Goal: Transaction & Acquisition: Purchase product/service

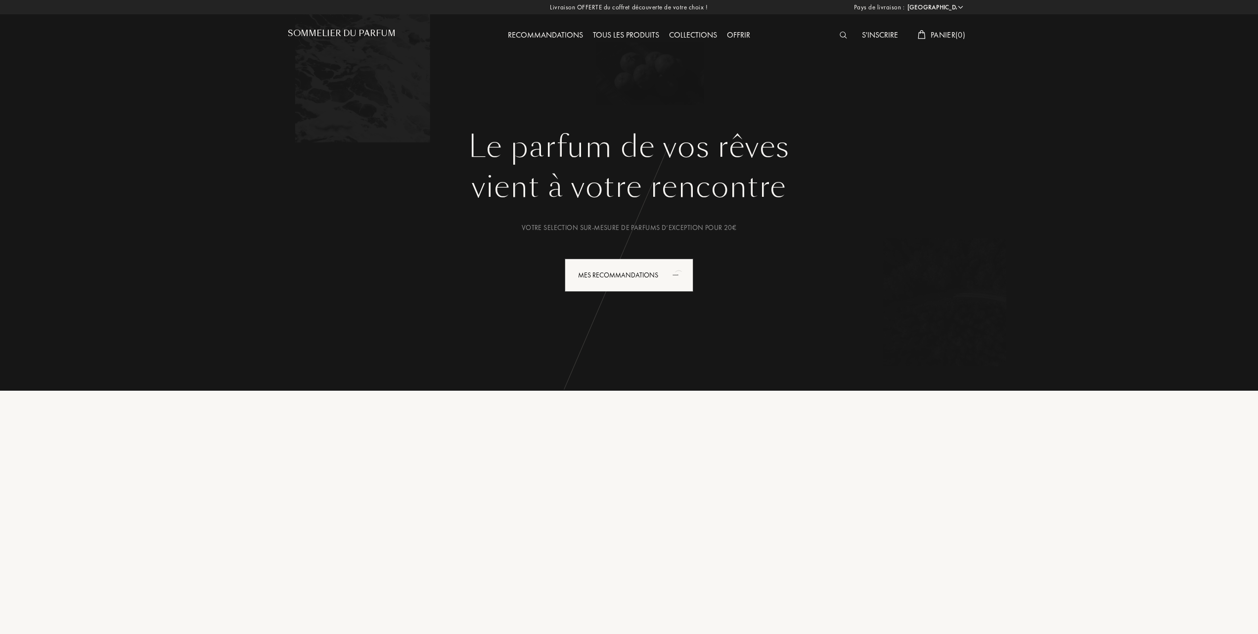
select select "FR"
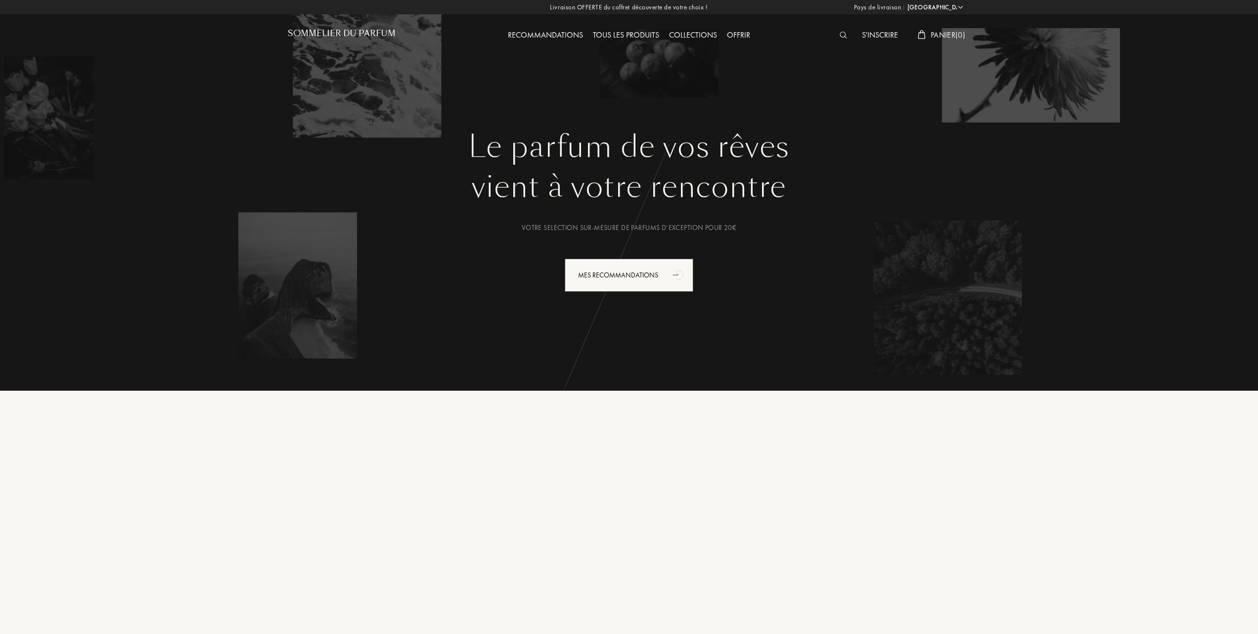
click at [691, 35] on div "Collections" at bounding box center [693, 35] width 58 height 13
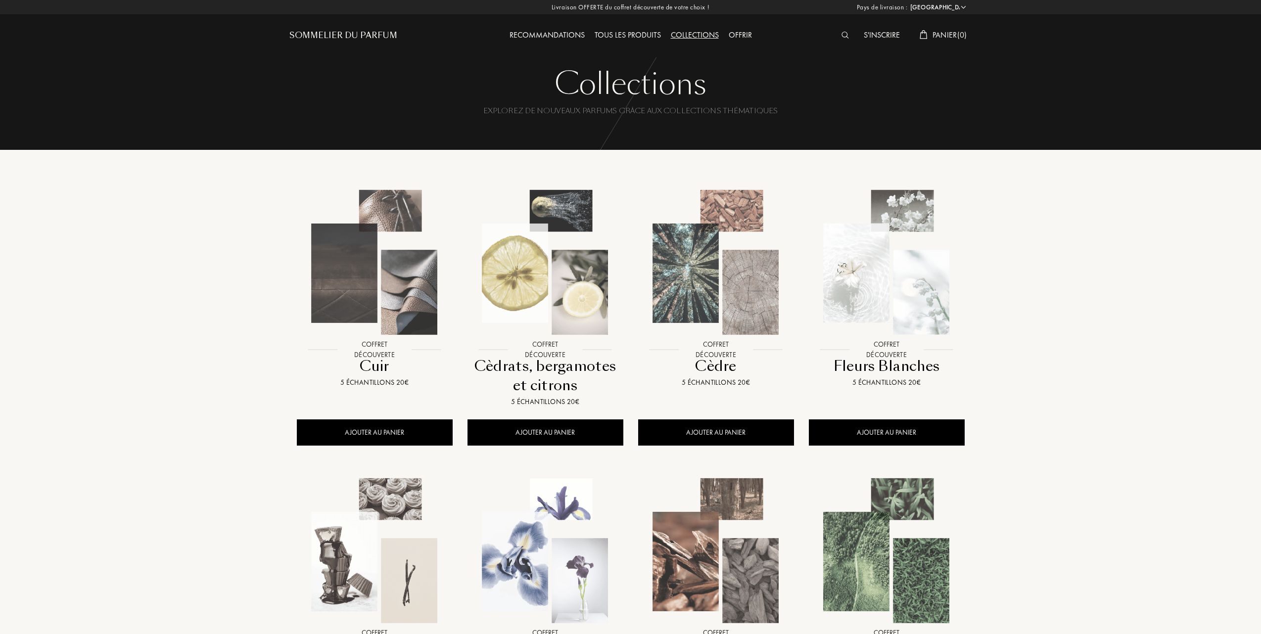
select select "FR"
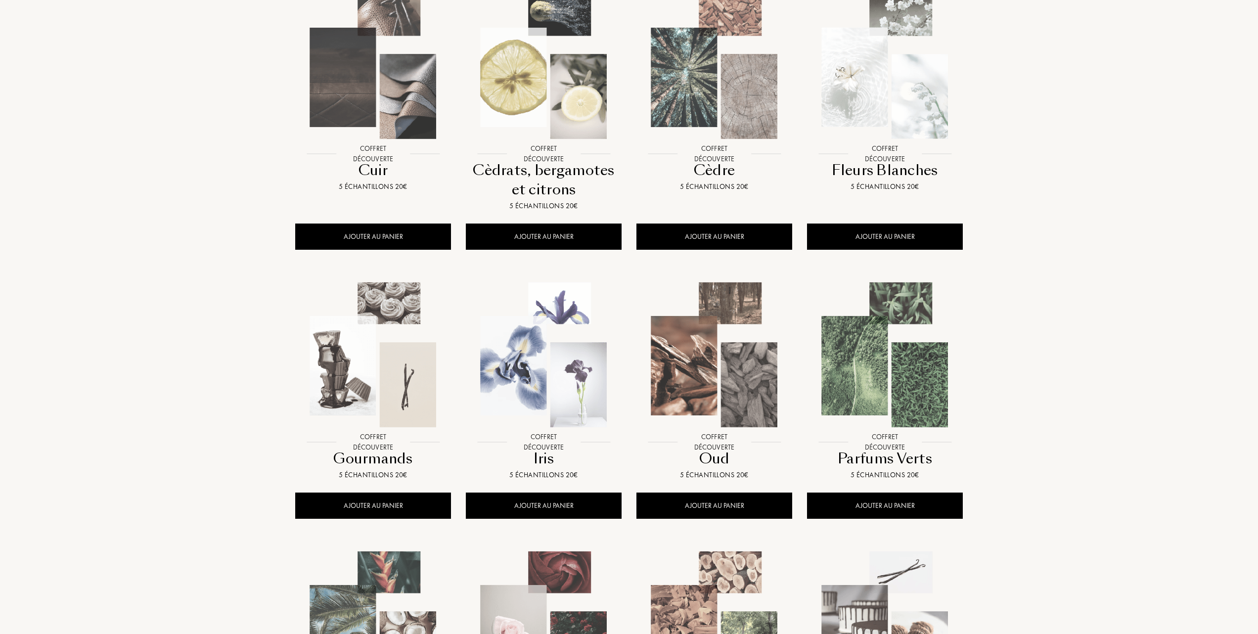
scroll to position [198, 0]
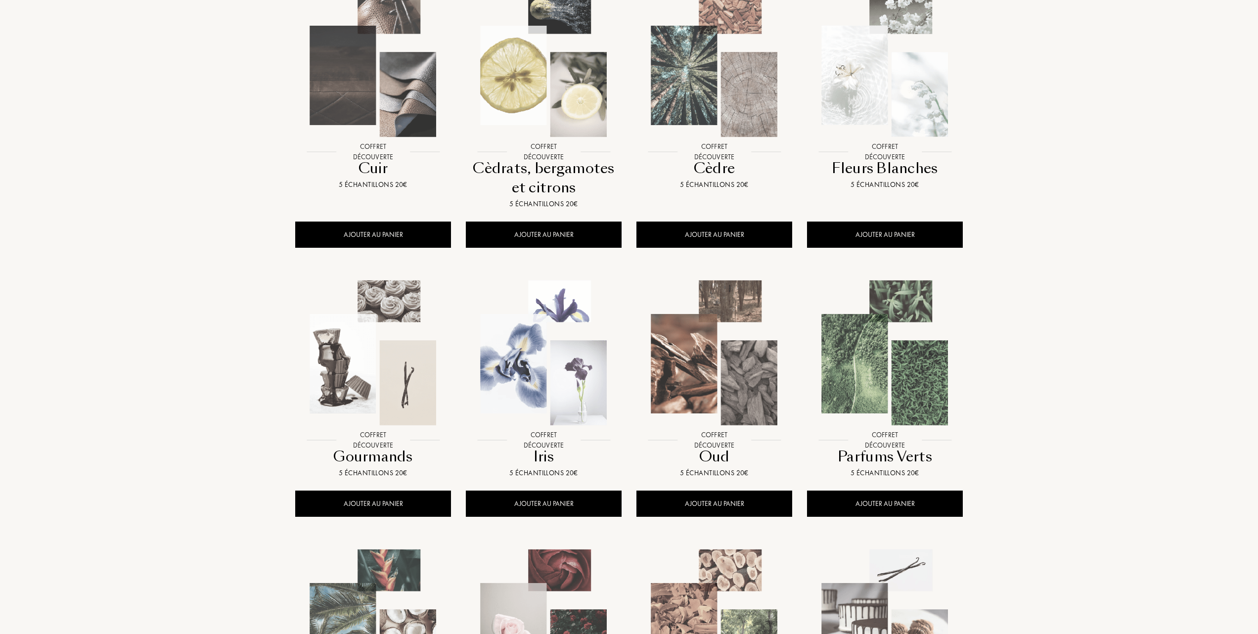
click at [884, 382] on img at bounding box center [885, 353] width 154 height 154
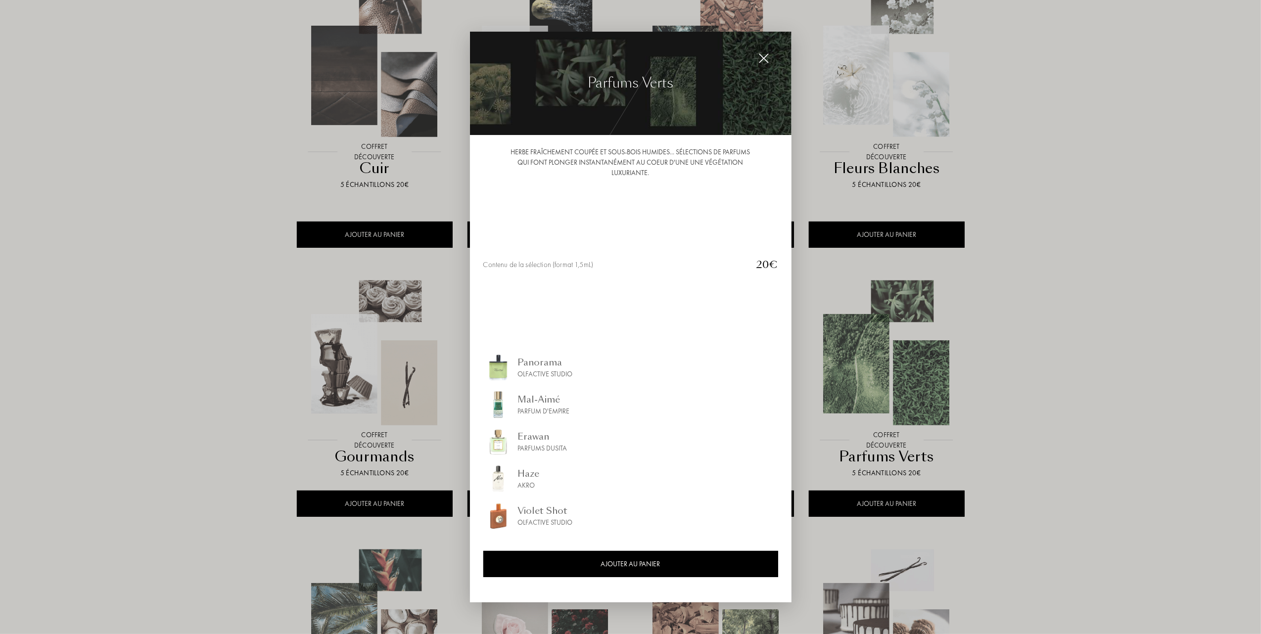
click at [762, 55] on img at bounding box center [763, 58] width 11 height 11
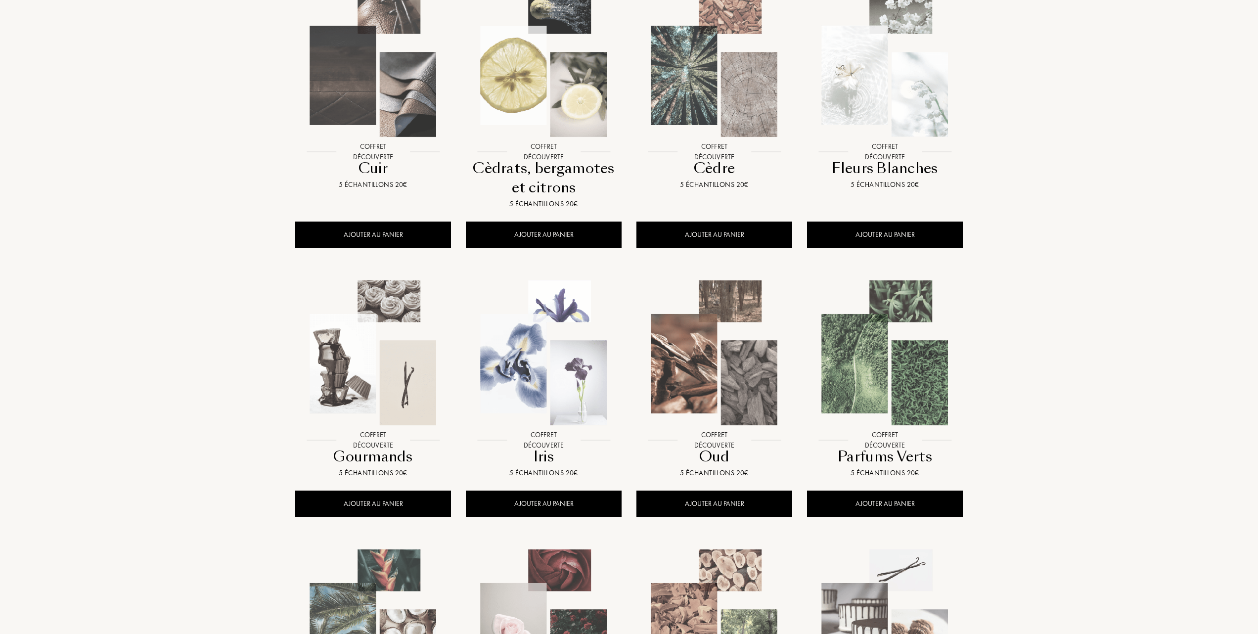
scroll to position [132, 0]
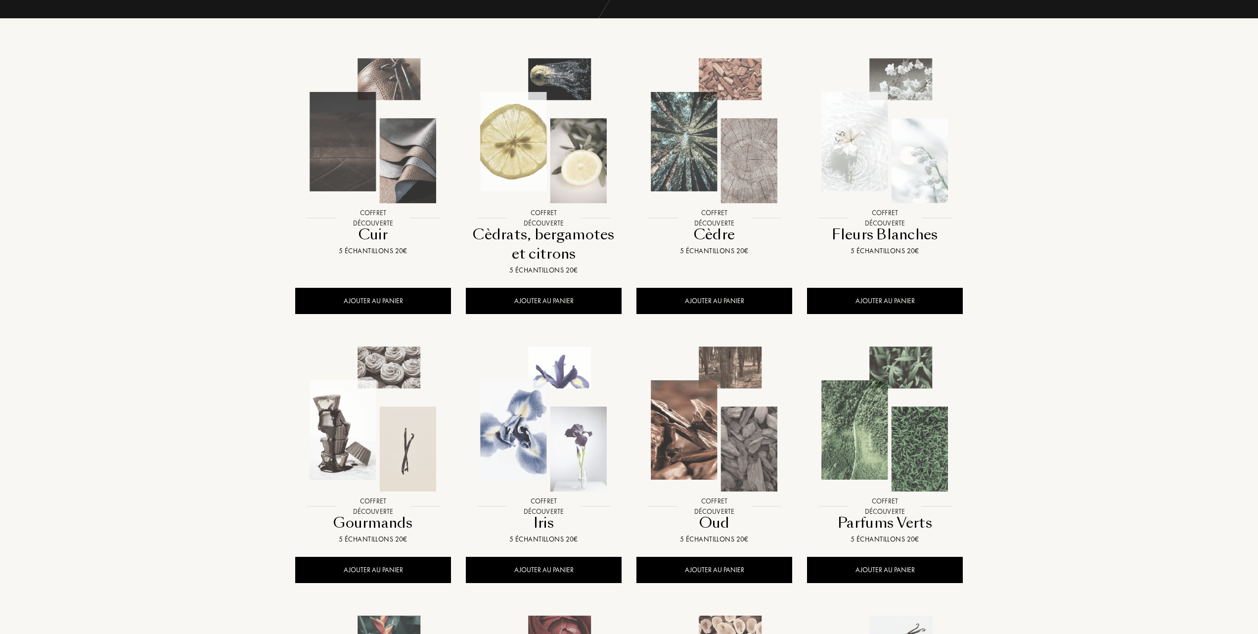
click at [528, 190] on img at bounding box center [544, 131] width 154 height 154
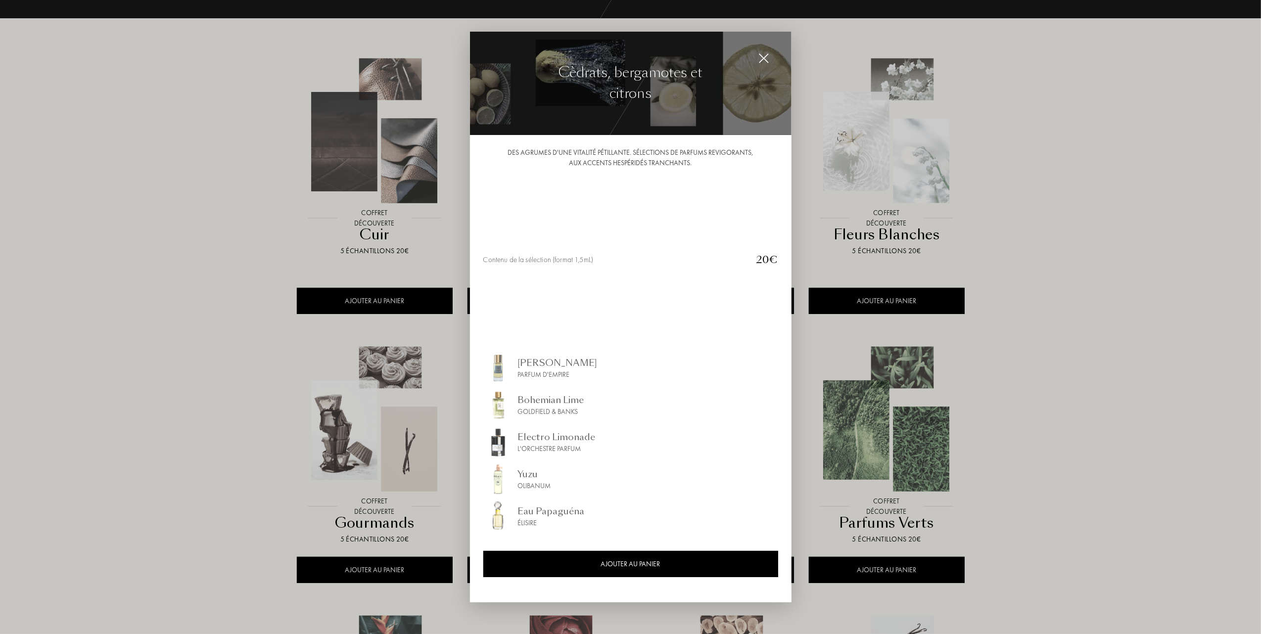
click at [87, 104] on div at bounding box center [630, 317] width 1261 height 634
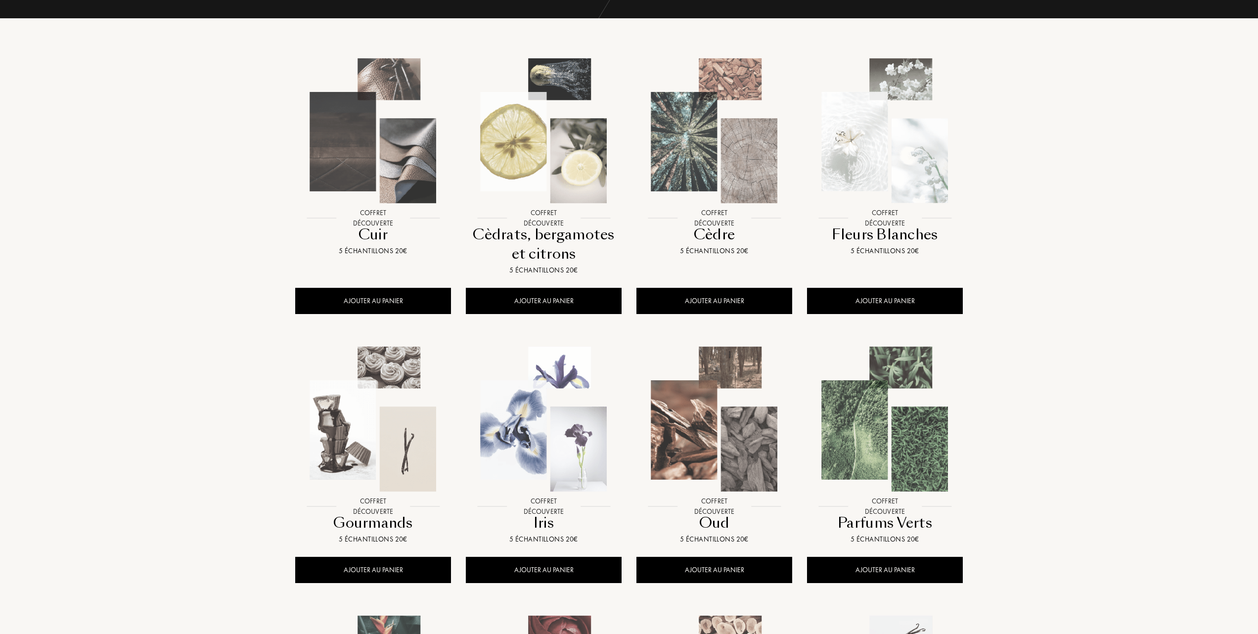
click at [890, 428] on img at bounding box center [885, 419] width 154 height 154
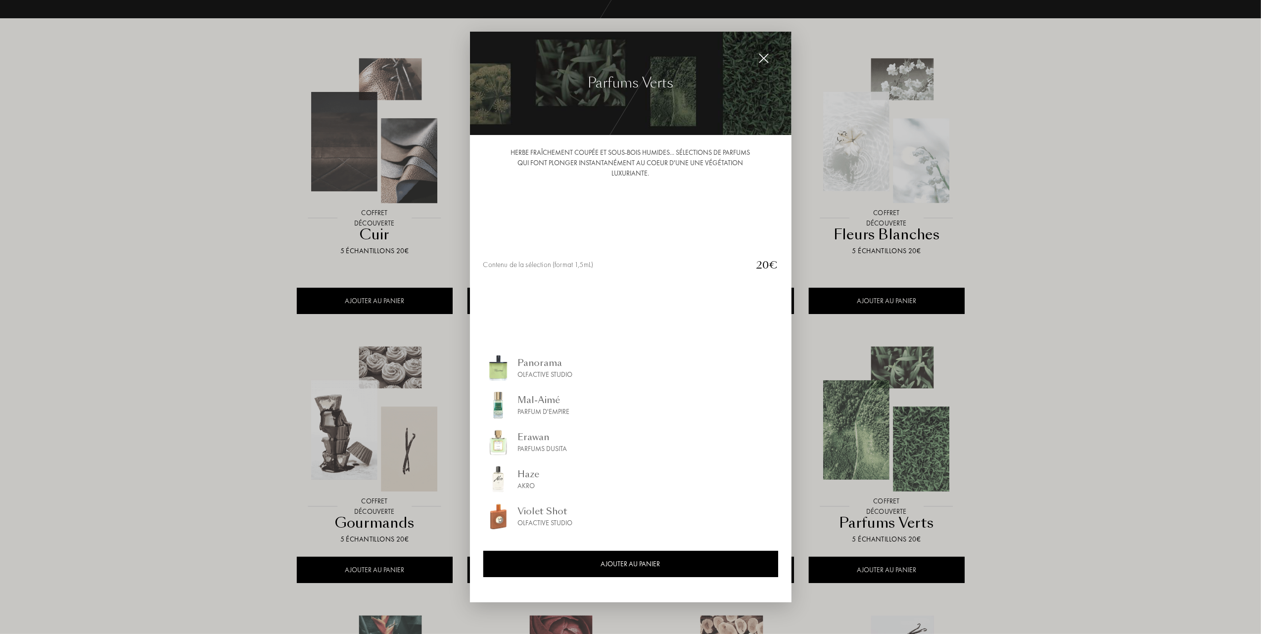
click at [911, 421] on div at bounding box center [630, 317] width 1261 height 634
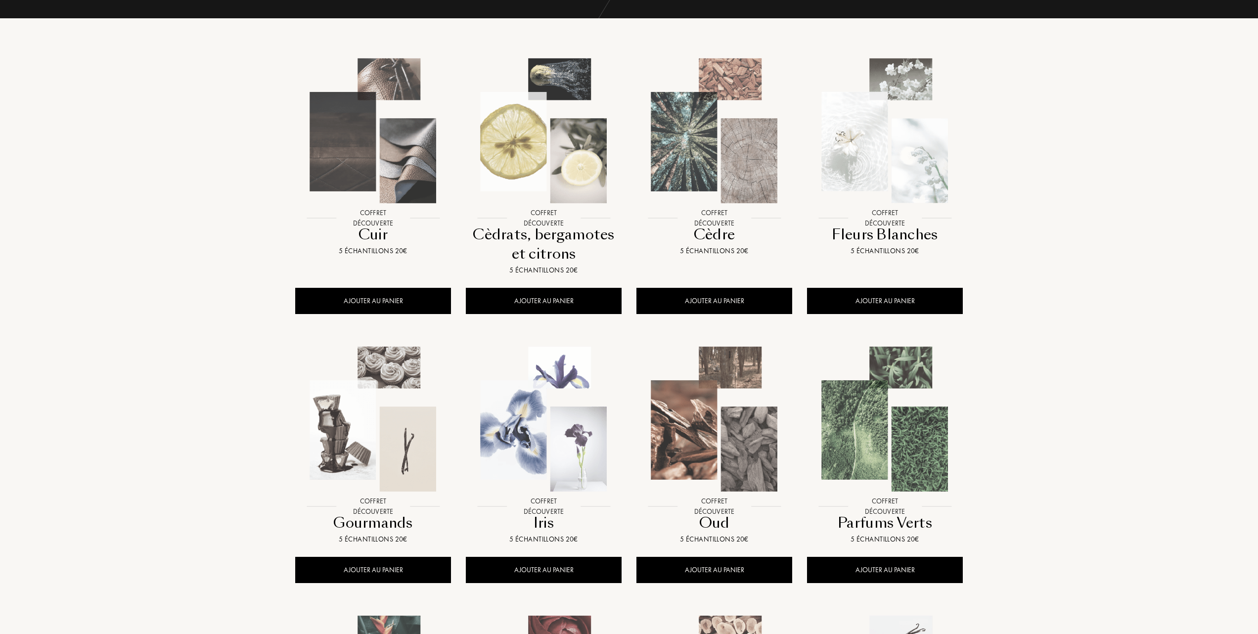
click at [873, 442] on img at bounding box center [885, 419] width 154 height 154
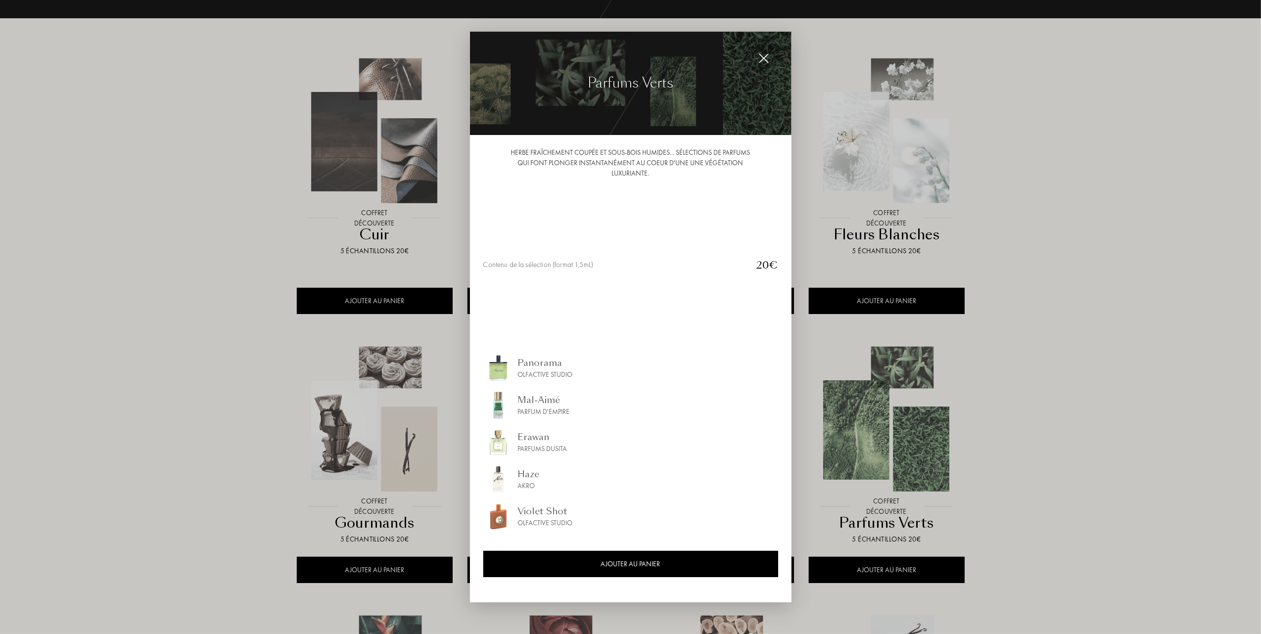
click at [1146, 446] on div at bounding box center [630, 317] width 1261 height 634
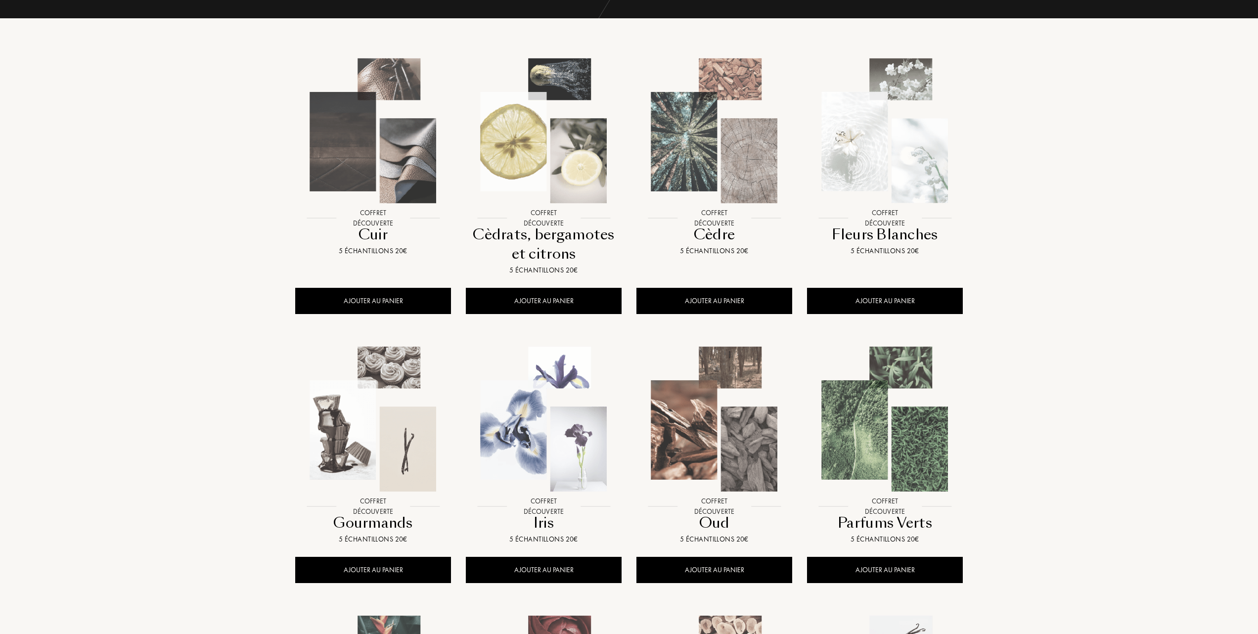
click at [881, 440] on img at bounding box center [885, 419] width 154 height 154
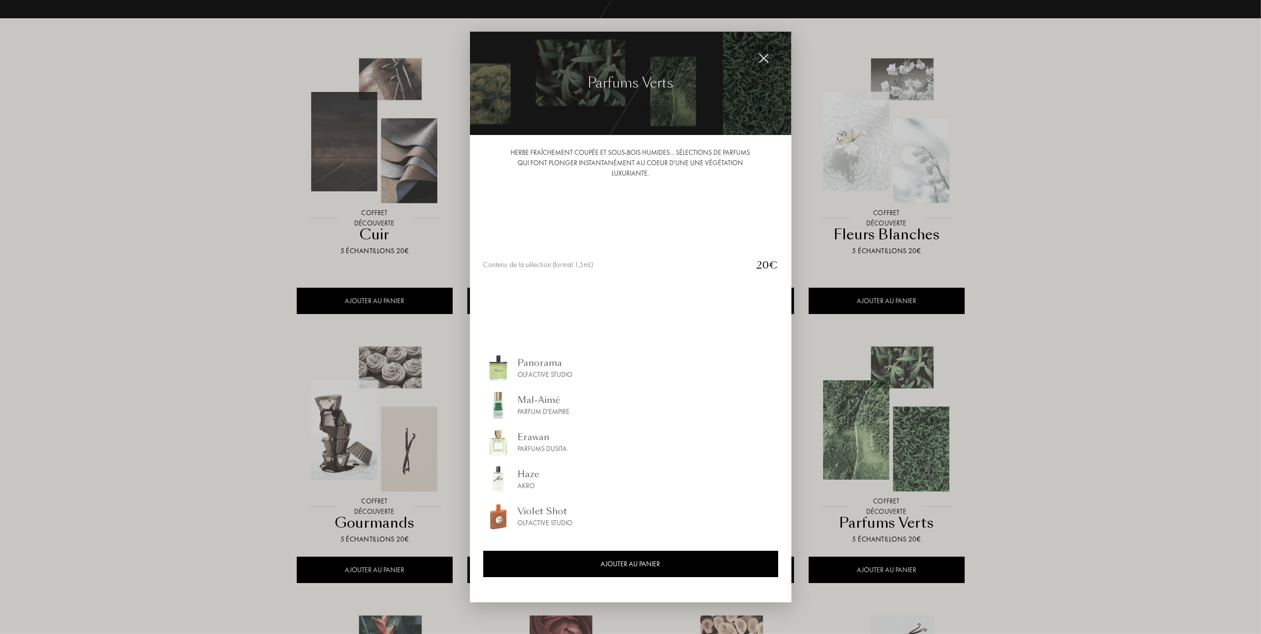
click at [1079, 337] on div at bounding box center [630, 317] width 1261 height 634
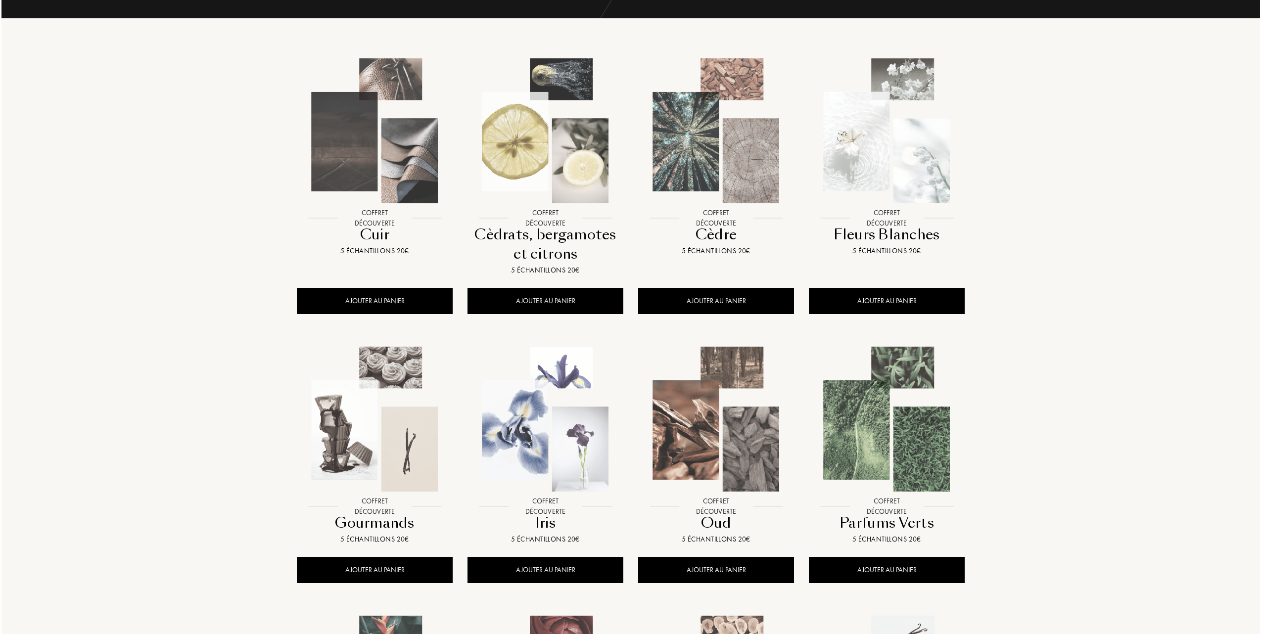
scroll to position [198, 0]
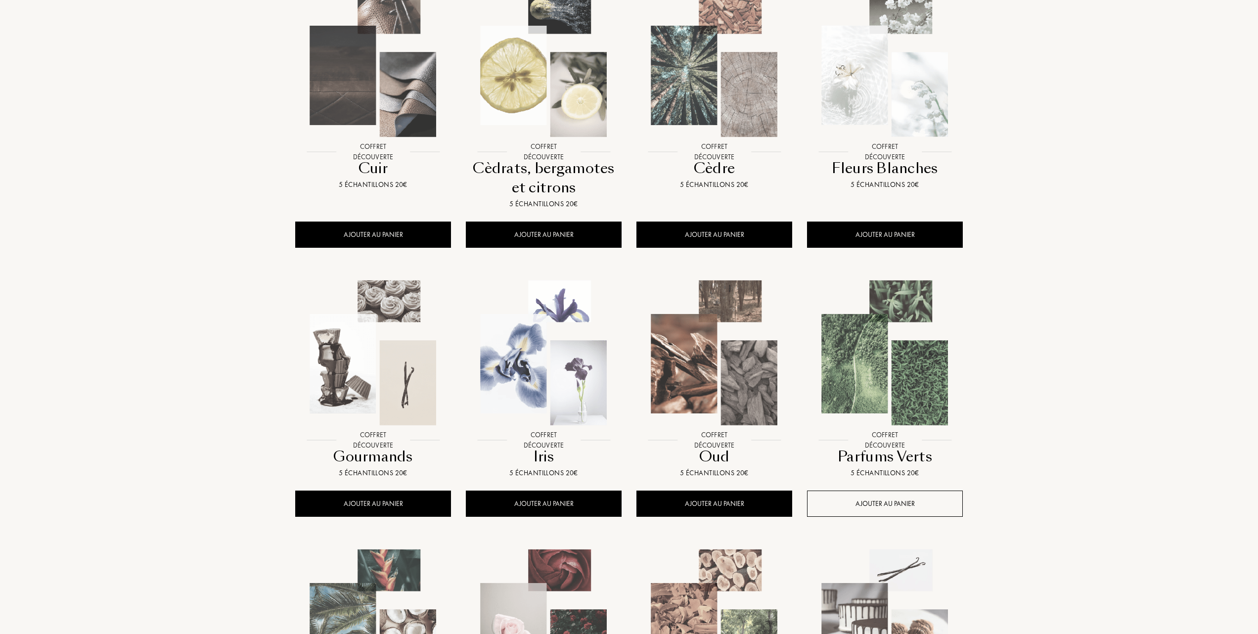
click at [883, 500] on div "AJOUTER AU PANIER" at bounding box center [885, 504] width 156 height 26
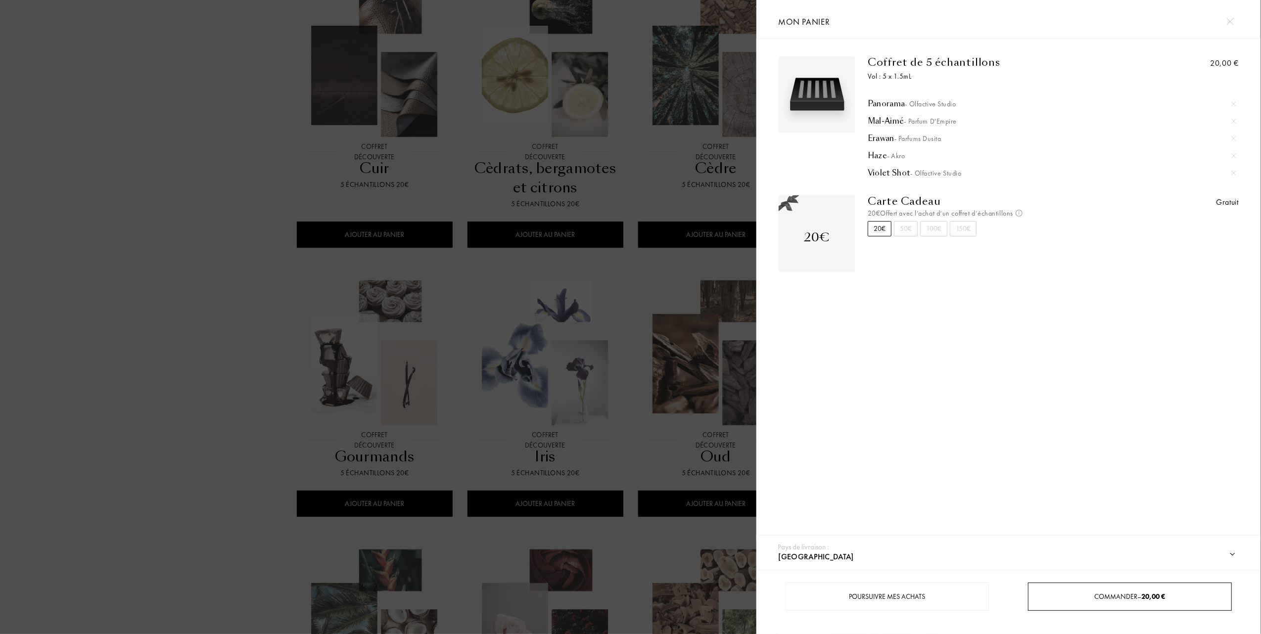
click at [1122, 591] on div "Commander – 20,00 €" at bounding box center [1129, 597] width 203 height 28
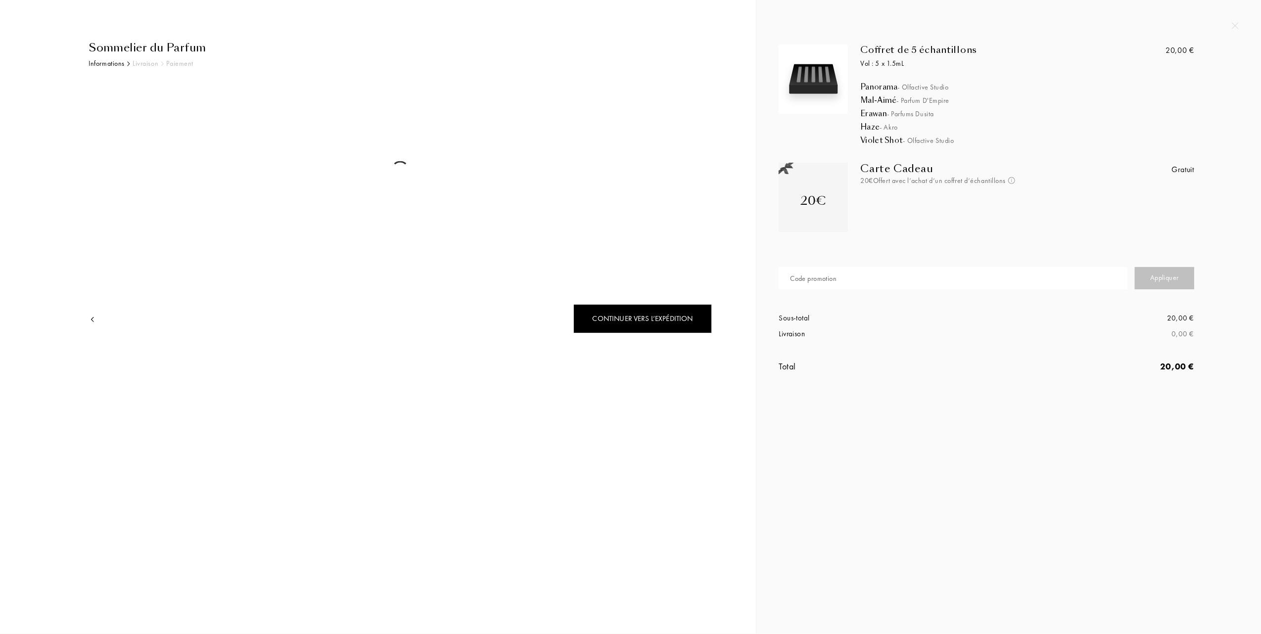
select select "FR"
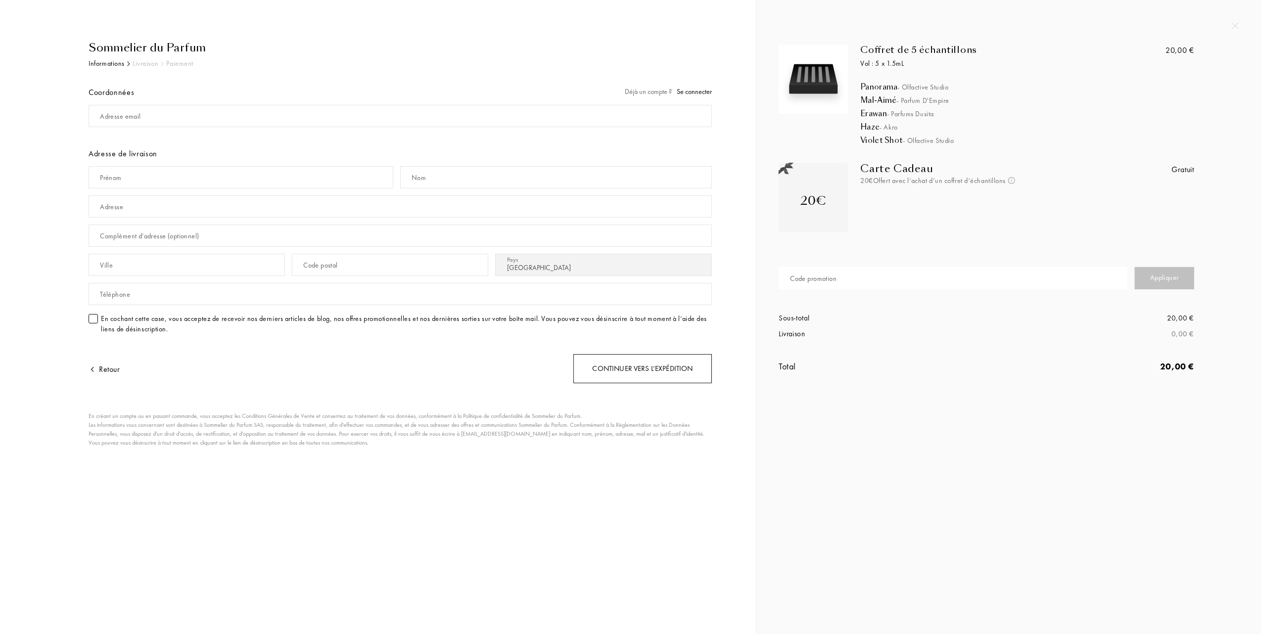
click at [635, 370] on div "Continuer vers l’expédition" at bounding box center [642, 368] width 138 height 29
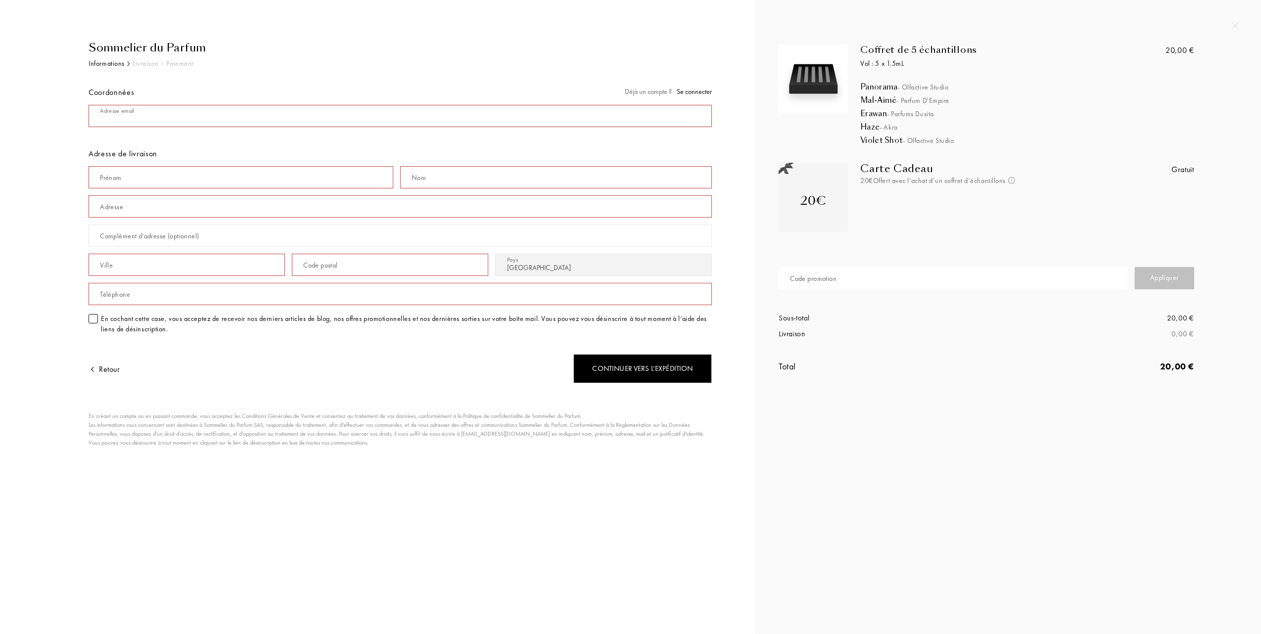
click at [242, 119] on input "mail" at bounding box center [400, 116] width 623 height 22
type input "andré-jean.besson"
click at [697, 91] on span "Se connecter" at bounding box center [694, 91] width 35 height 9
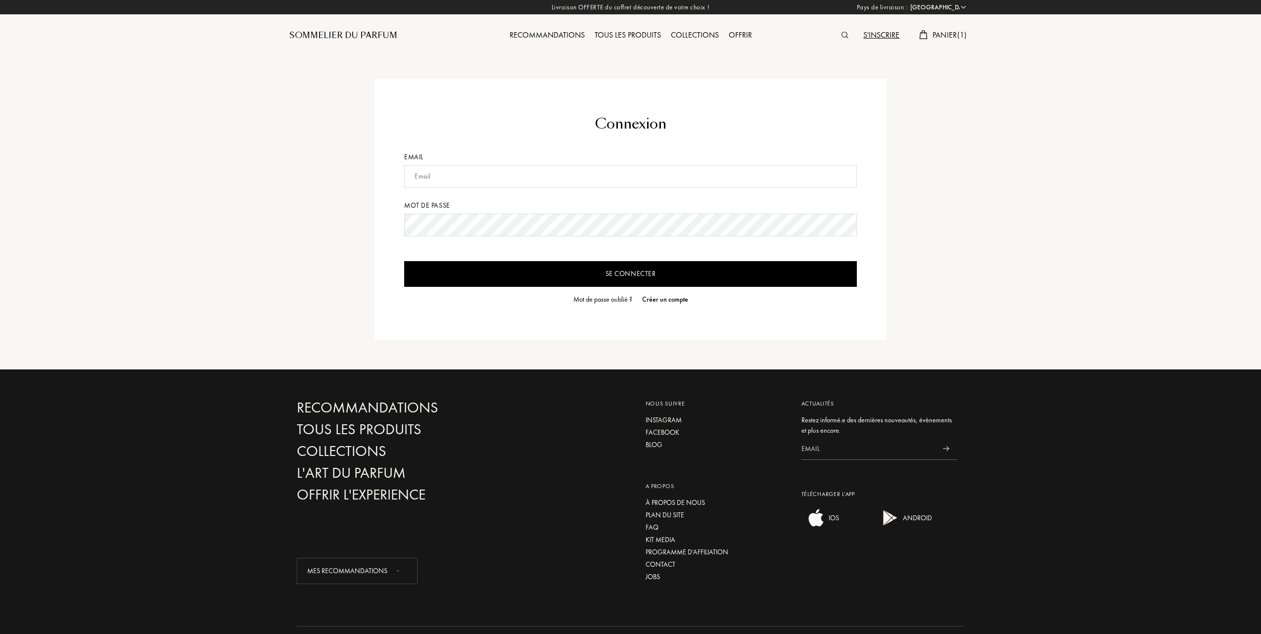
select select "FR"
click at [695, 88] on div "Connexion Email Mot de passe Se connecter Mot de passe oublié ? Créer un compte" at bounding box center [629, 209] width 512 height 261
click at [610, 275] on input "Se connecter" at bounding box center [629, 275] width 453 height 26
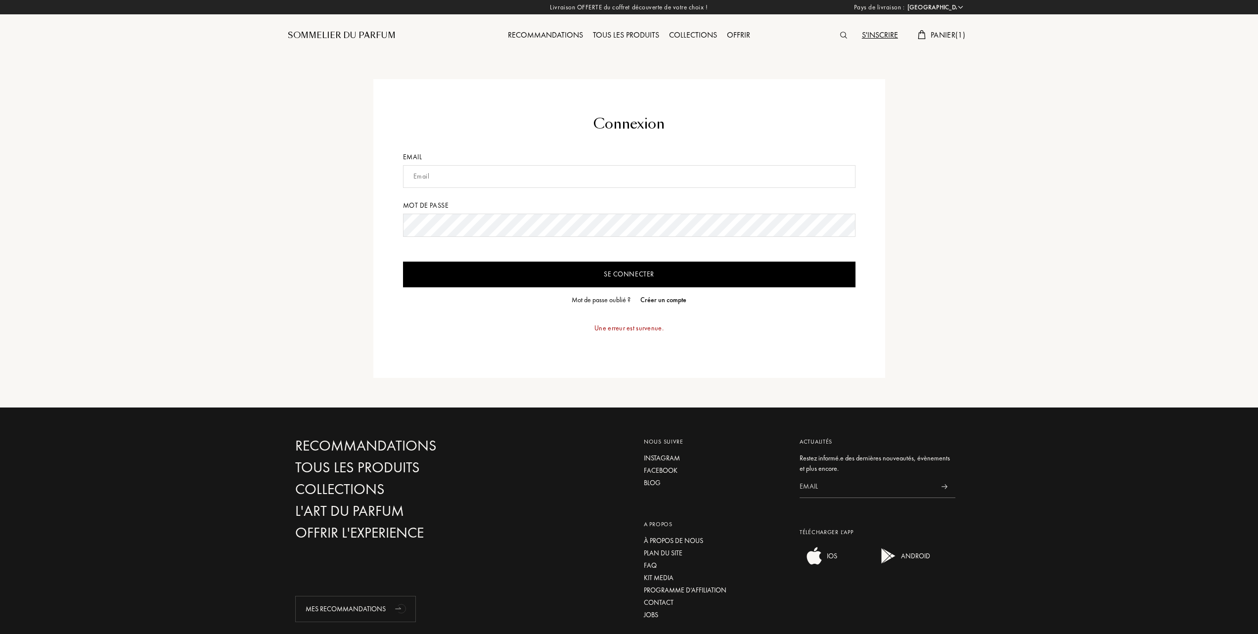
click at [939, 33] on span "Panier ( 1 )" at bounding box center [948, 35] width 35 height 10
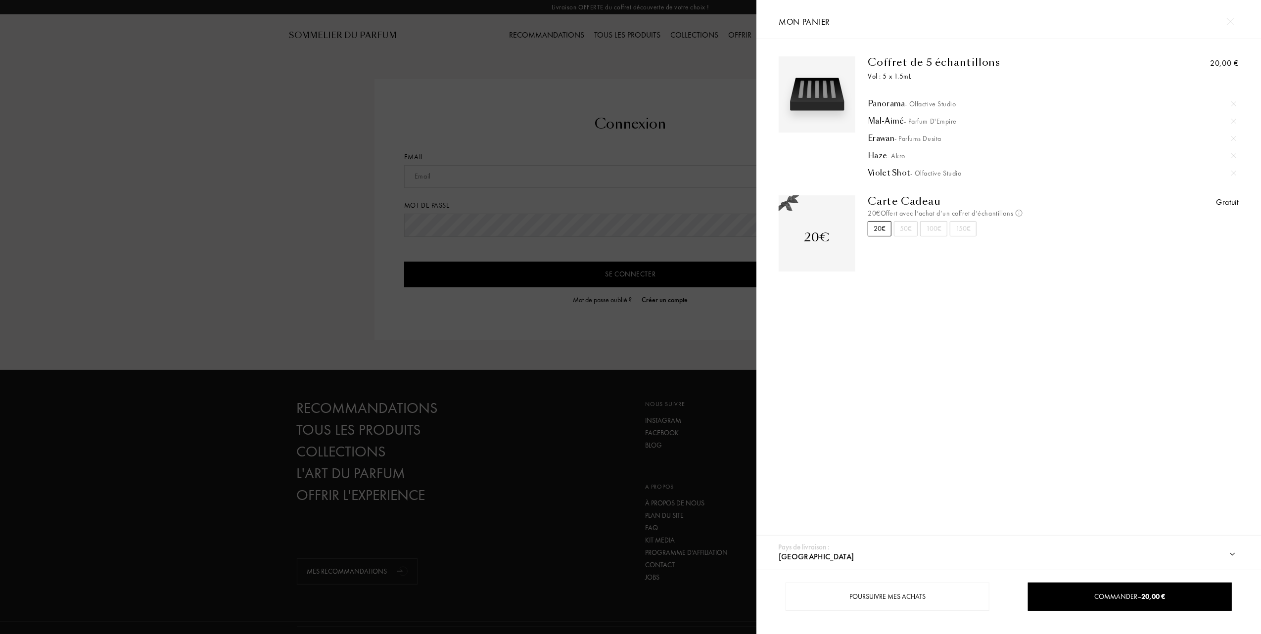
click at [185, 108] on div at bounding box center [378, 317] width 756 height 634
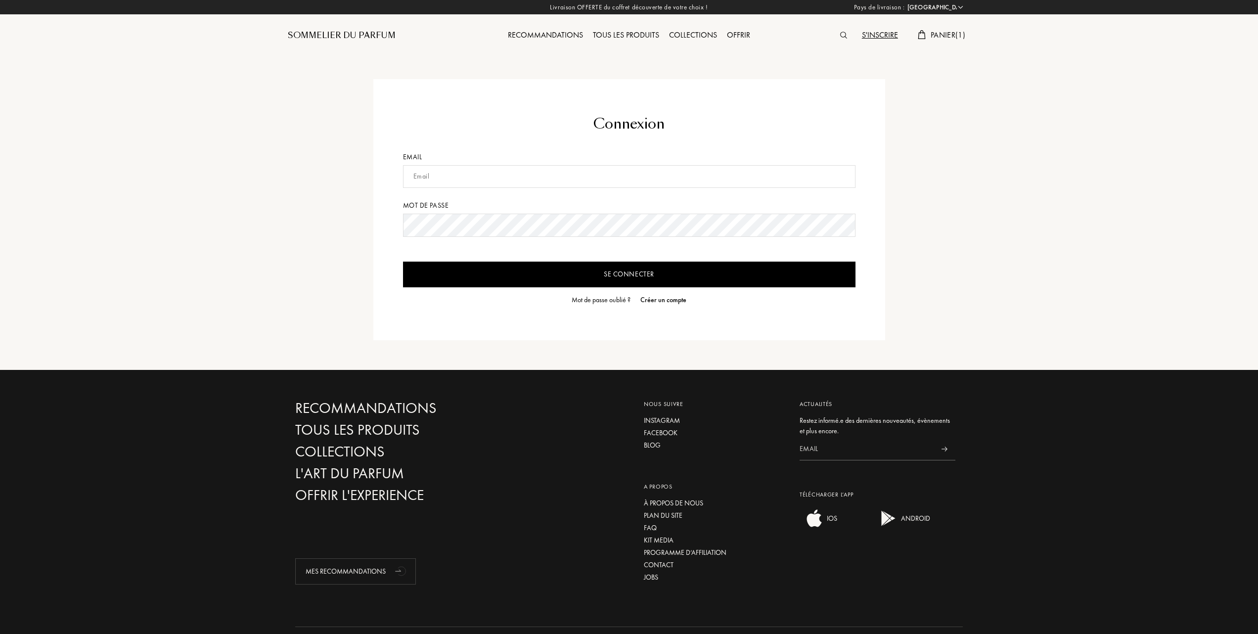
click at [945, 34] on span "Panier ( 1 )" at bounding box center [948, 35] width 35 height 10
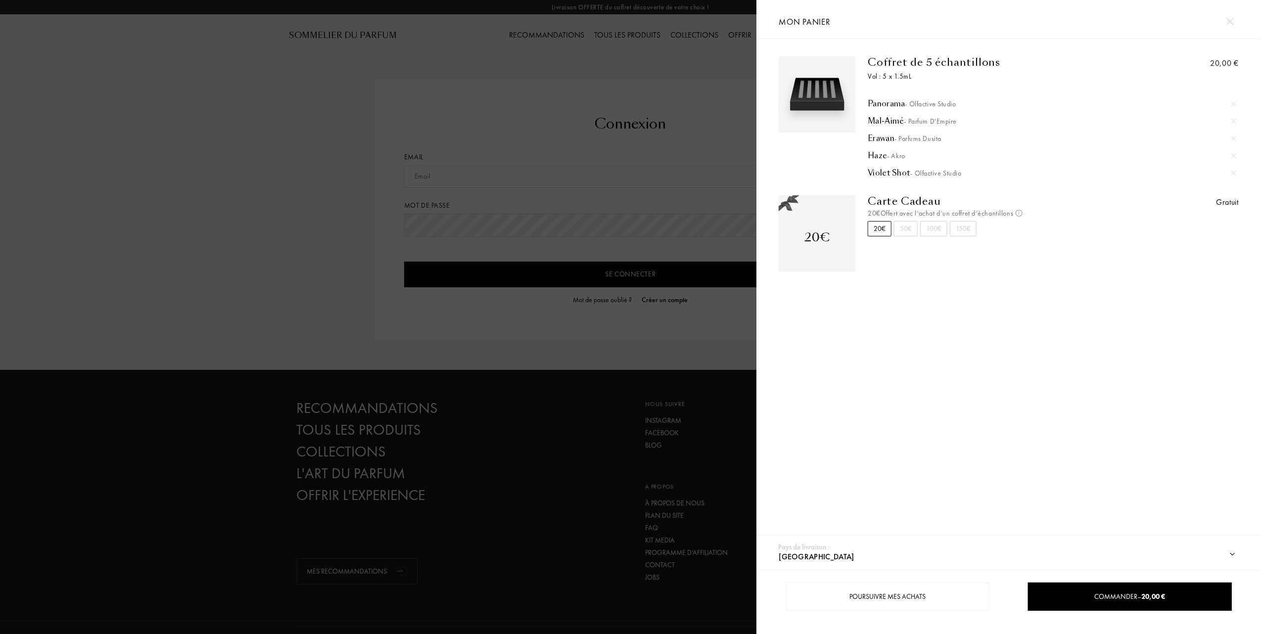
click at [117, 235] on div at bounding box center [378, 317] width 756 height 634
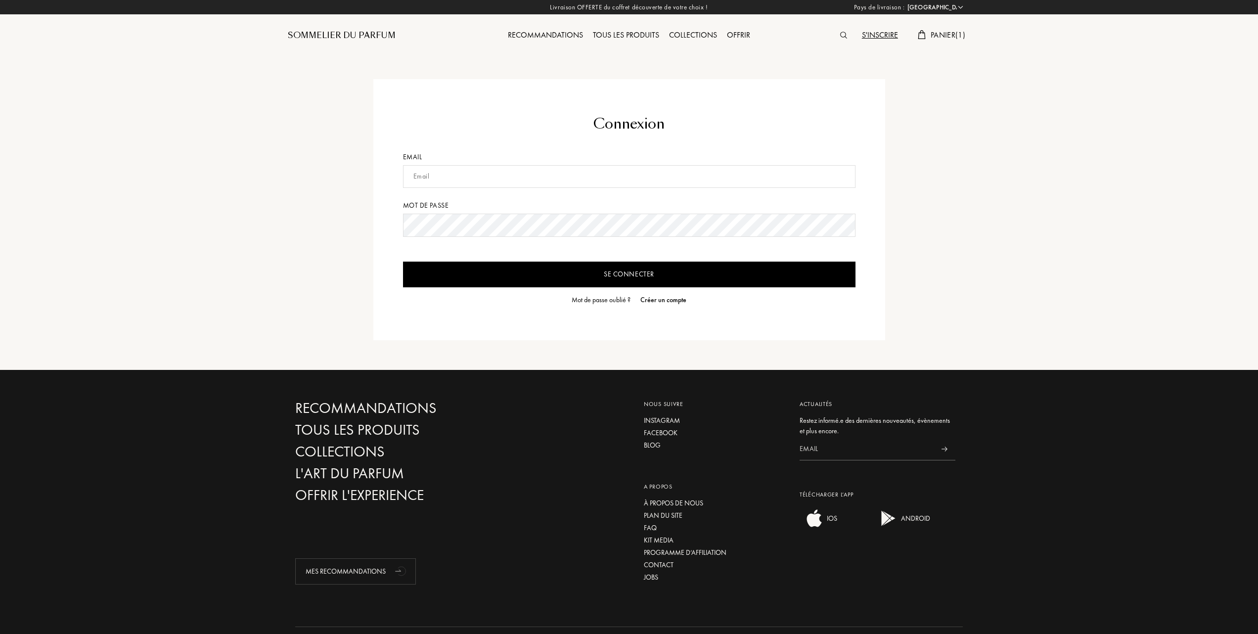
click at [623, 269] on div "Pays de livraison : Afghanistan Afrique du Sud Albanie Algérie Allemagne Andorr…" at bounding box center [629, 337] width 1258 height 674
click at [626, 275] on input "Se connecter" at bounding box center [629, 275] width 453 height 26
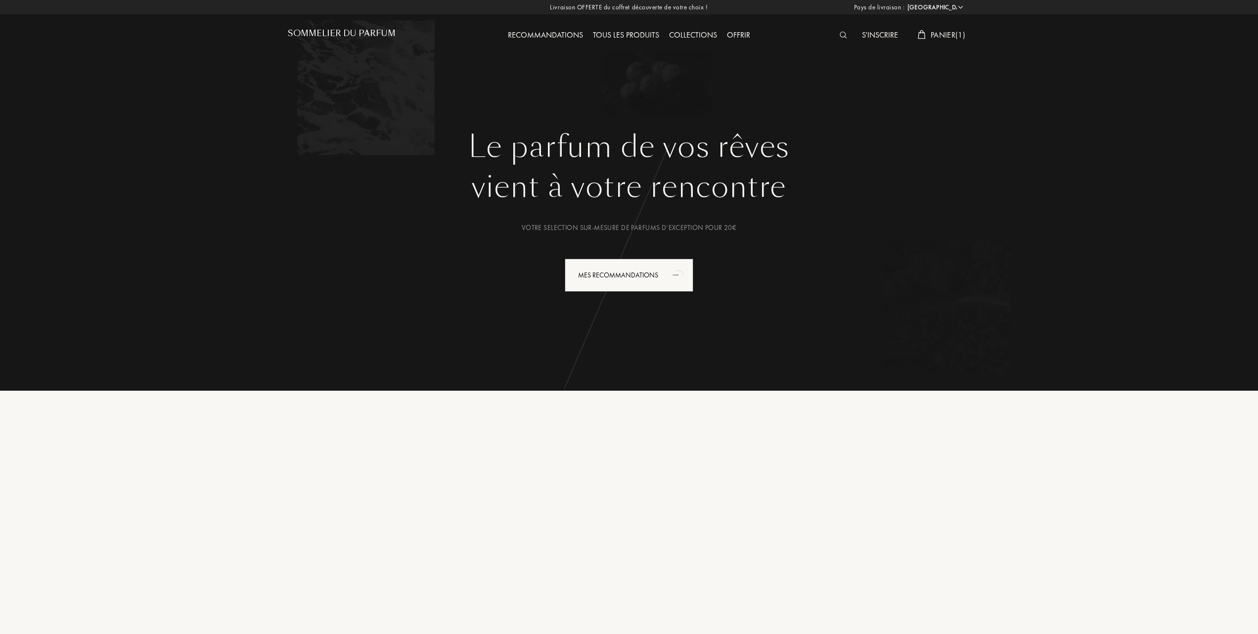
select select "FR"
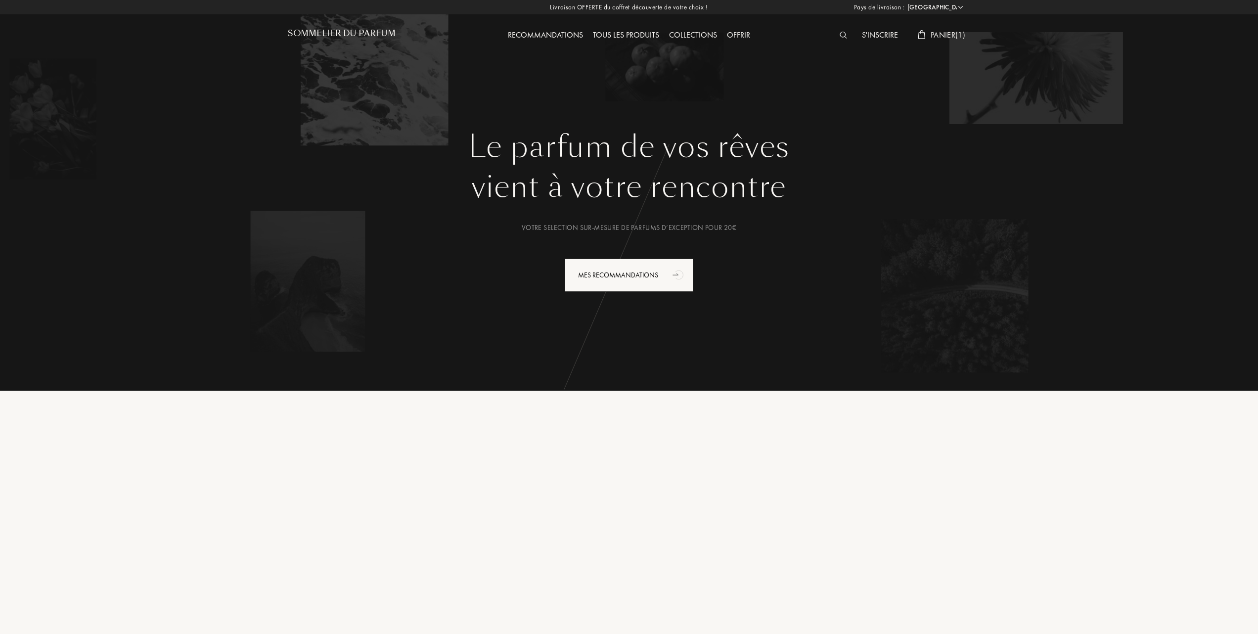
click at [951, 34] on span "Panier ( 1 )" at bounding box center [948, 35] width 35 height 10
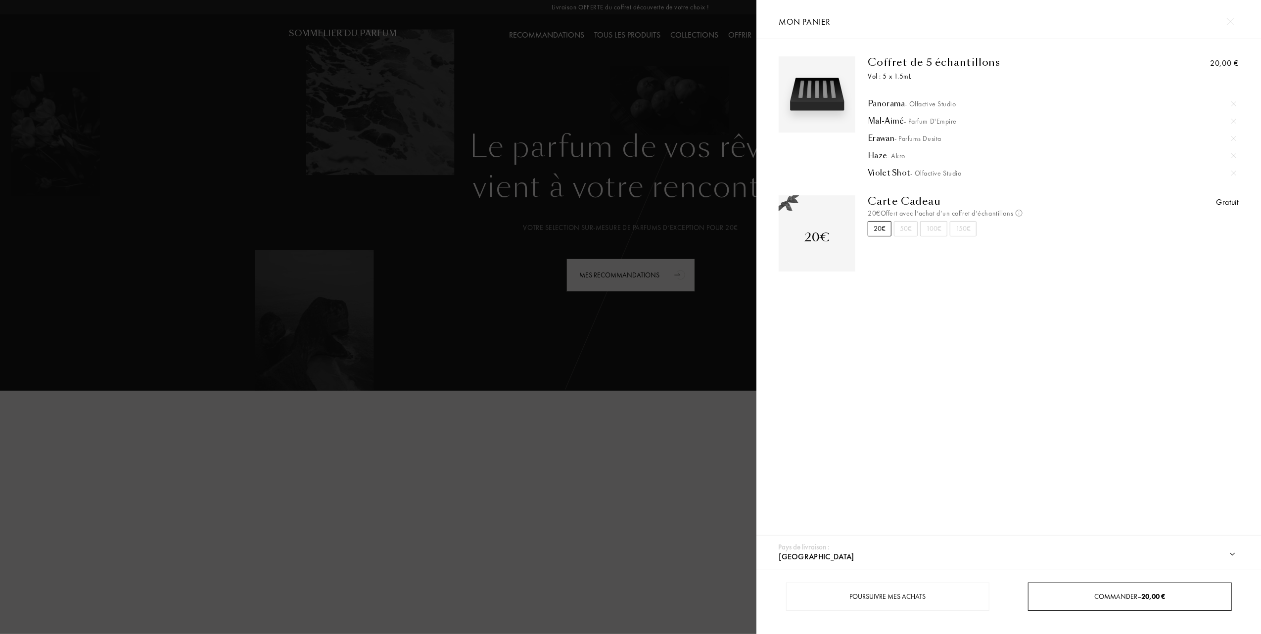
click at [1105, 598] on span "Commander – 20,00 €" at bounding box center [1129, 596] width 71 height 9
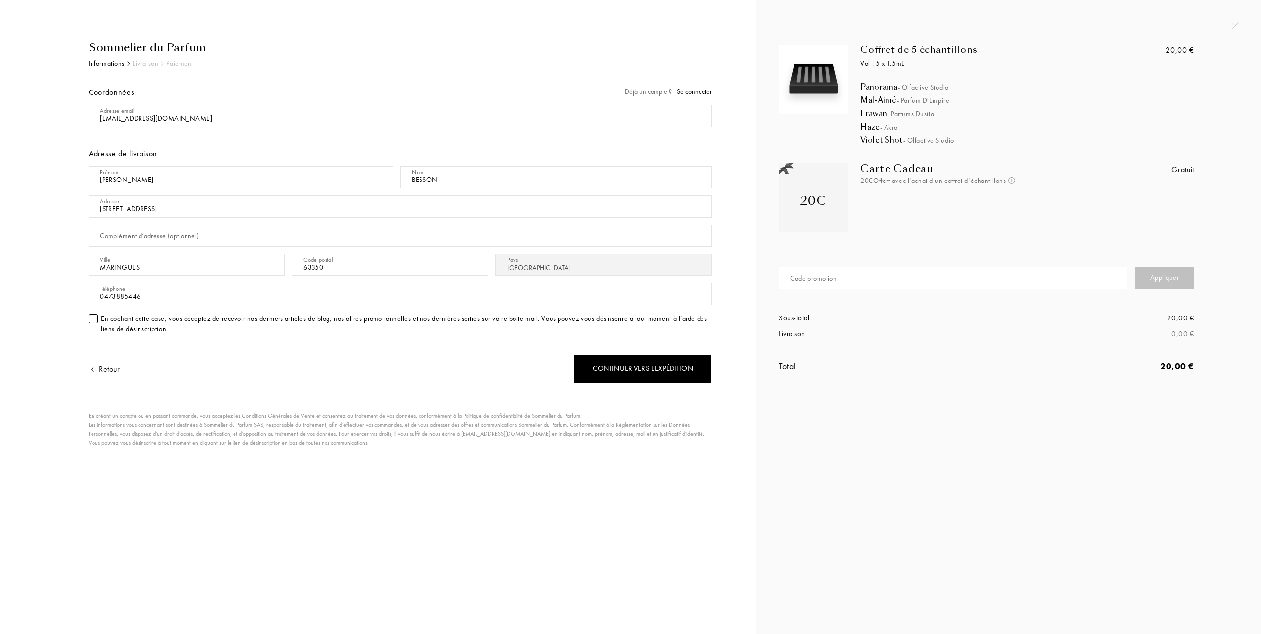
select select "FR"
click at [624, 370] on div "Continuer vers l’expédition" at bounding box center [642, 368] width 138 height 29
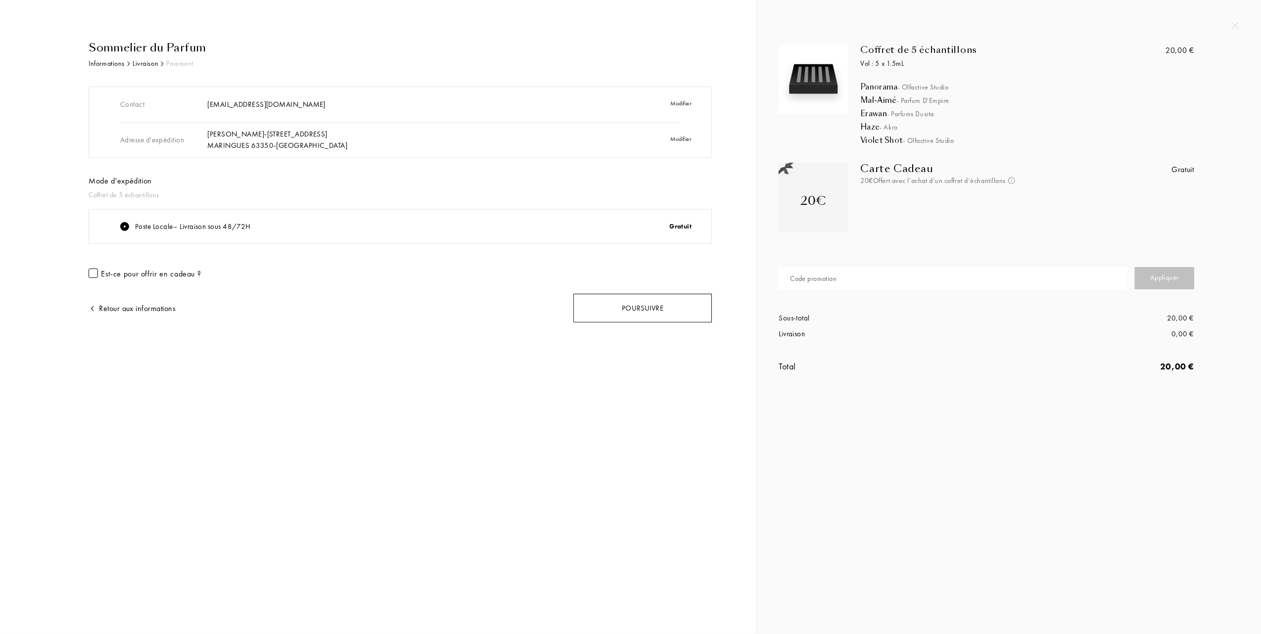
click at [616, 309] on div "Poursuivre" at bounding box center [642, 308] width 138 height 29
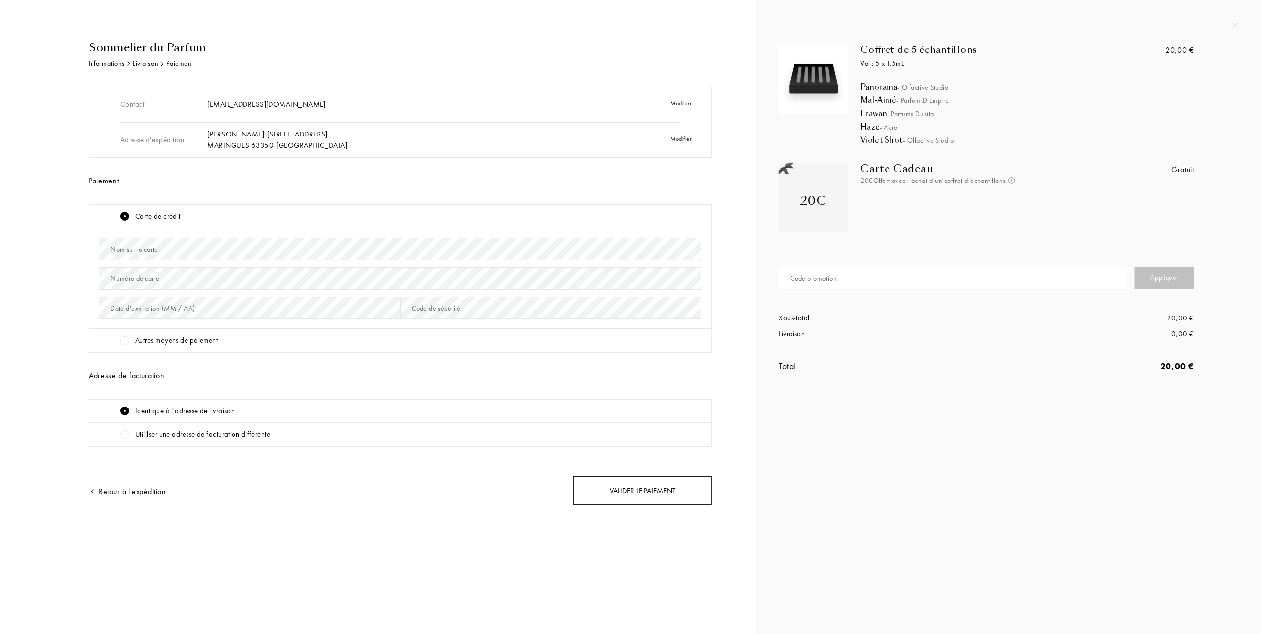
click at [620, 491] on div "Valider le paiement" at bounding box center [642, 490] width 138 height 29
click at [643, 493] on div "Valider le paiement" at bounding box center [642, 490] width 138 height 29
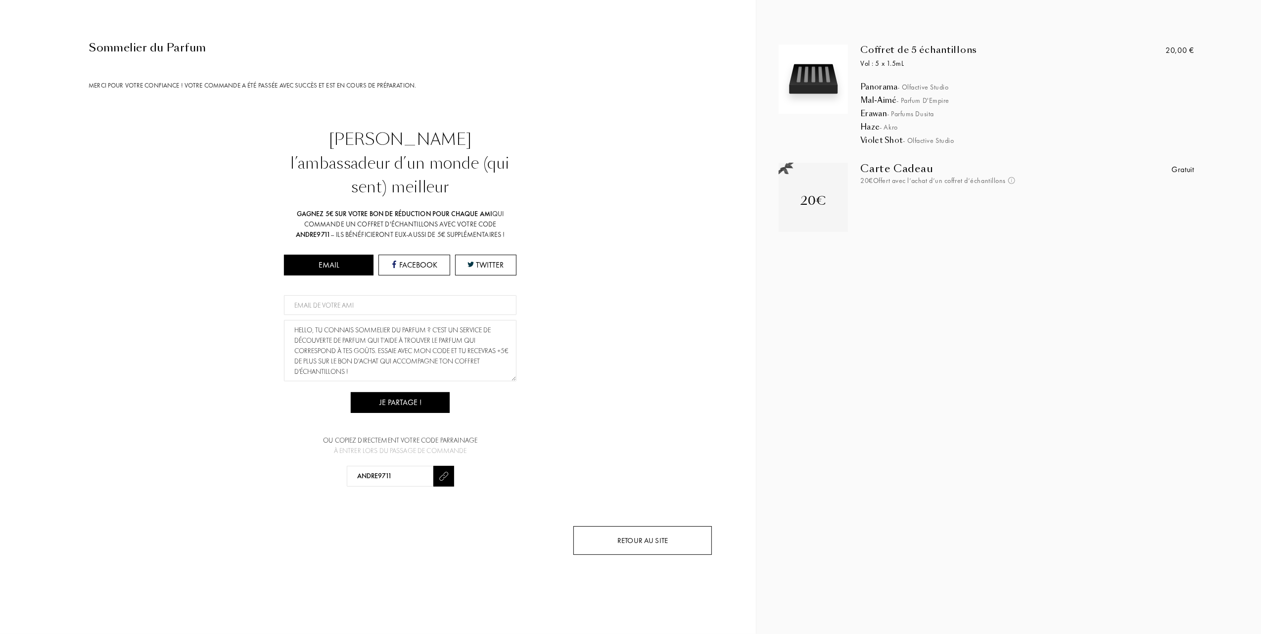
click at [629, 526] on div "Retour au site" at bounding box center [642, 540] width 138 height 29
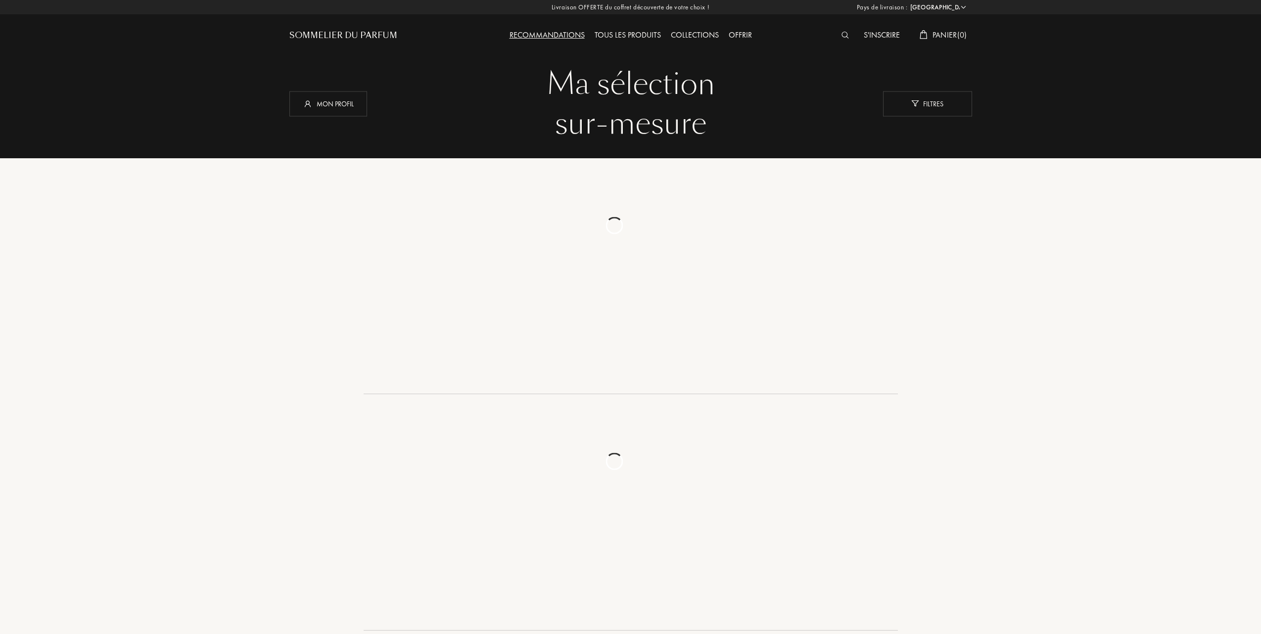
select select "FR"
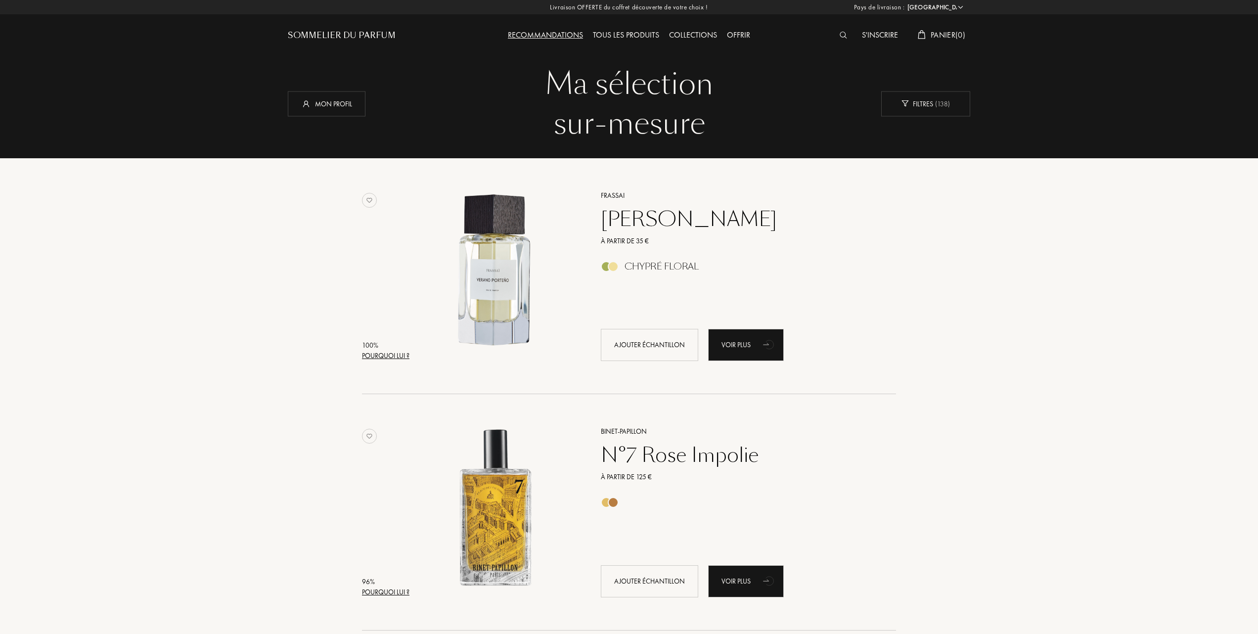
click at [682, 33] on div "Collections" at bounding box center [693, 35] width 58 height 13
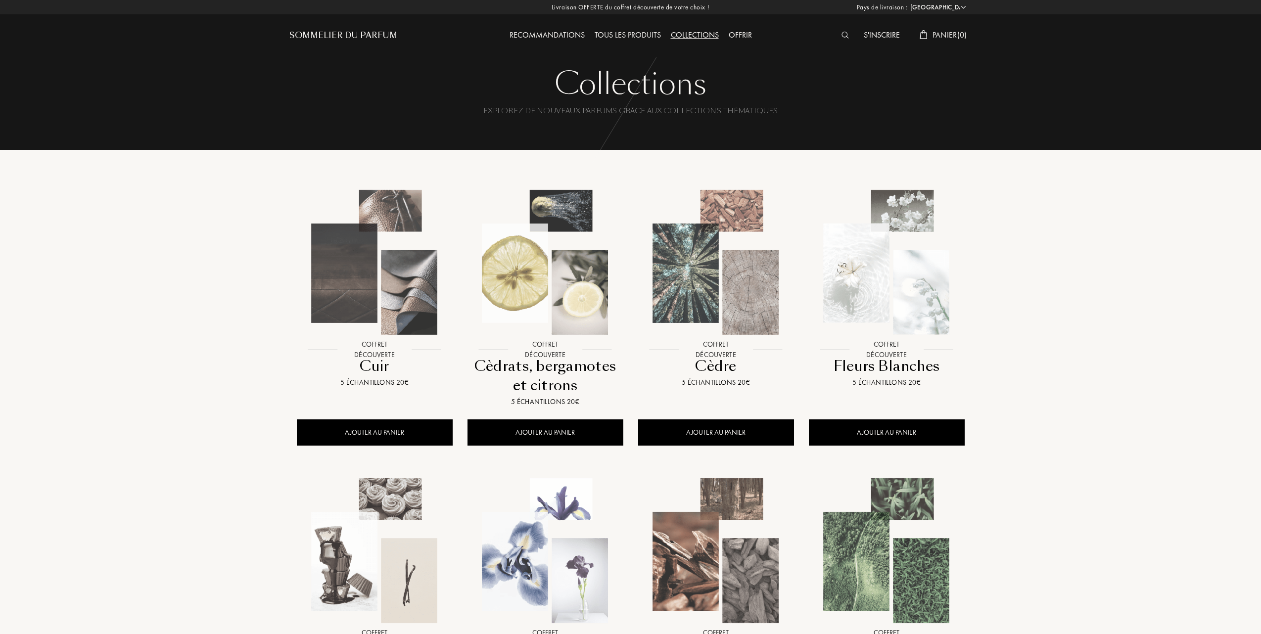
select select "FR"
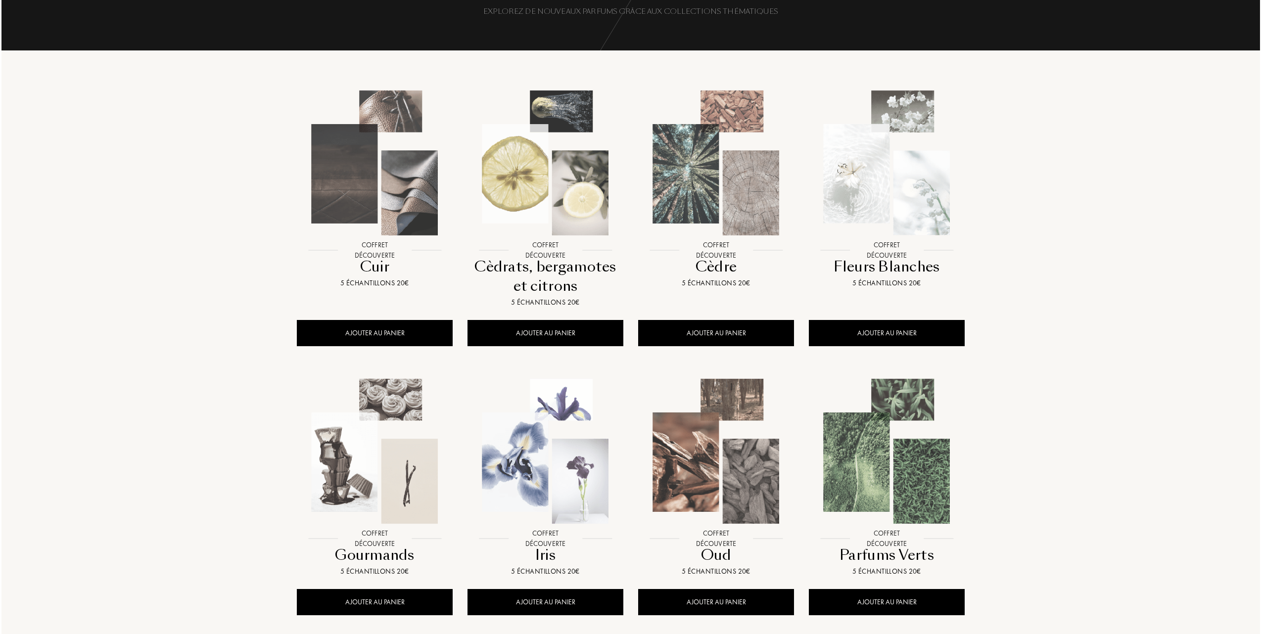
scroll to position [132, 0]
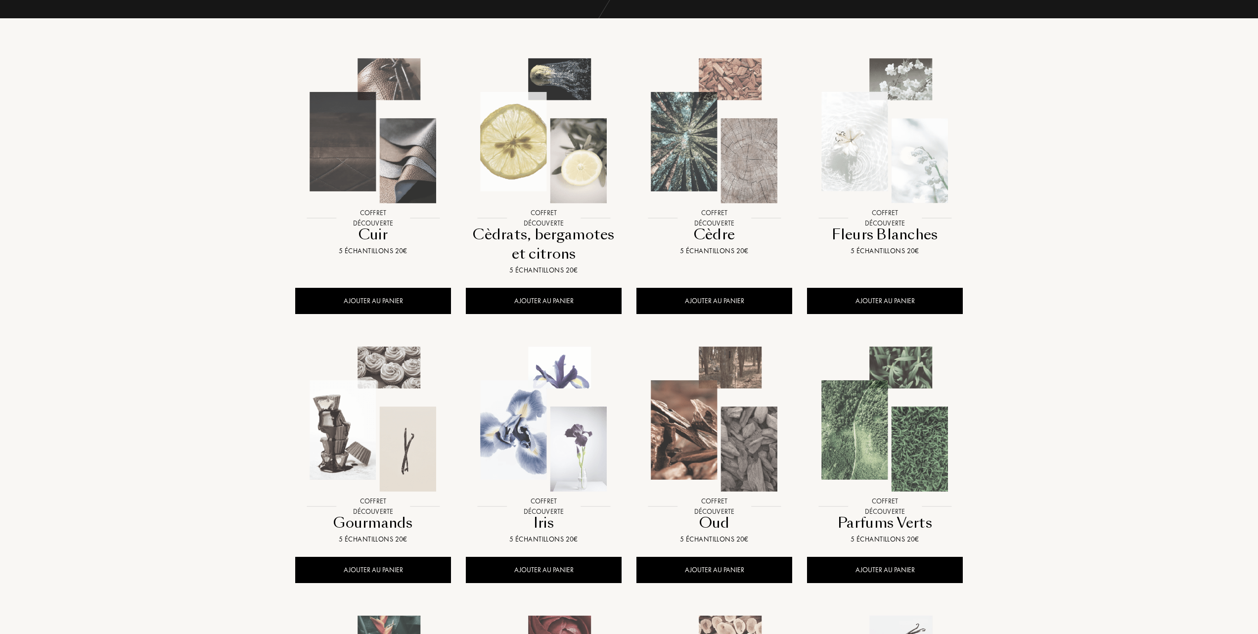
click at [893, 455] on img at bounding box center [885, 419] width 154 height 154
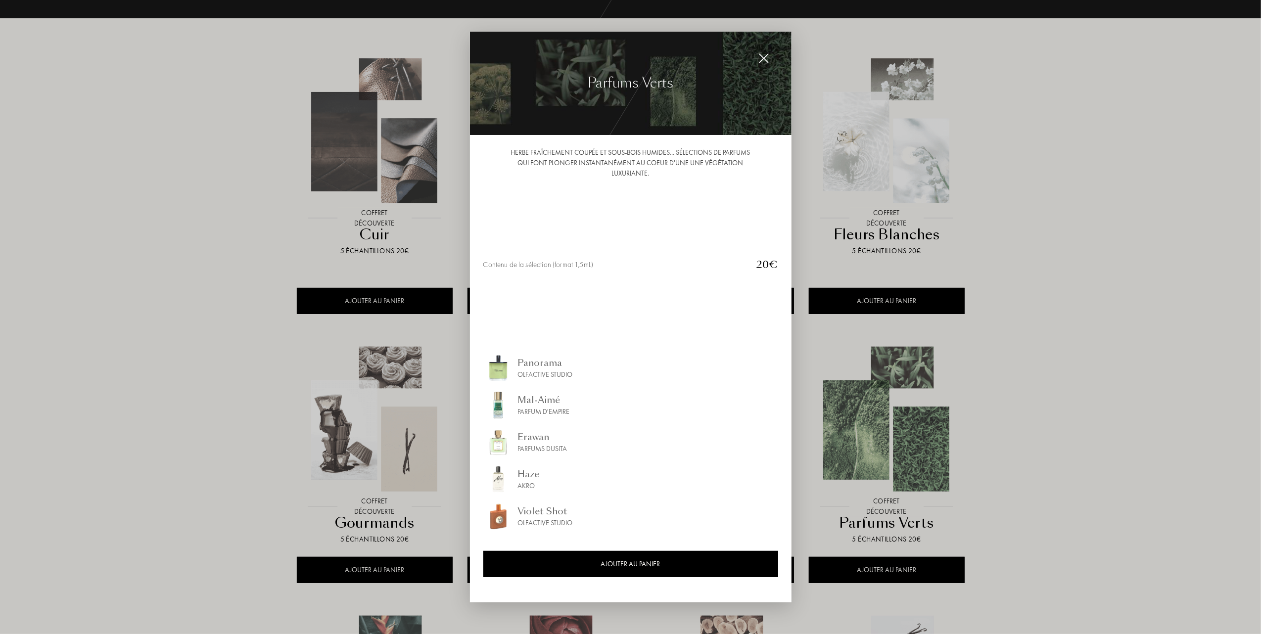
click at [505, 364] on img at bounding box center [498, 368] width 30 height 30
click at [534, 404] on div "Mal-Aimé" at bounding box center [544, 399] width 52 height 13
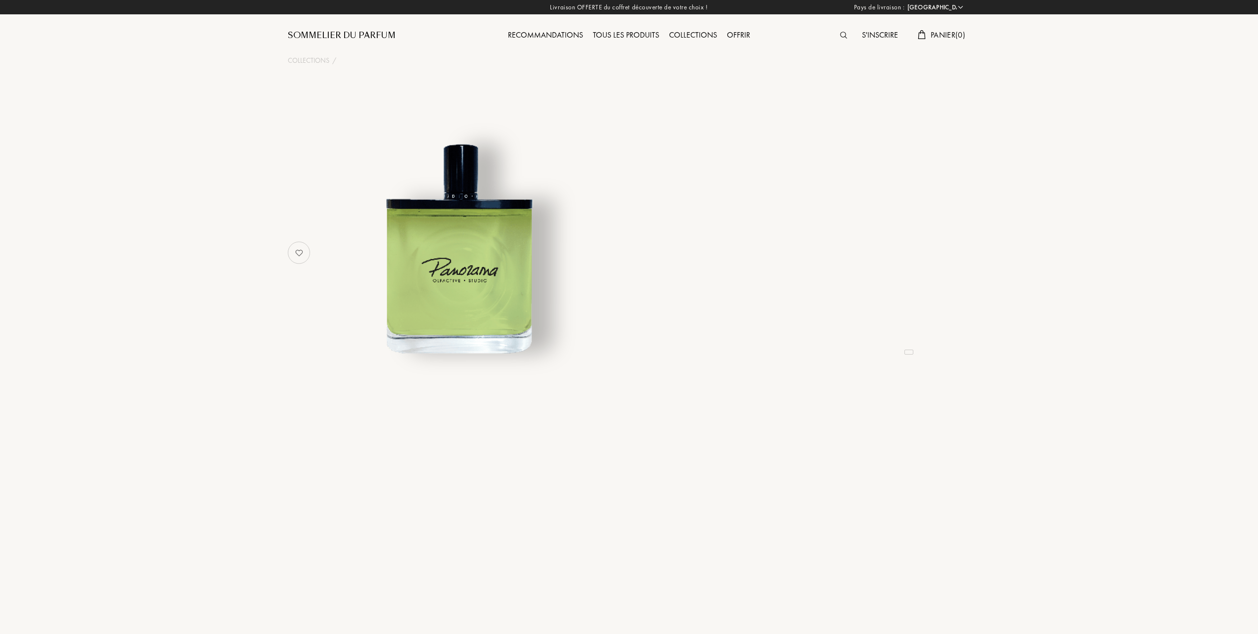
select select "FR"
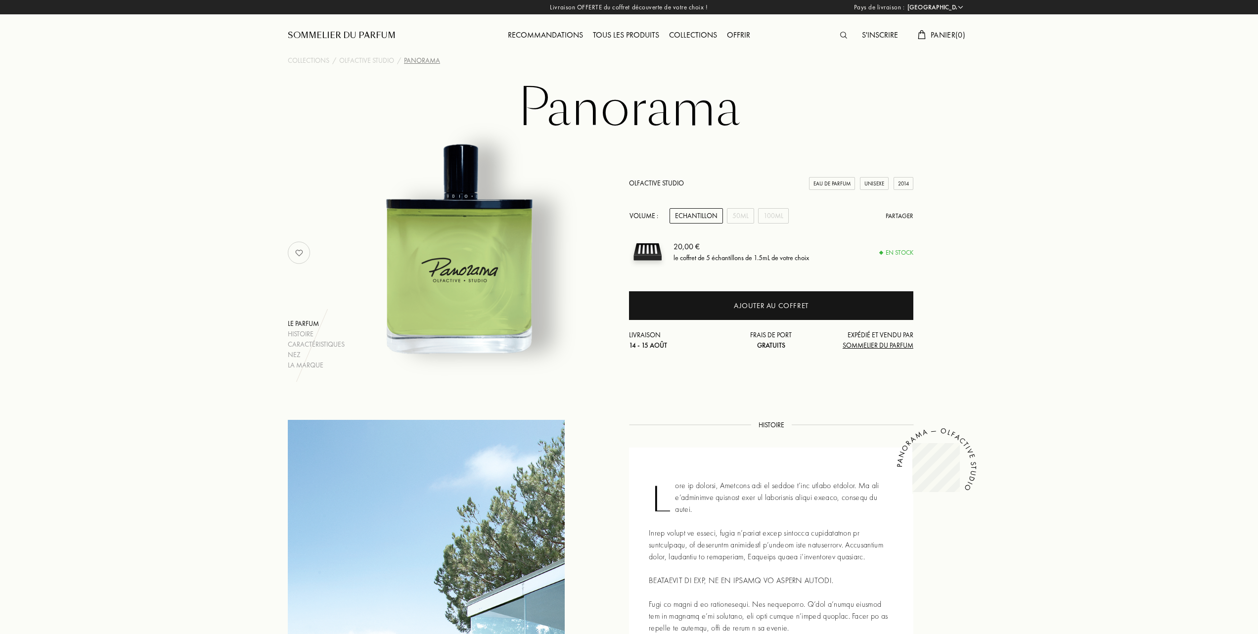
click at [461, 269] on img at bounding box center [458, 248] width 245 height 245
click at [486, 287] on img at bounding box center [458, 248] width 245 height 245
click at [471, 255] on img at bounding box center [458, 248] width 245 height 245
click at [303, 329] on div "Histoire" at bounding box center [316, 334] width 57 height 10
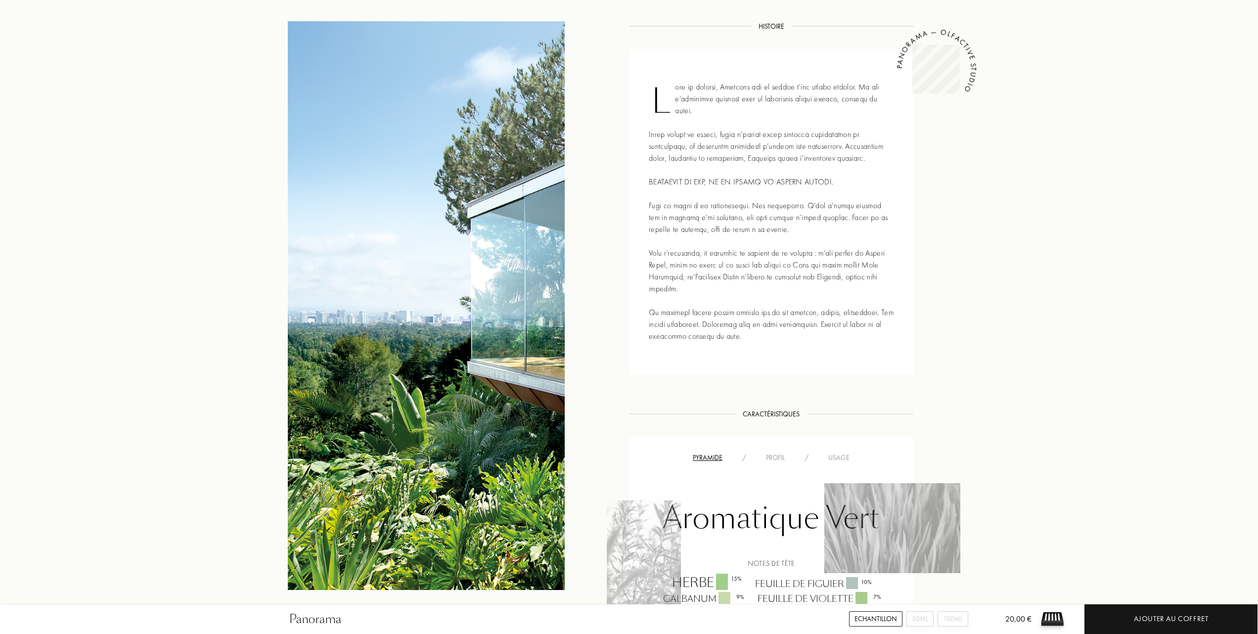
scroll to position [400, 0]
drag, startPoint x: 368, startPoint y: 426, endPoint x: 355, endPoint y: 432, distance: 14.4
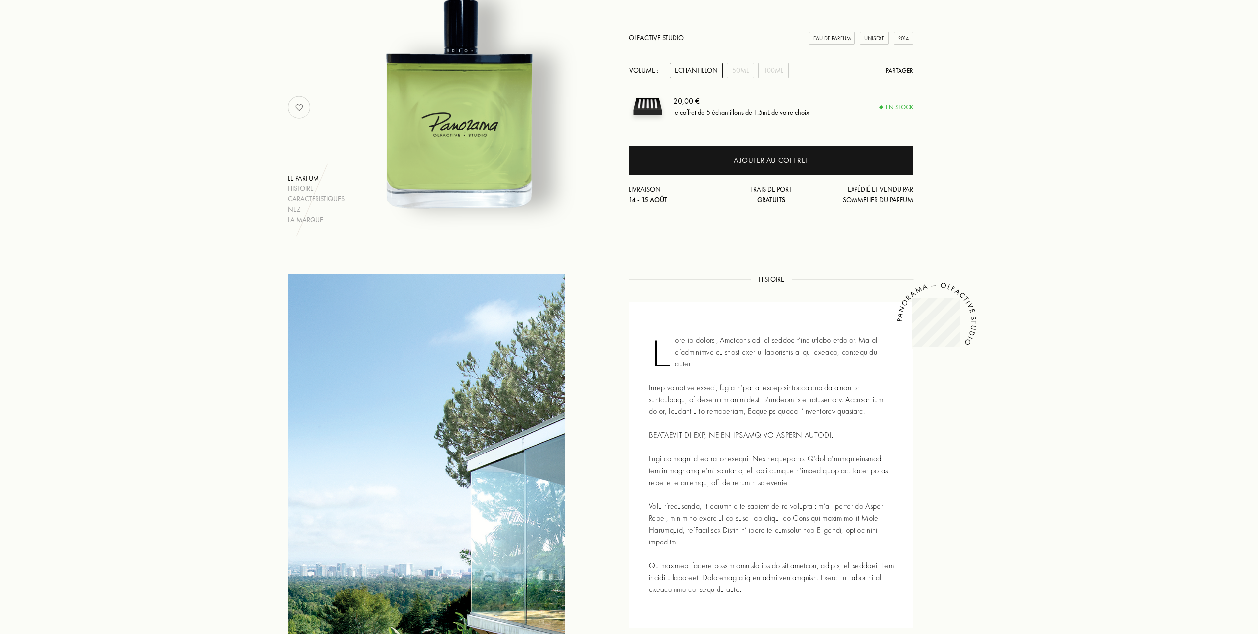
scroll to position [4, 0]
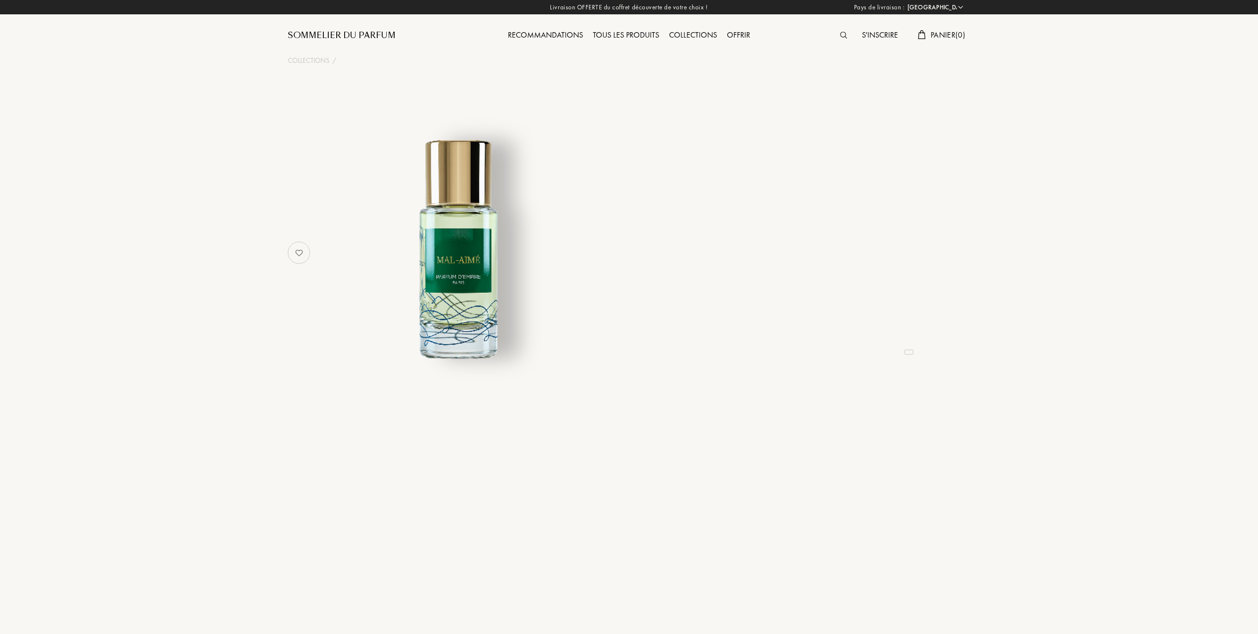
select select "FR"
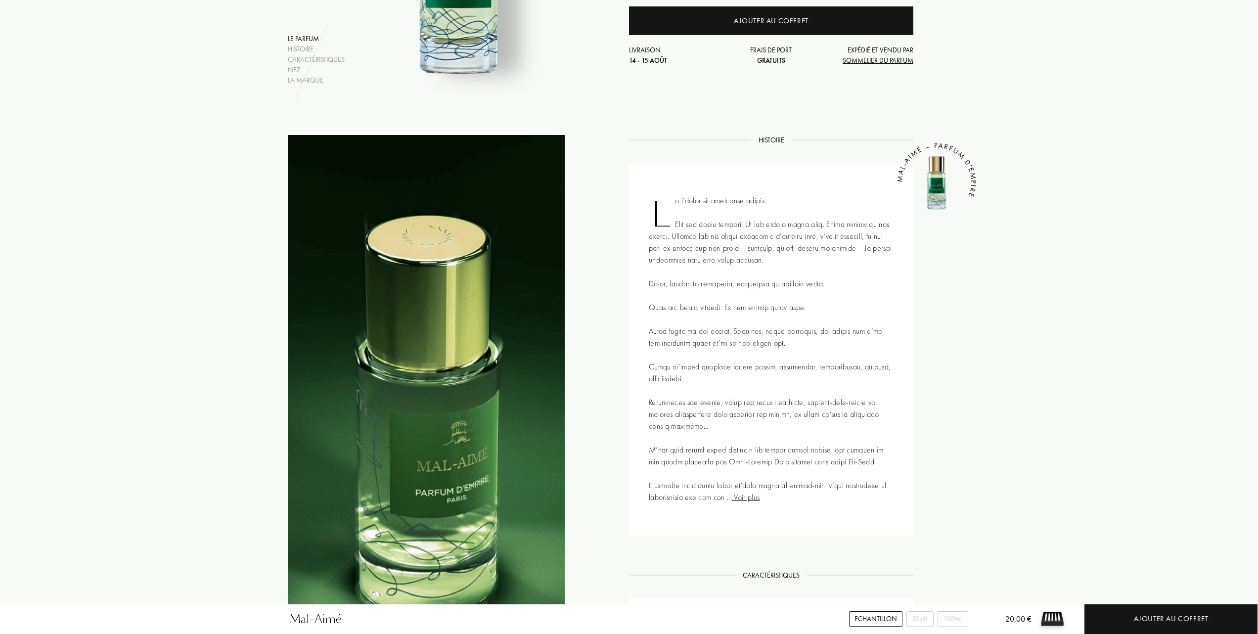
scroll to position [198, 0]
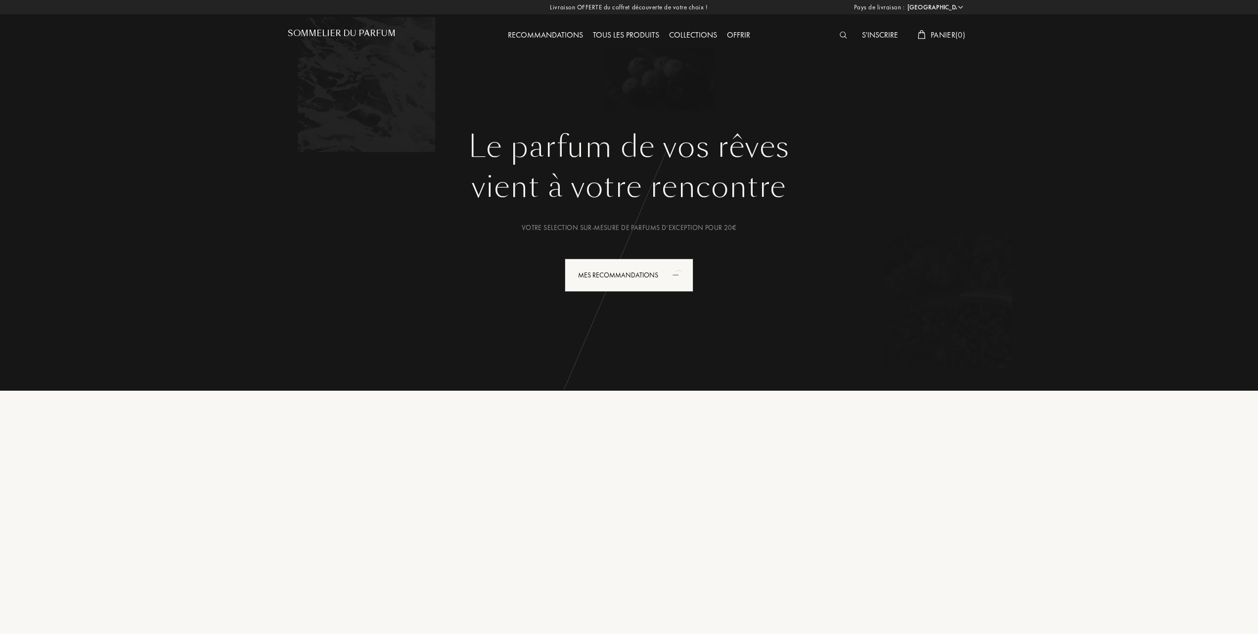
select select "FR"
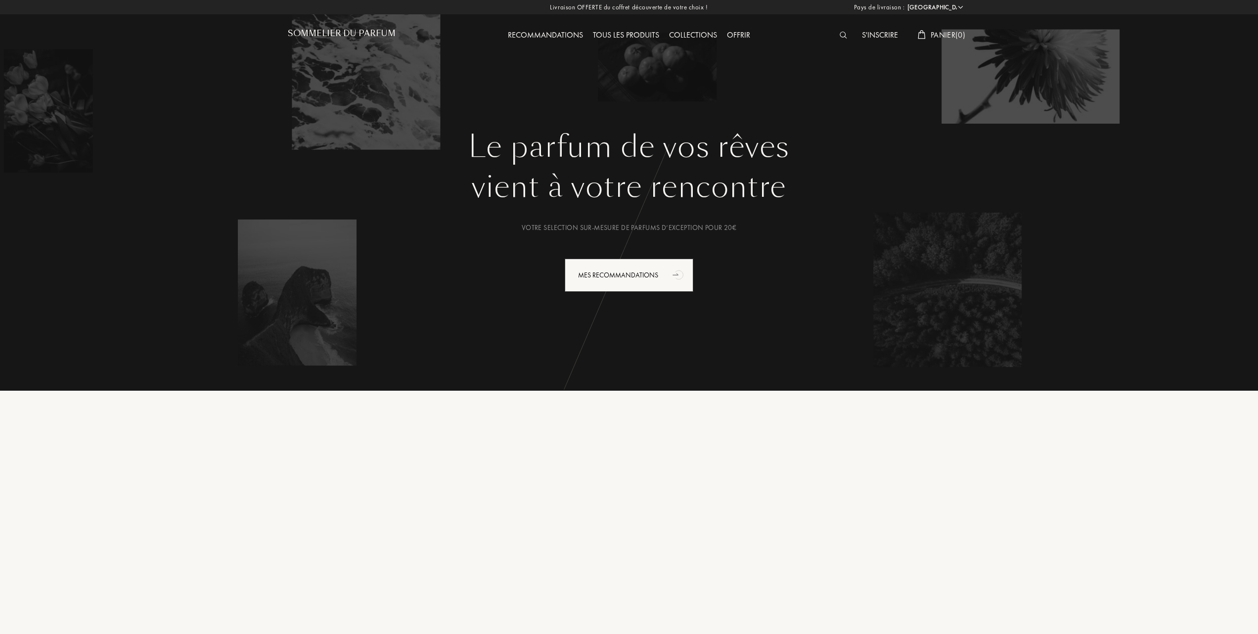
click at [641, 36] on div "Tous les produits" at bounding box center [626, 35] width 76 height 13
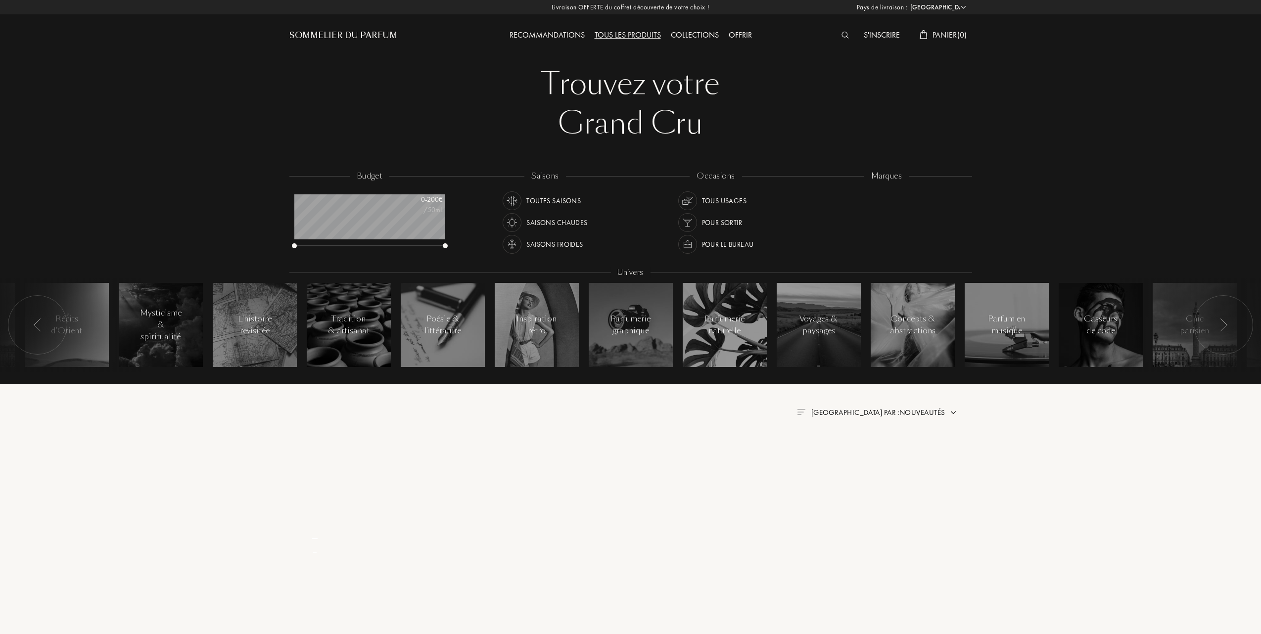
select select "FR"
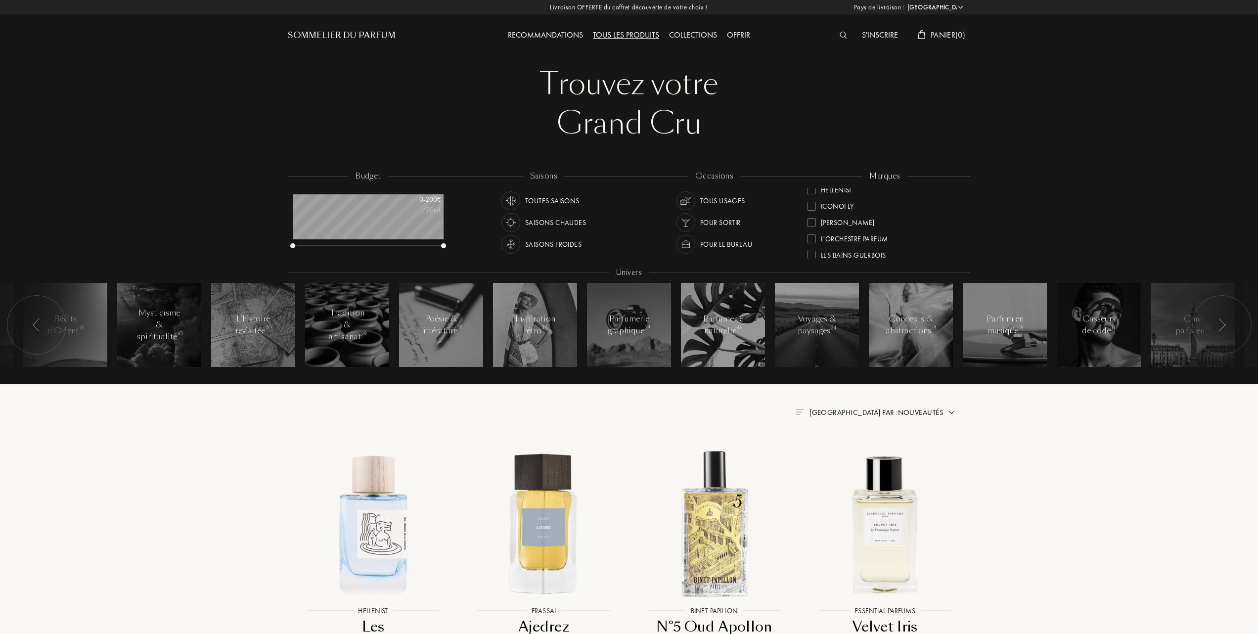
scroll to position [264, 0]
click at [811, 239] on div at bounding box center [811, 243] width 9 height 9
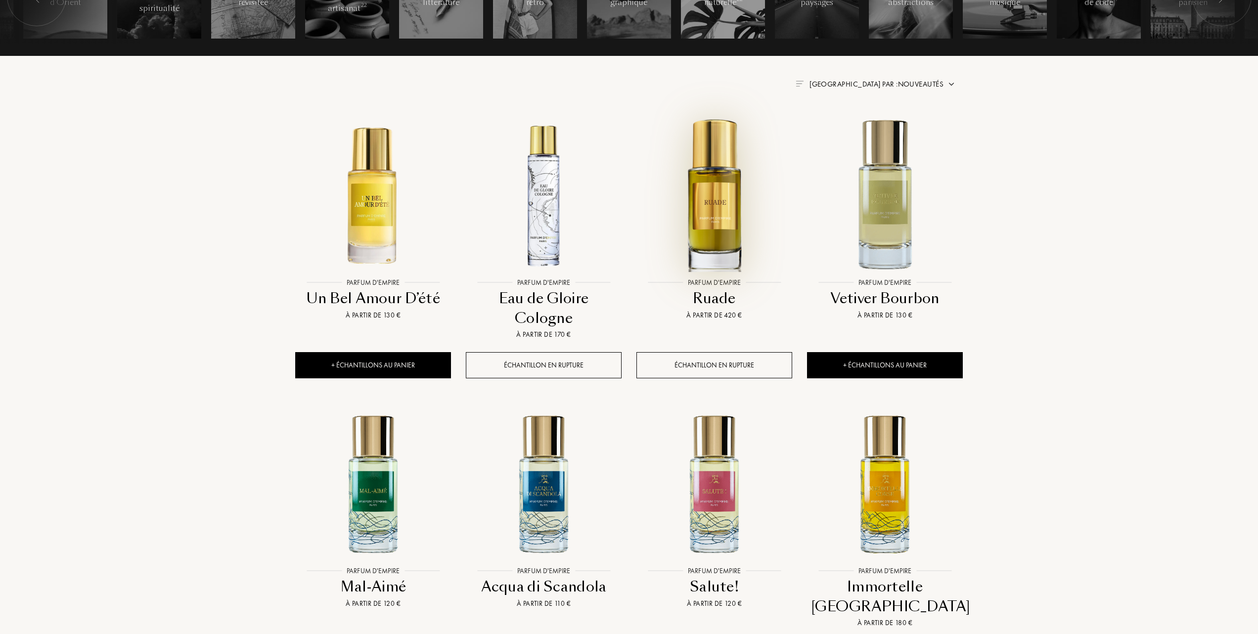
scroll to position [329, 0]
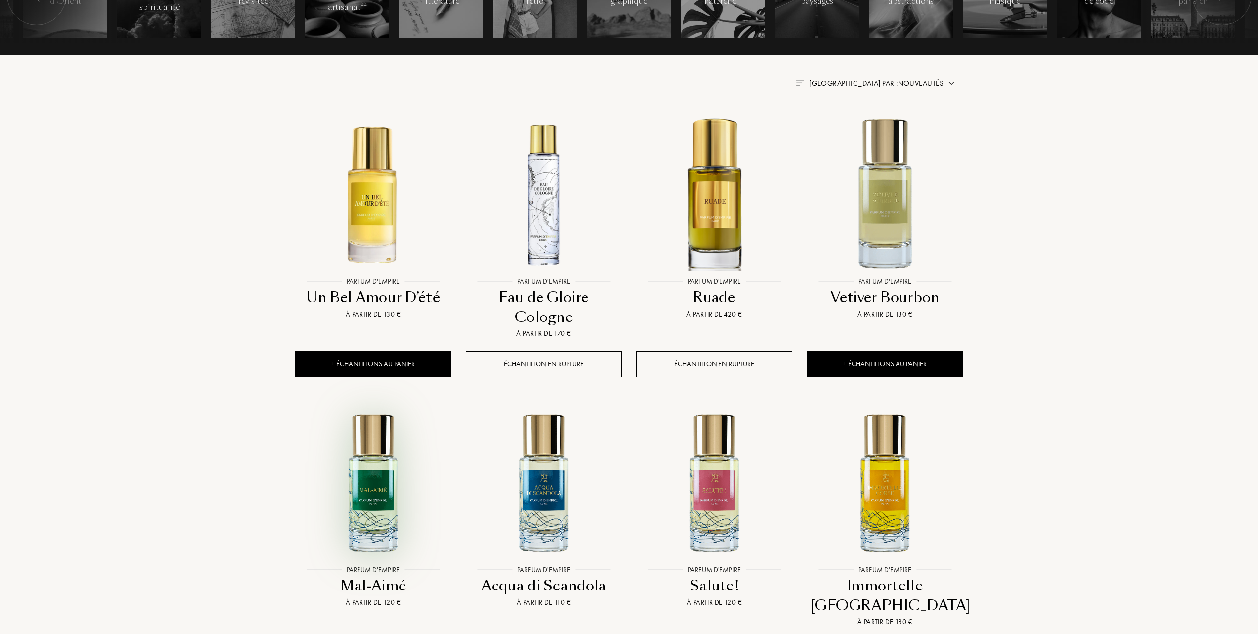
click at [379, 469] on img at bounding box center [373, 483] width 154 height 154
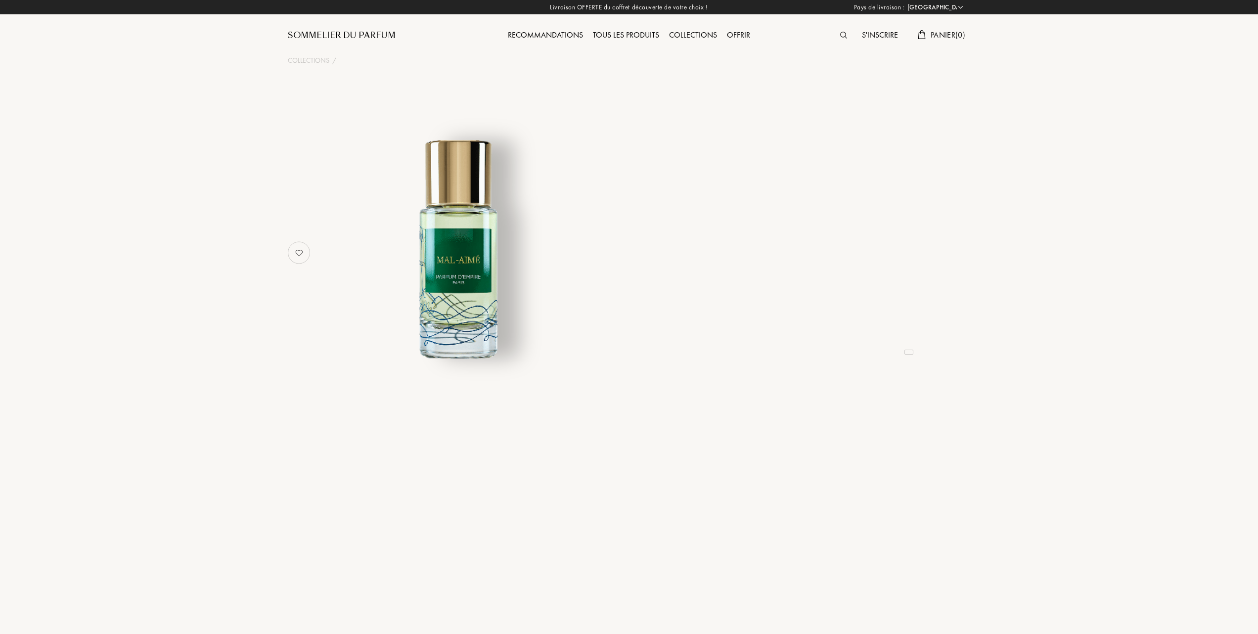
select select "FR"
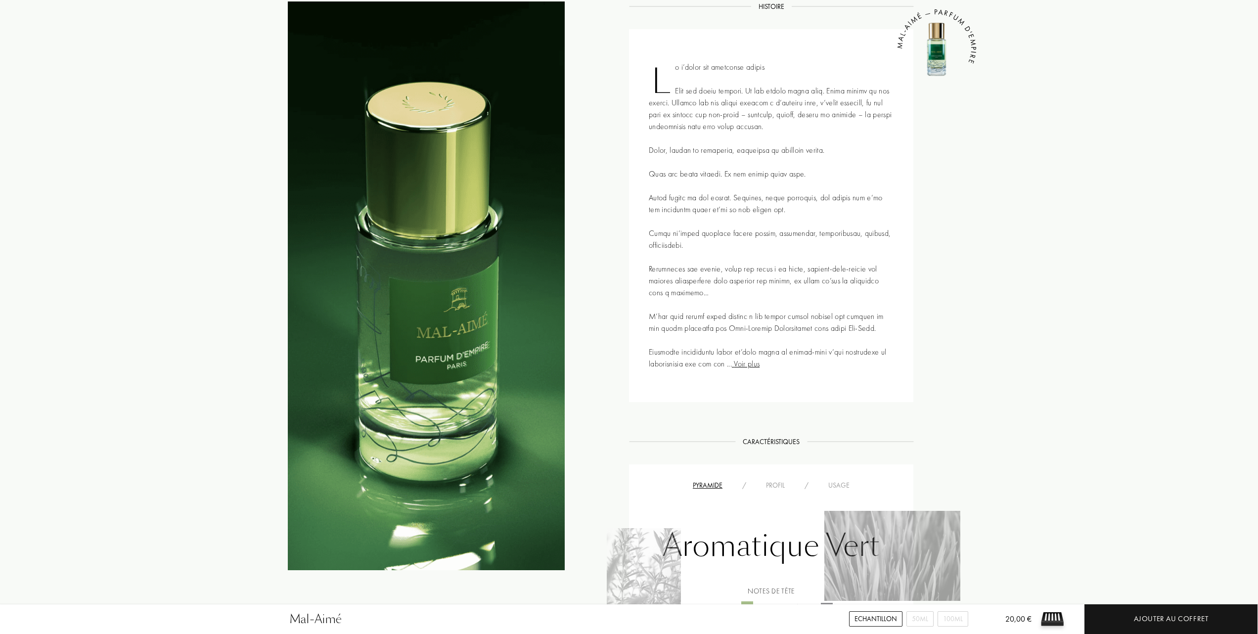
scroll to position [396, 0]
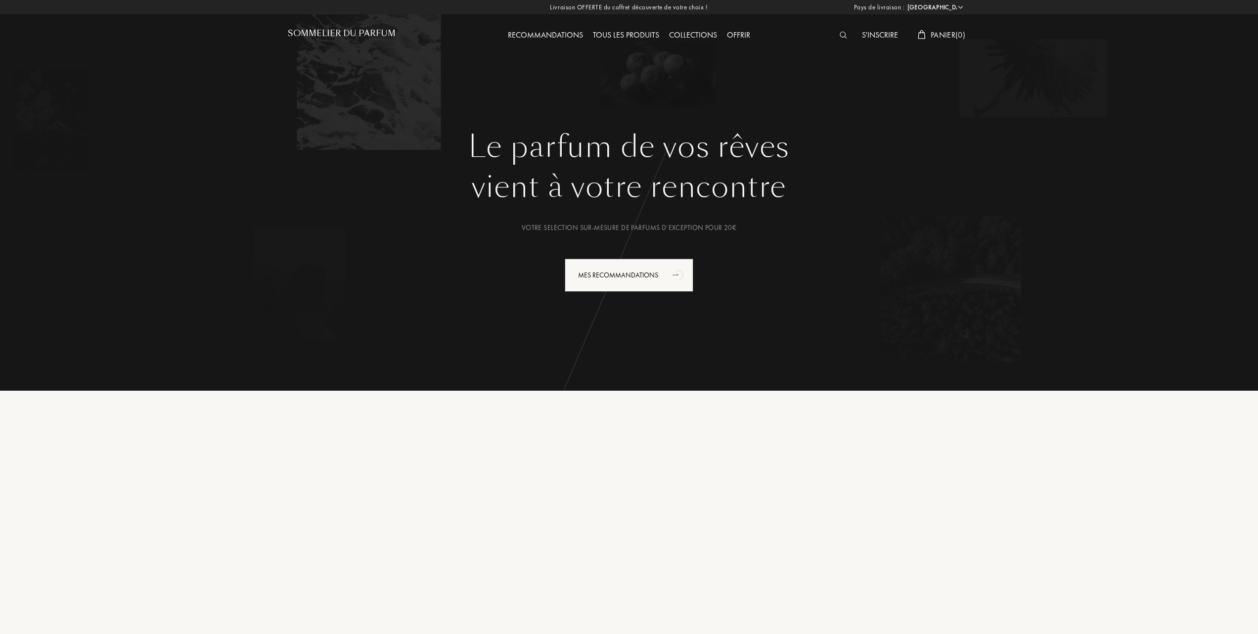
select select "FR"
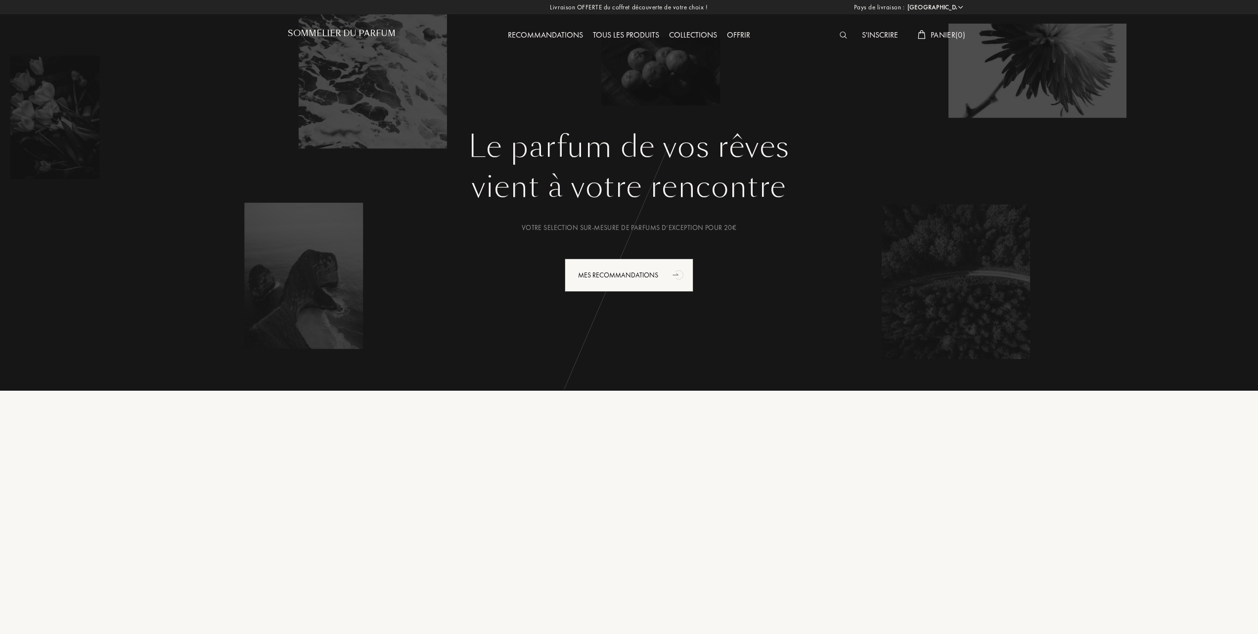
click at [873, 30] on div "S'inscrire" at bounding box center [880, 35] width 46 height 13
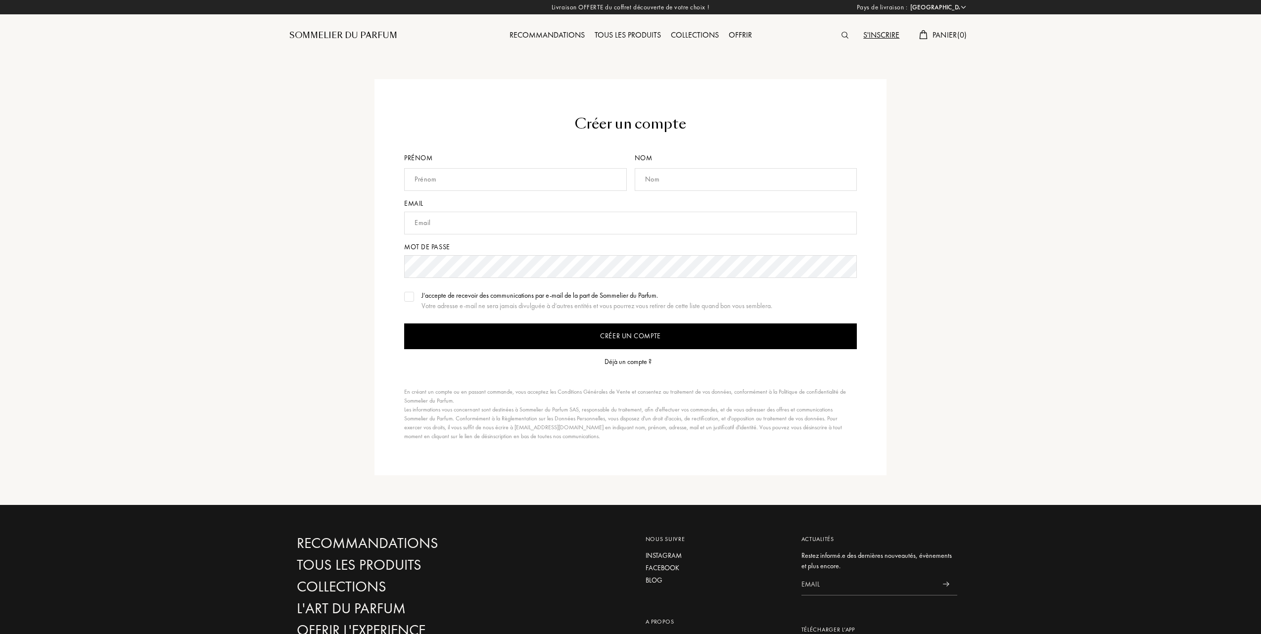
select select "FR"
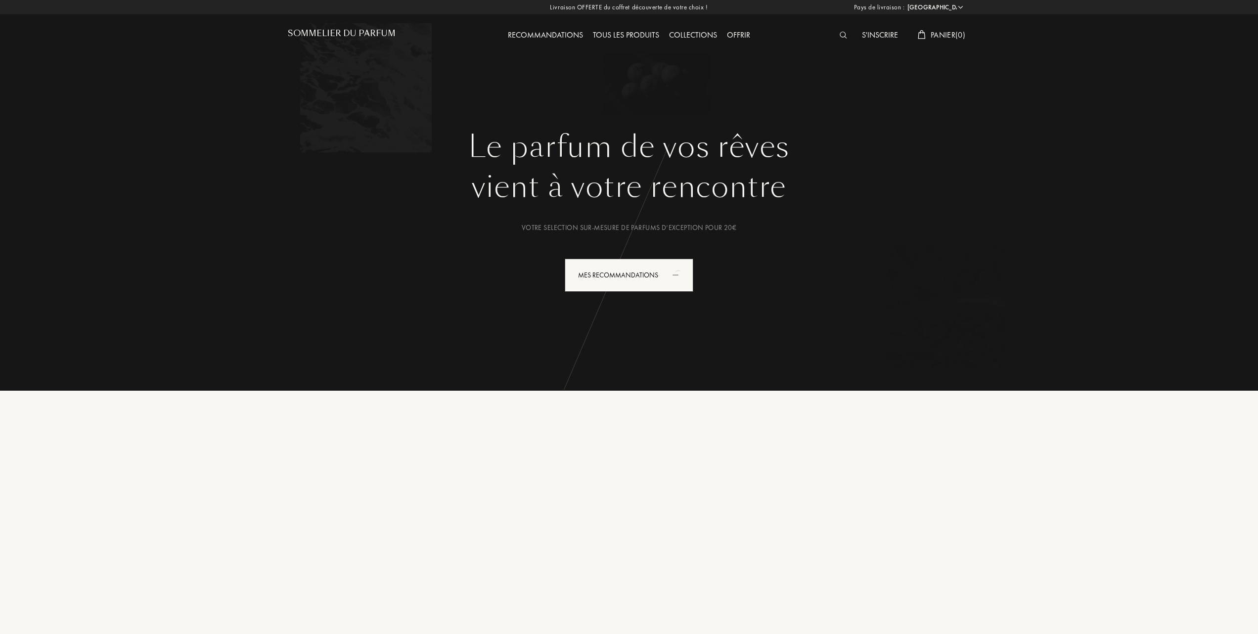
select select "FR"
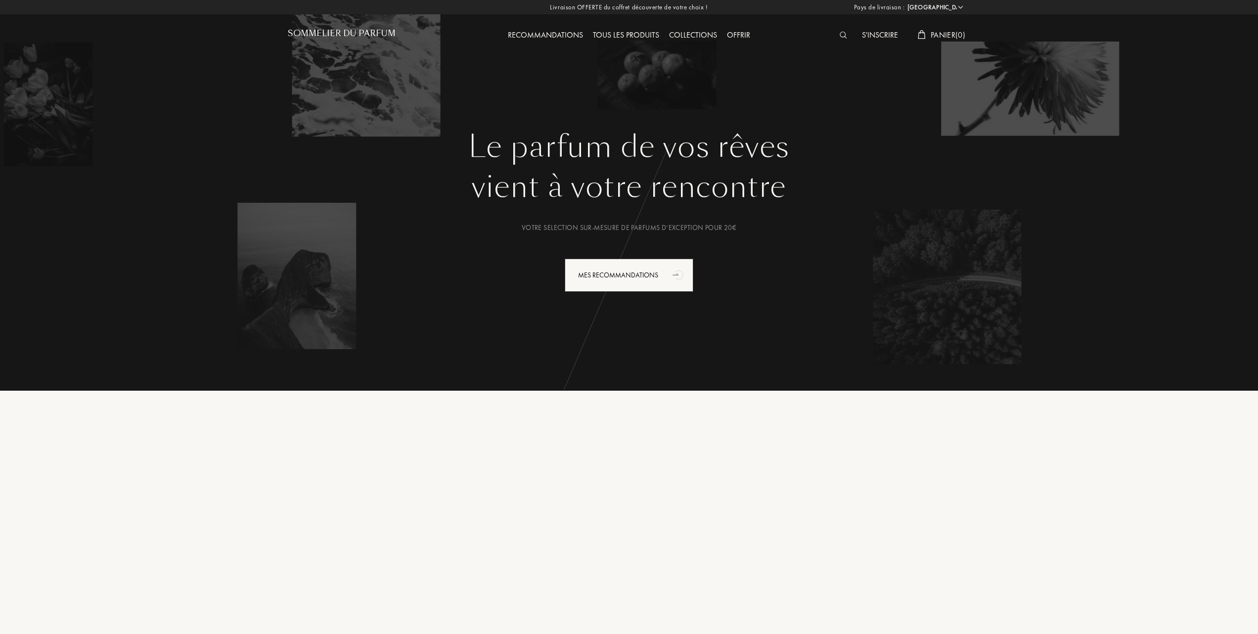
click at [639, 32] on div "Tous les produits" at bounding box center [626, 35] width 76 height 13
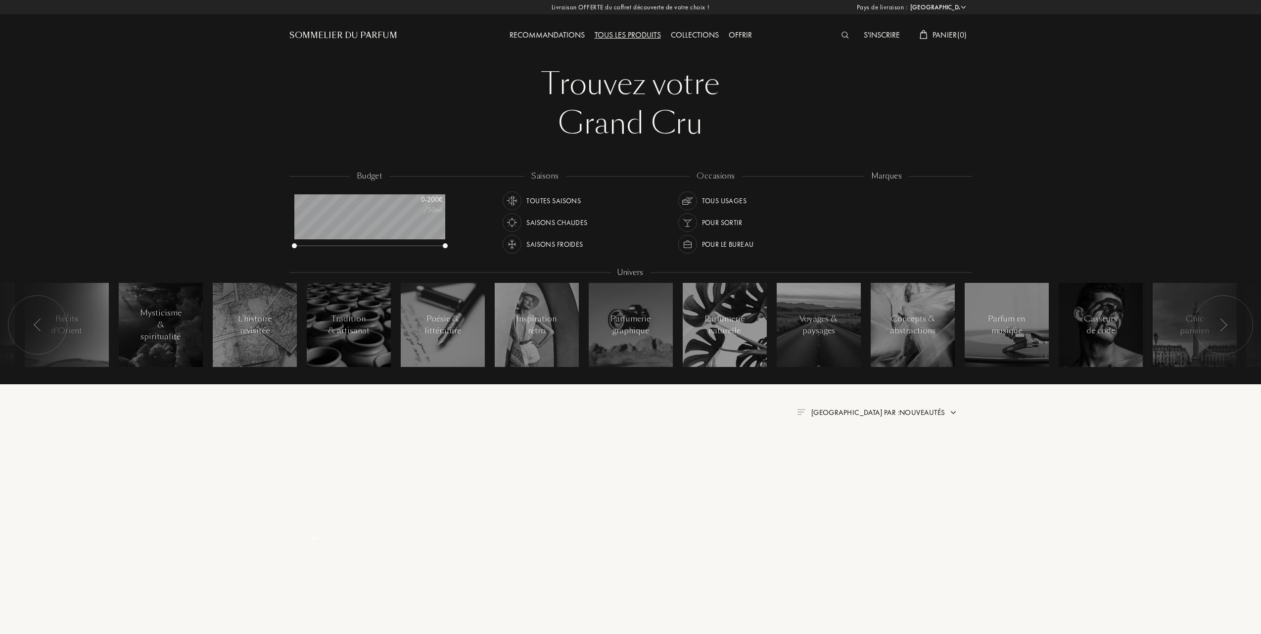
select select "FR"
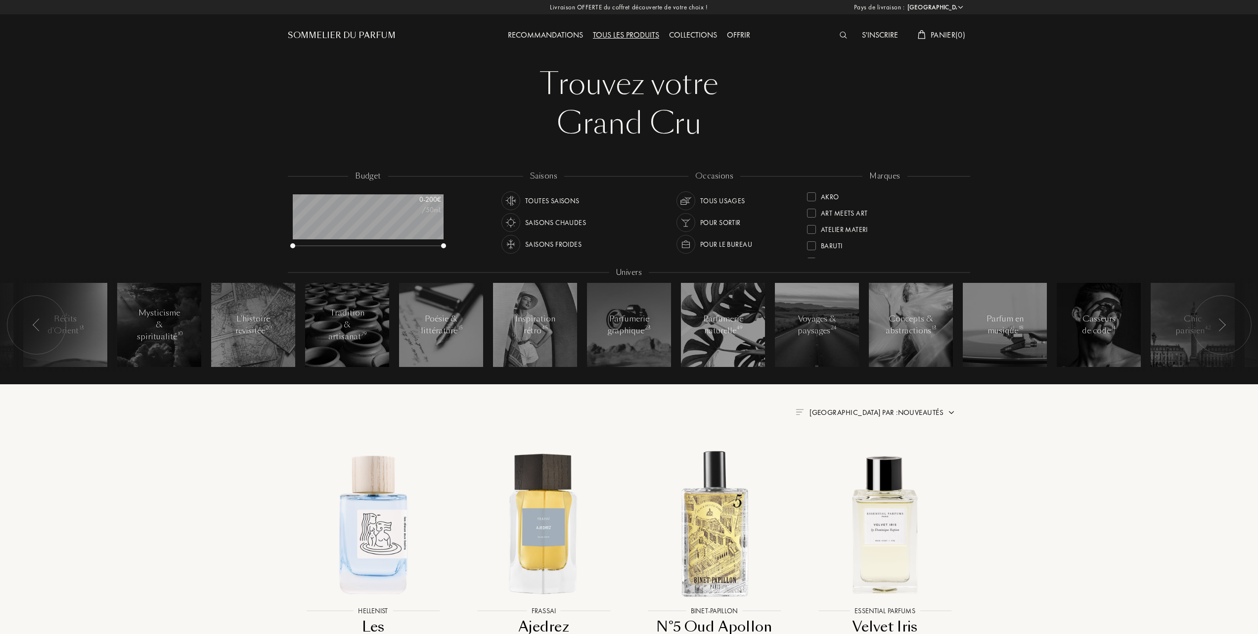
click at [703, 30] on div "Collections" at bounding box center [693, 35] width 58 height 13
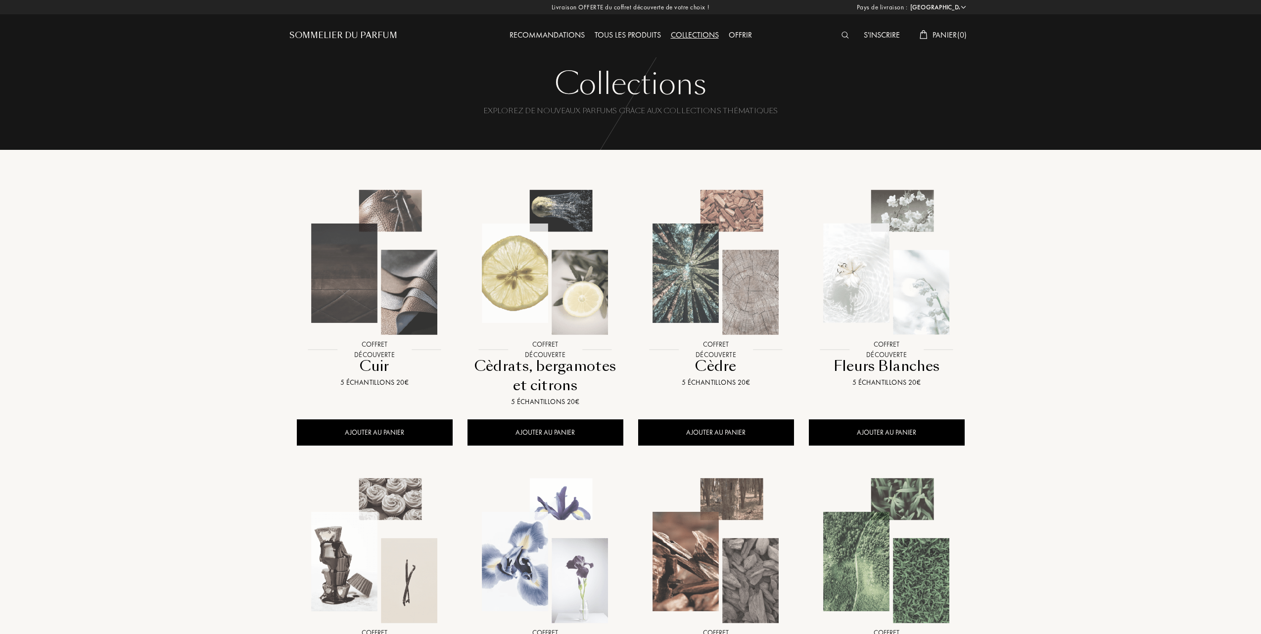
select select "FR"
click at [857, 541] on img at bounding box center [885, 551] width 154 height 154
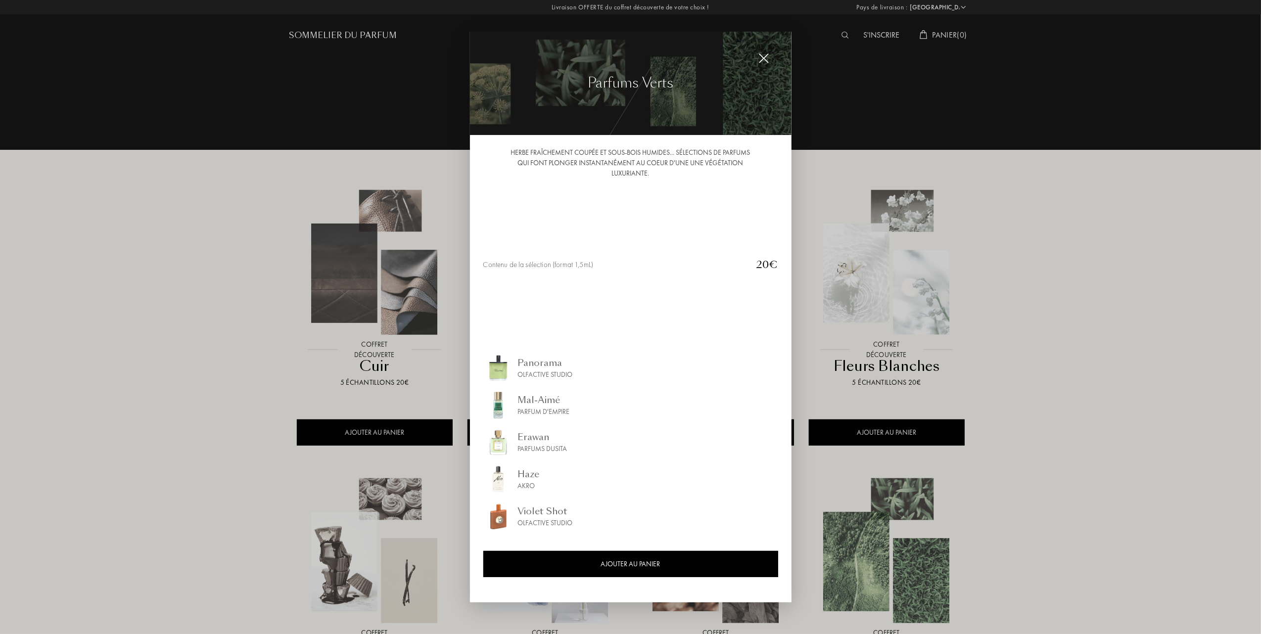
click at [761, 55] on img at bounding box center [763, 58] width 11 height 11
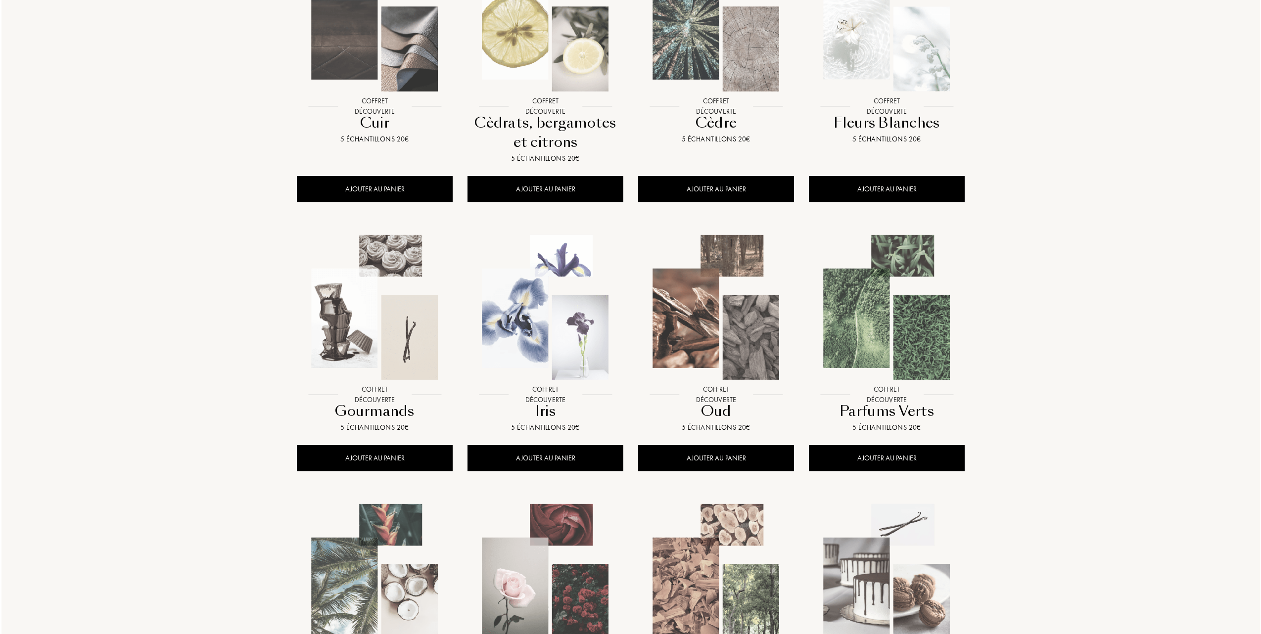
scroll to position [264, 0]
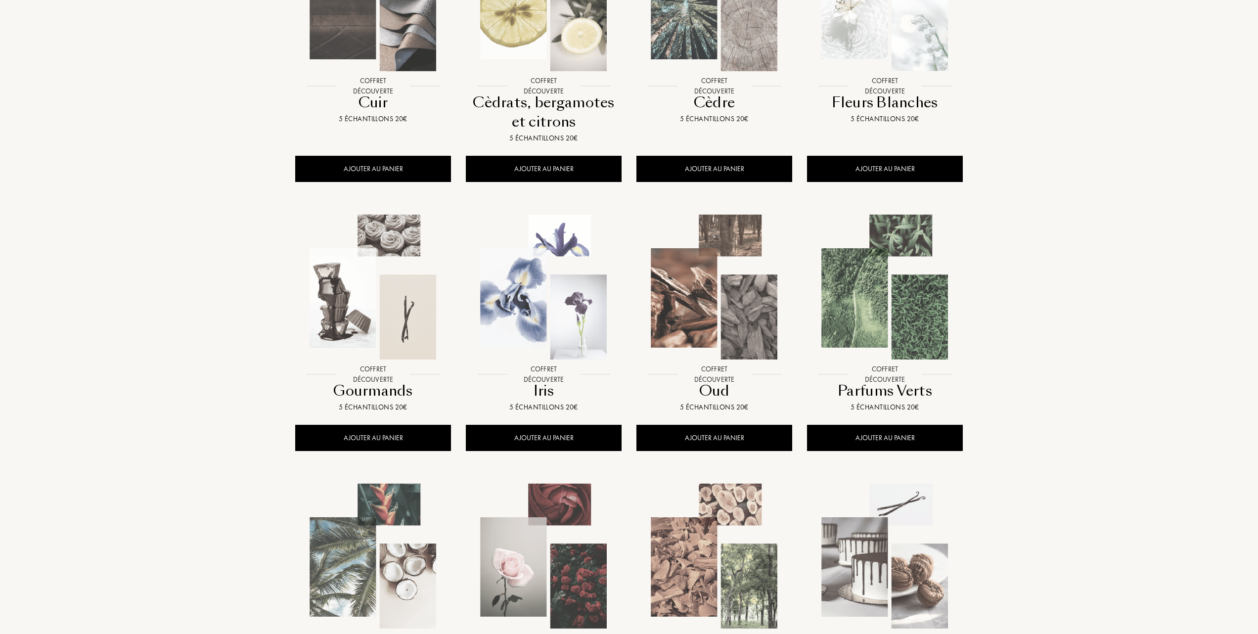
click at [890, 318] on img at bounding box center [885, 287] width 154 height 154
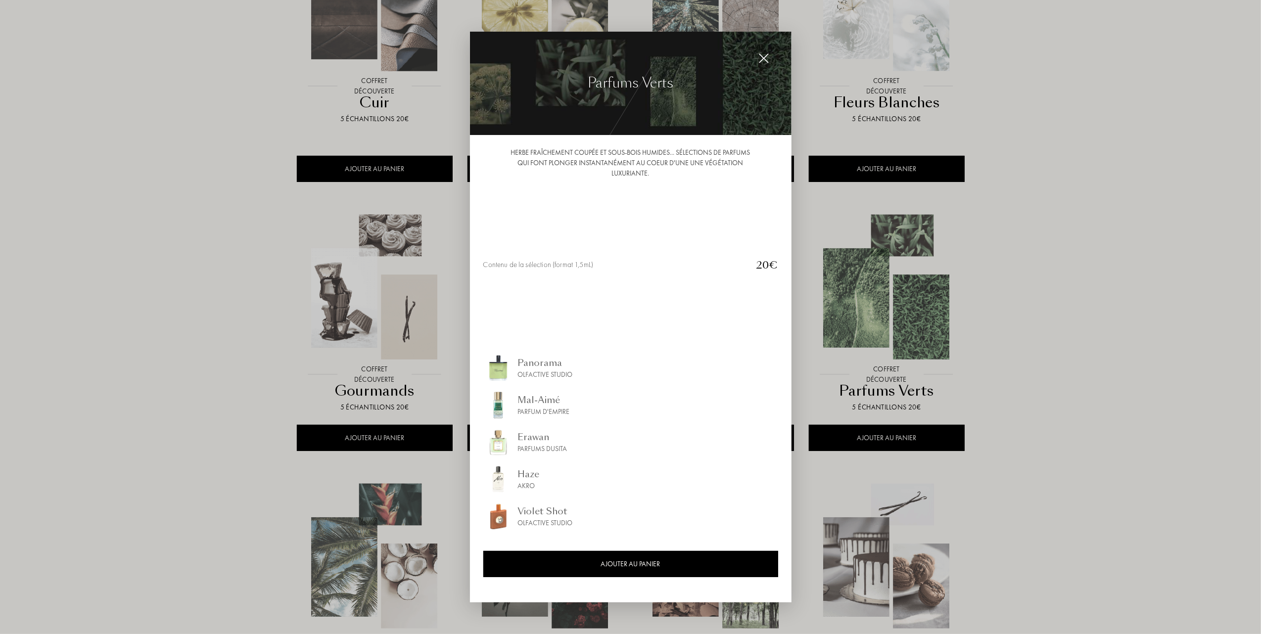
click at [762, 48] on div at bounding box center [764, 58] width 20 height 20
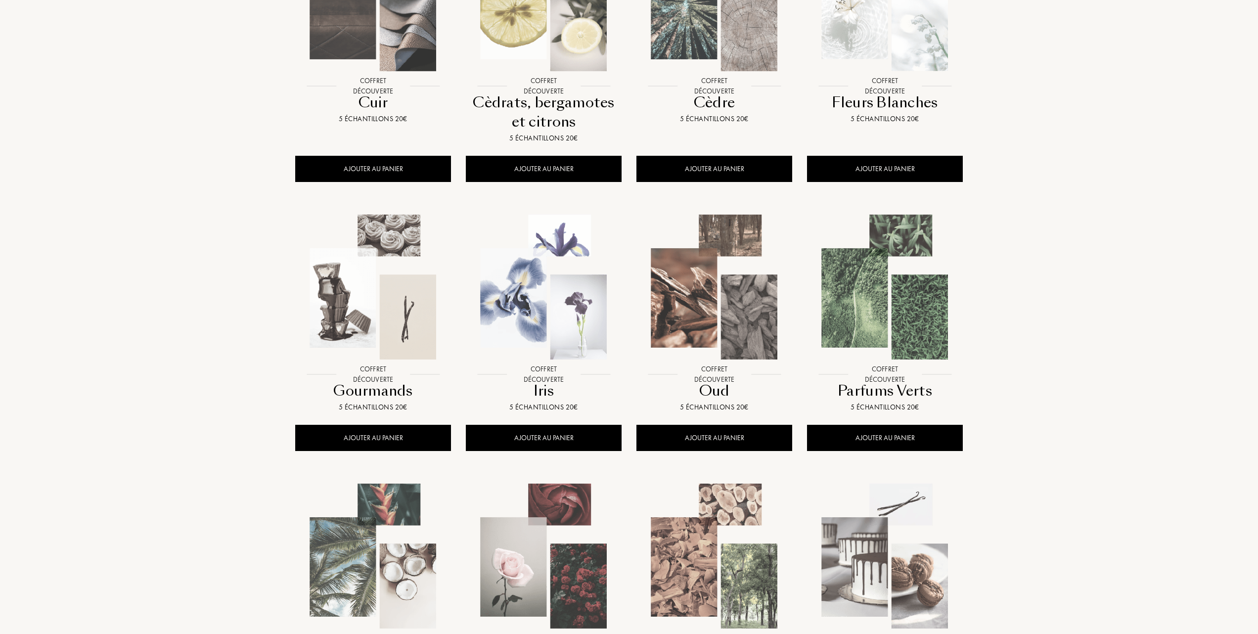
click at [902, 300] on img at bounding box center [885, 287] width 154 height 154
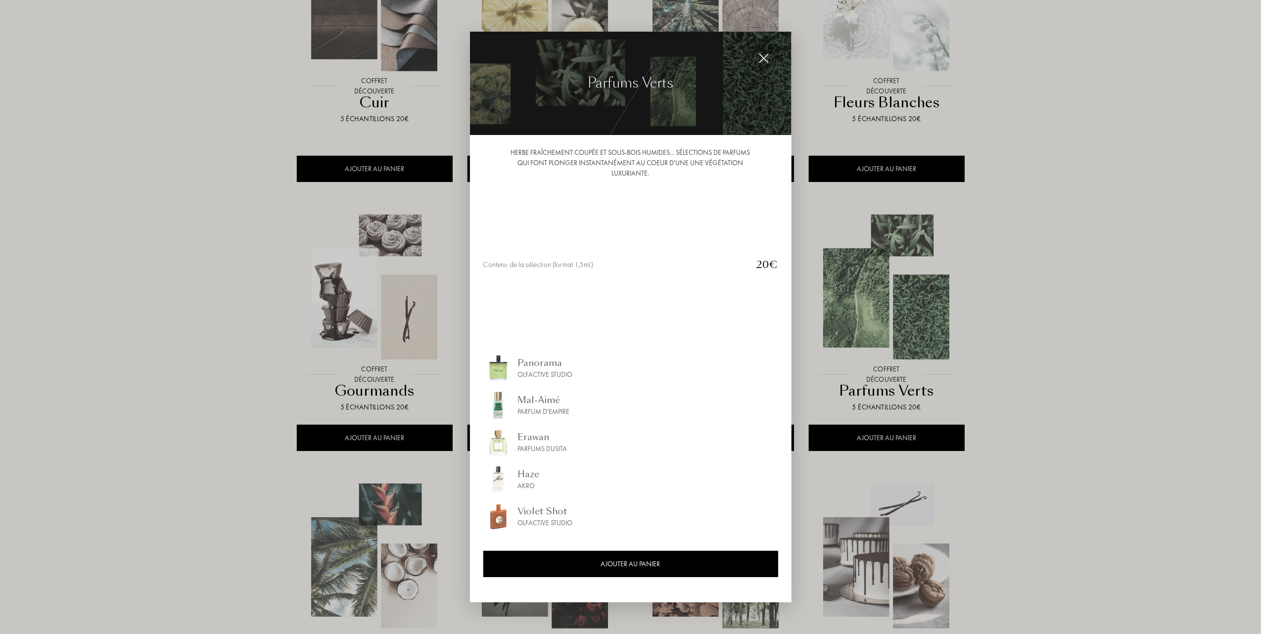
click at [506, 366] on img at bounding box center [498, 368] width 30 height 30
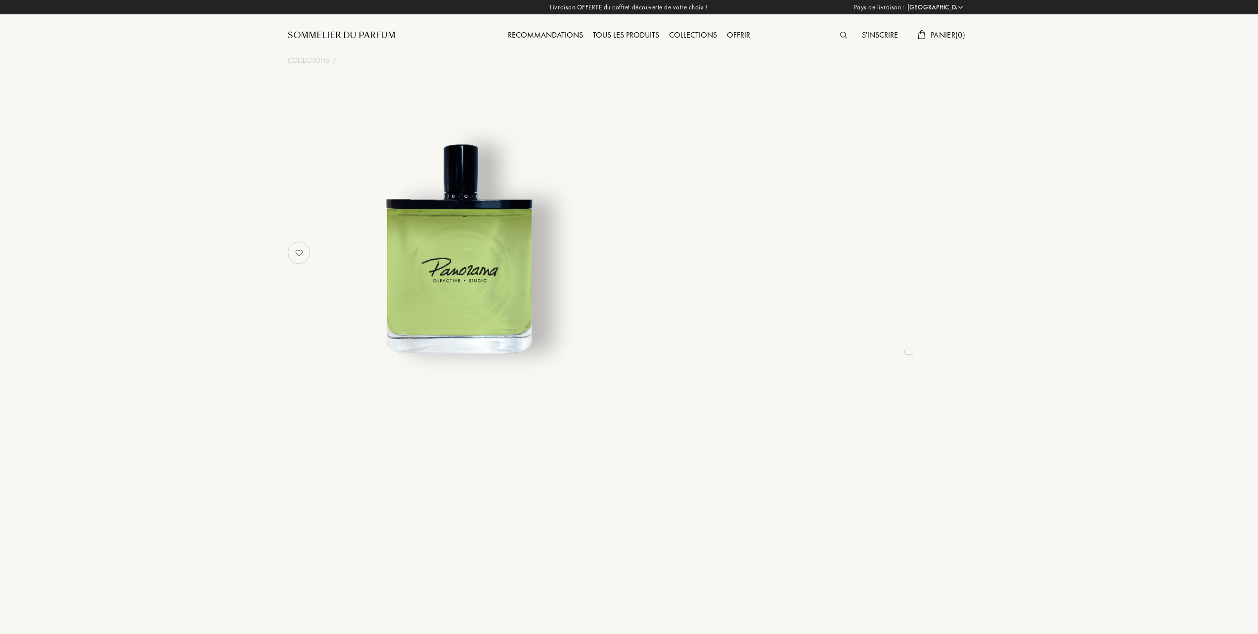
select select "FR"
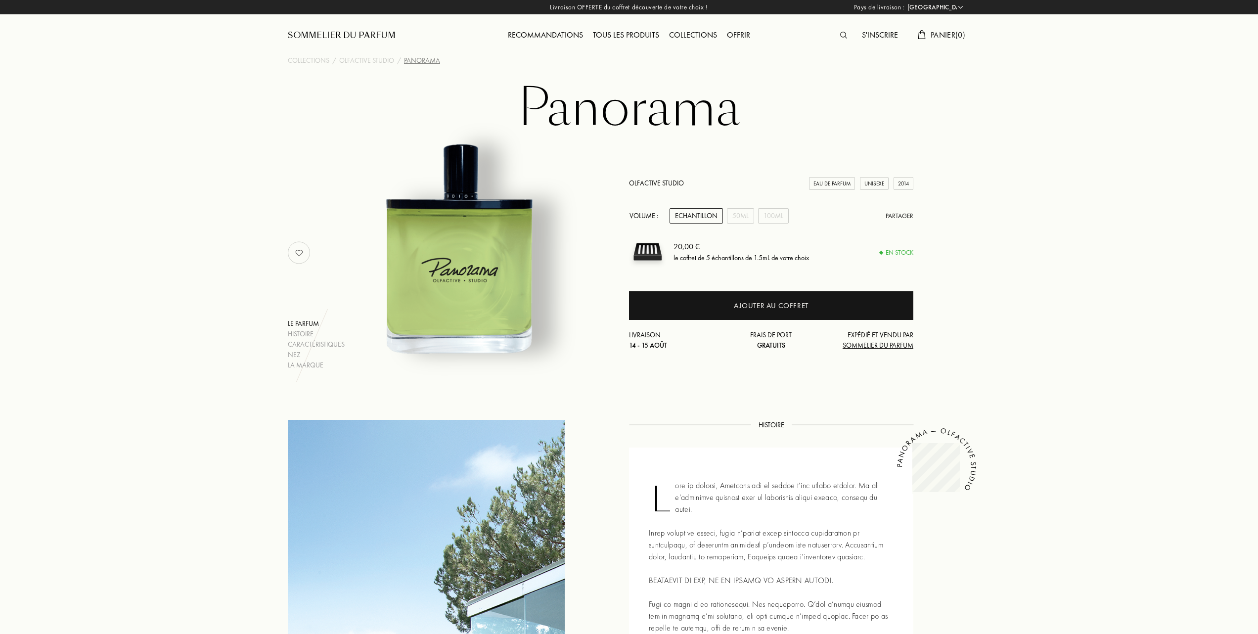
click at [465, 280] on img at bounding box center [458, 248] width 245 height 245
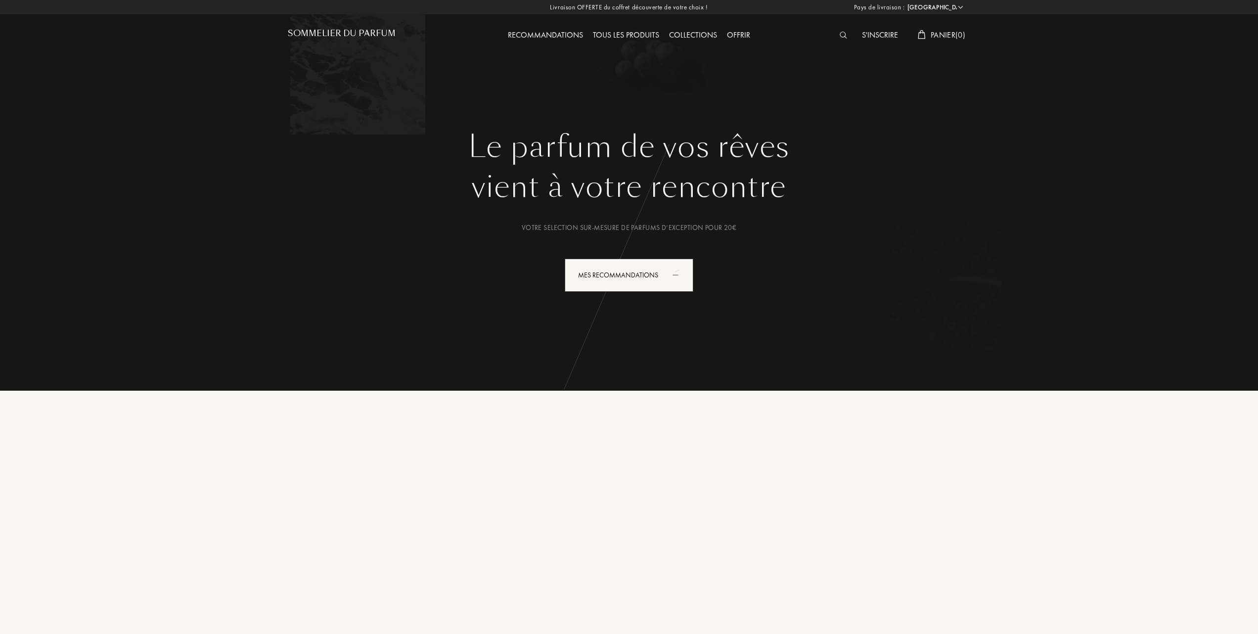
select select "FR"
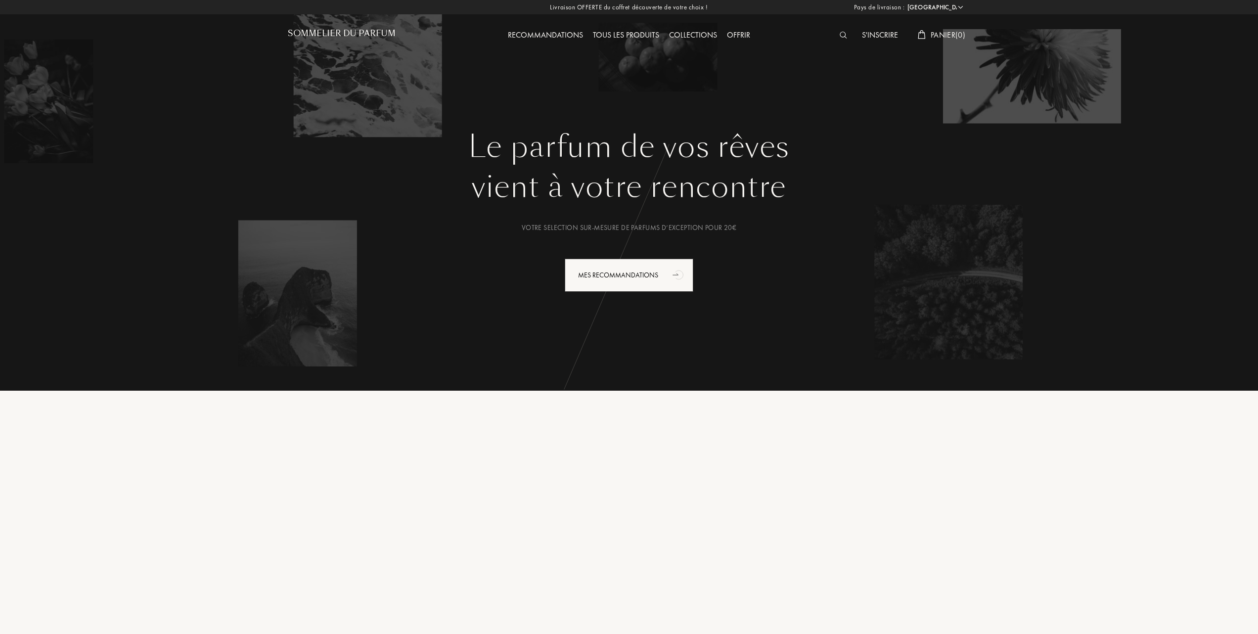
click at [678, 30] on div "Collections" at bounding box center [693, 35] width 58 height 13
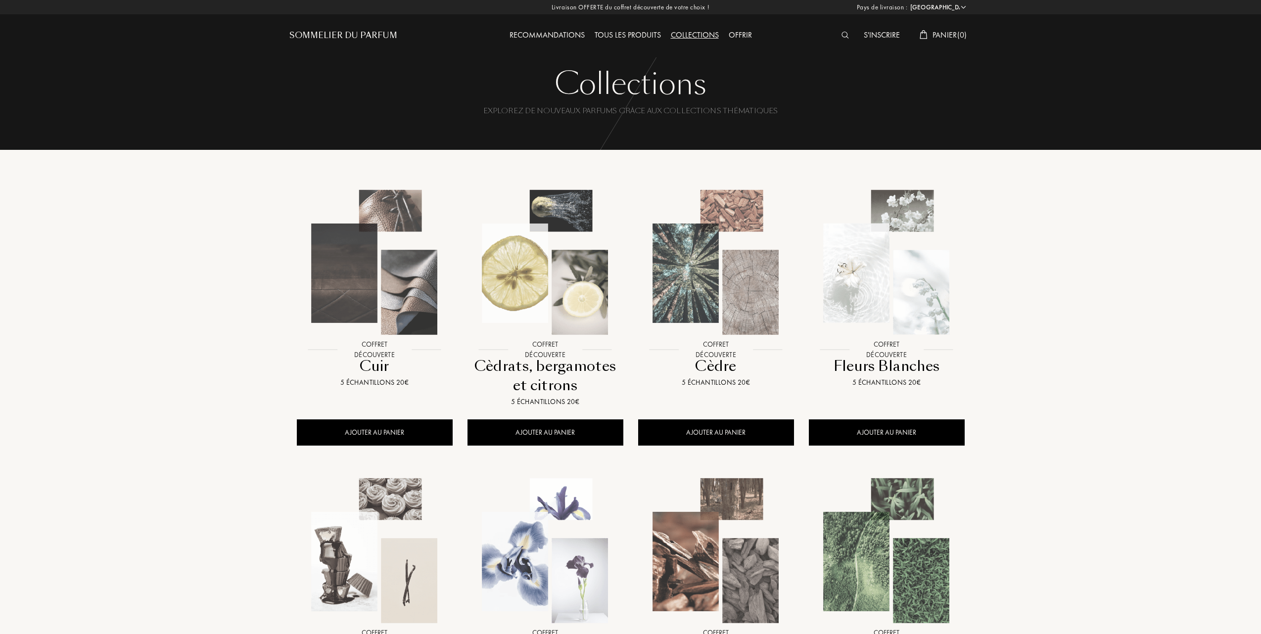
select select "FR"
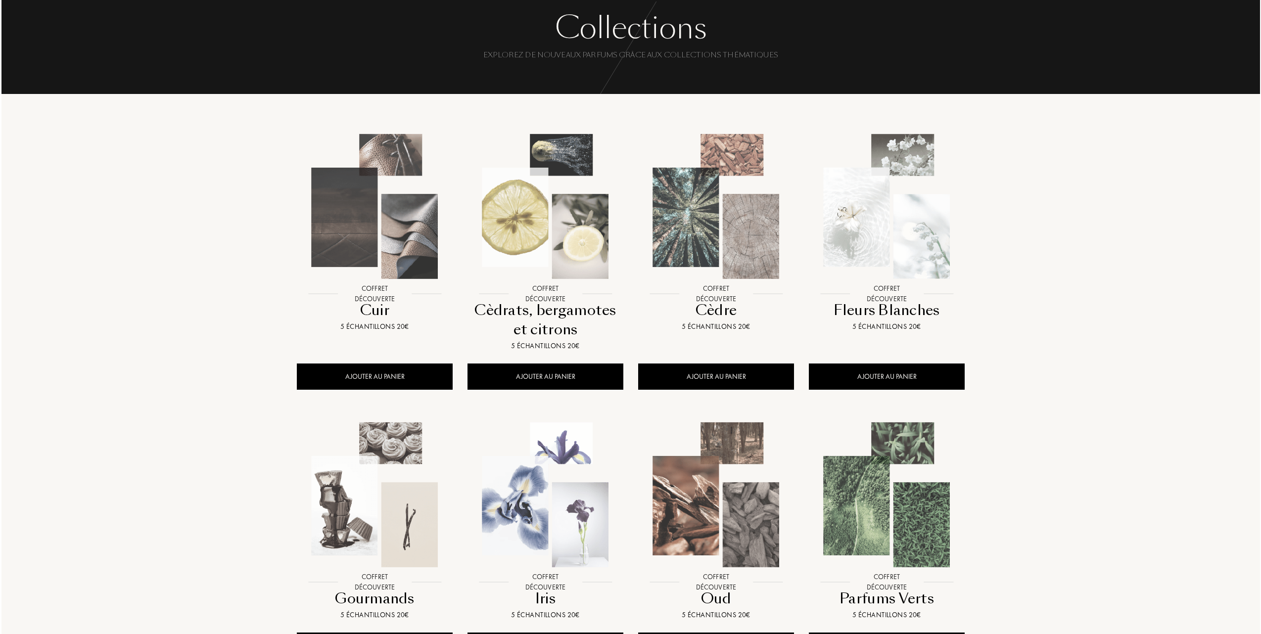
scroll to position [132, 0]
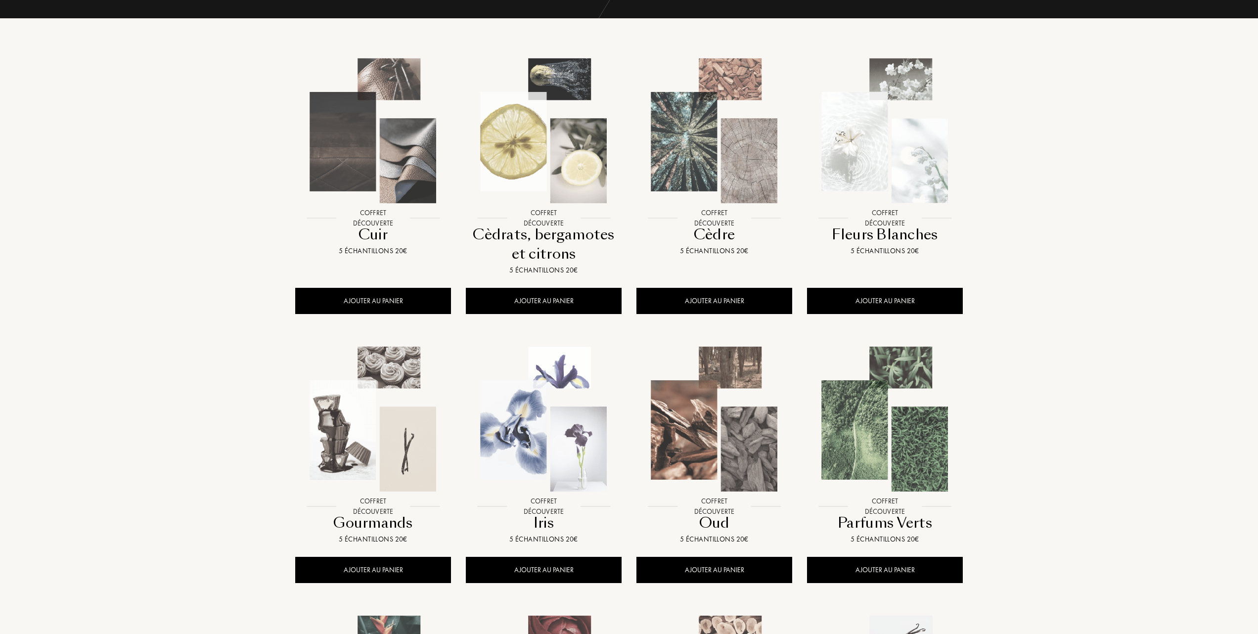
click at [861, 446] on img at bounding box center [885, 419] width 154 height 154
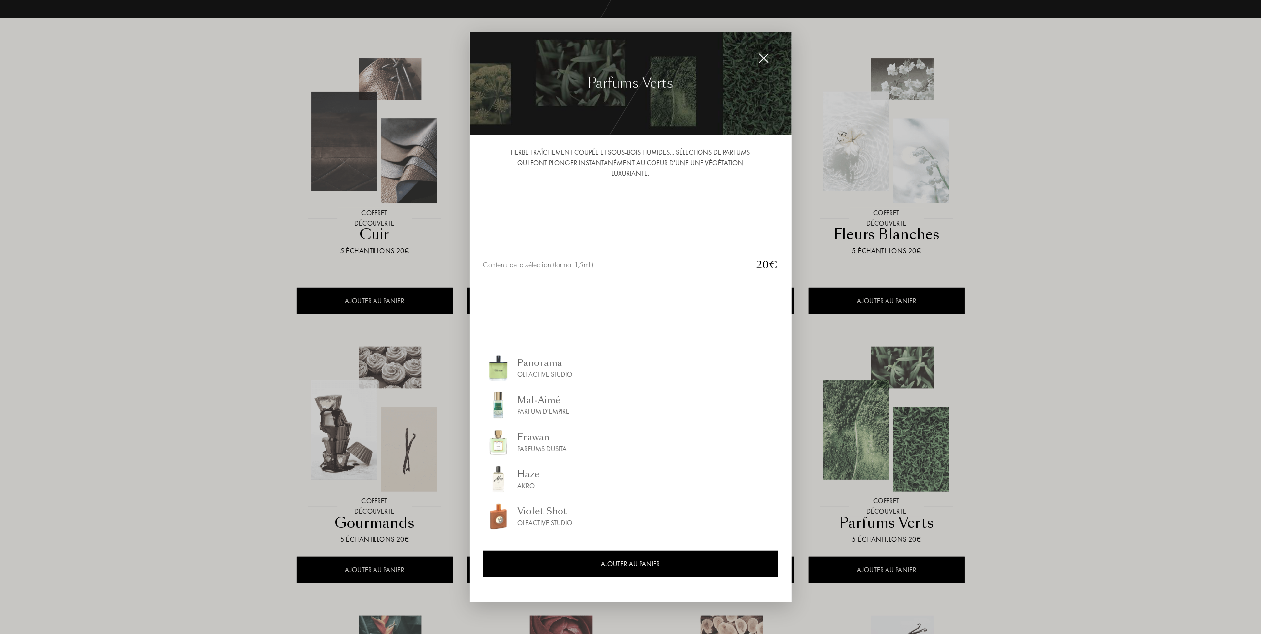
click at [504, 364] on img at bounding box center [498, 368] width 30 height 30
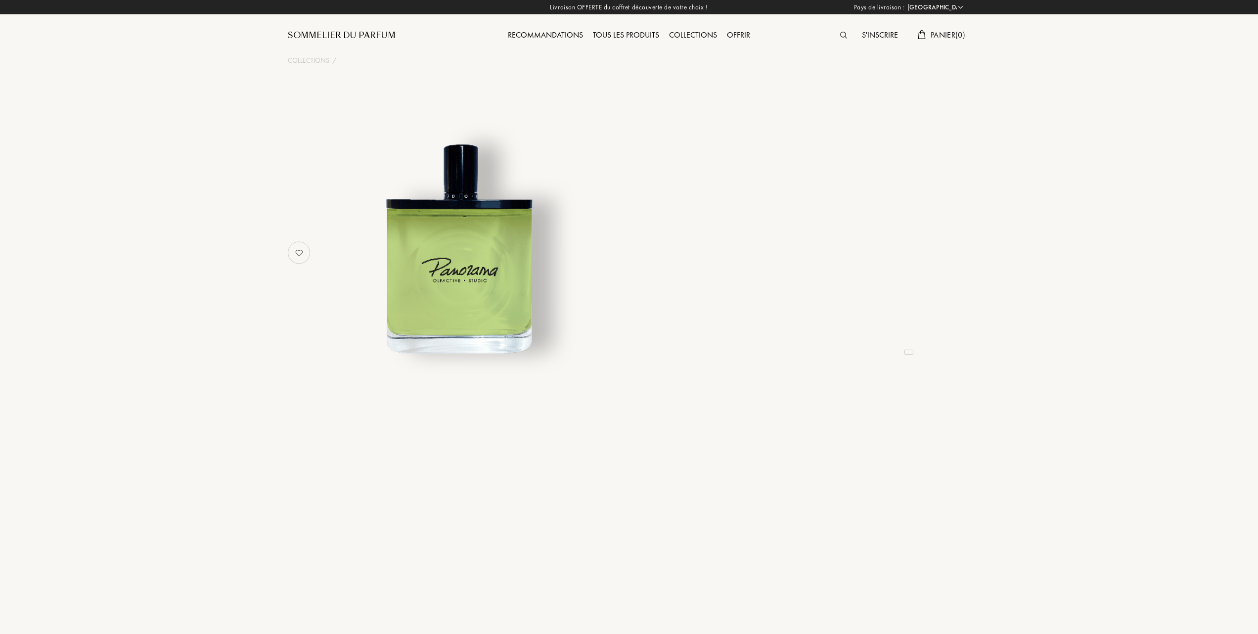
select select "FR"
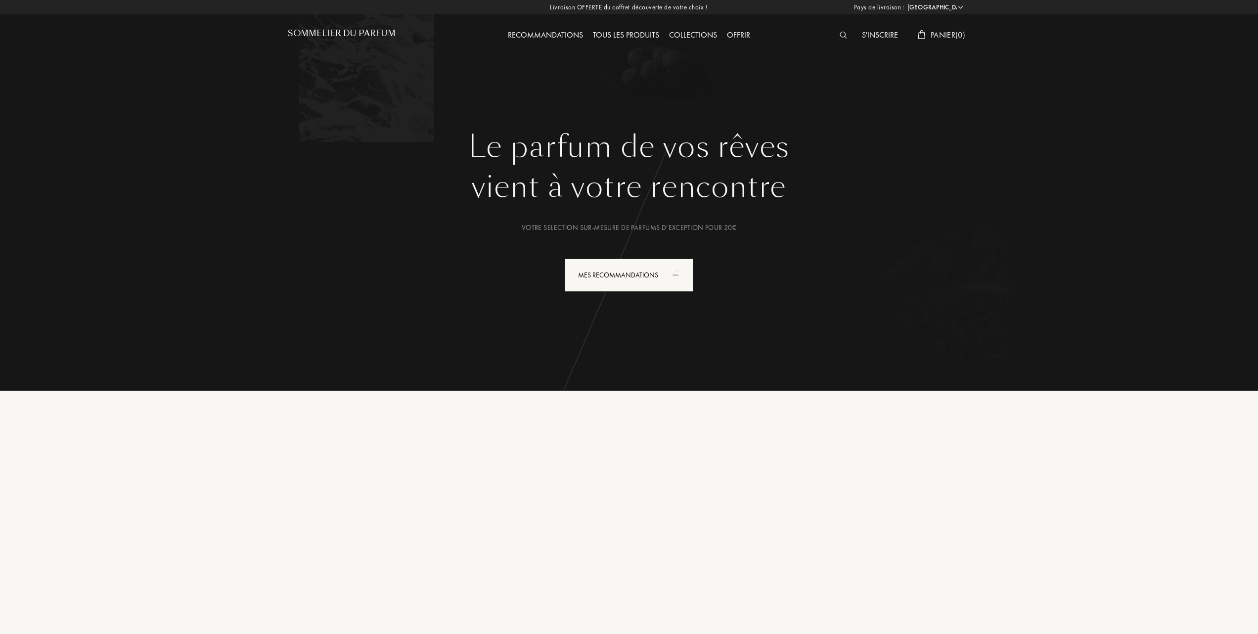
select select "FR"
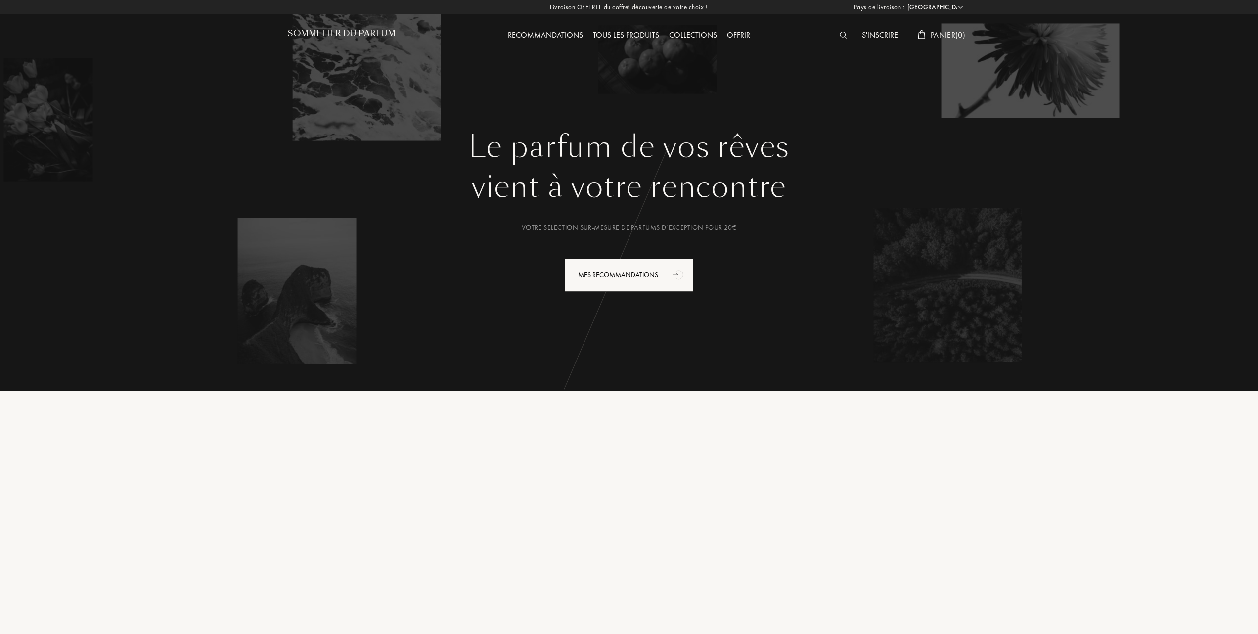
click at [641, 34] on div "Tous les produits" at bounding box center [626, 35] width 76 height 13
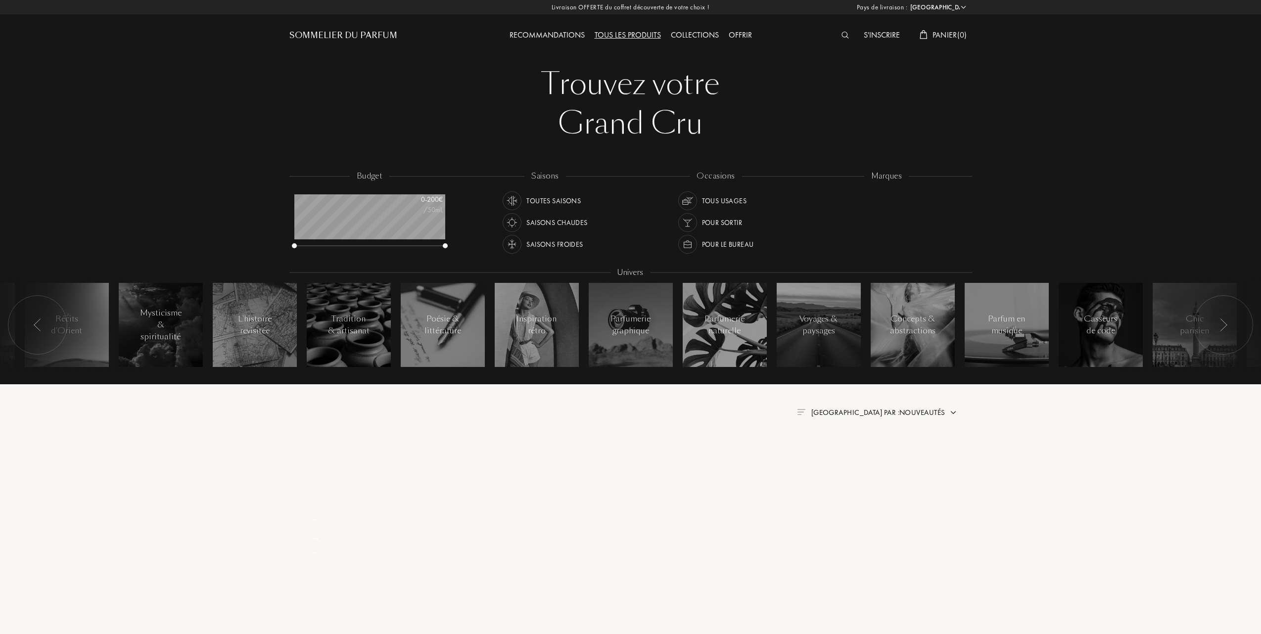
select select "FR"
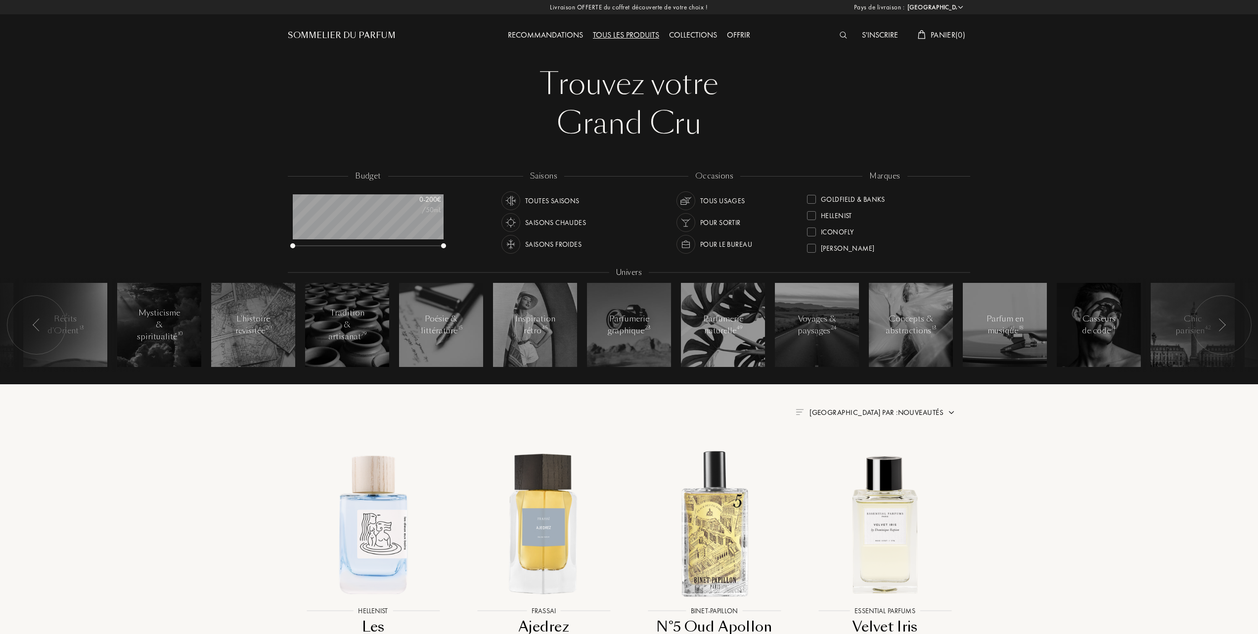
scroll to position [293, 0]
click at [811, 214] on div at bounding box center [811, 214] width 9 height 9
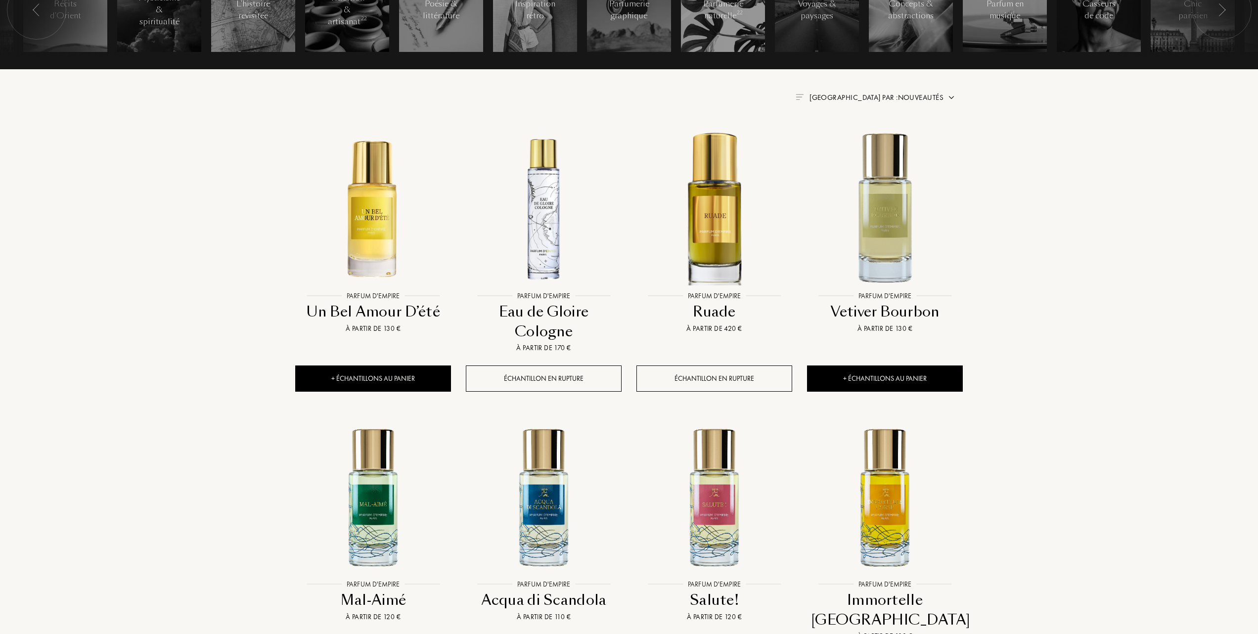
scroll to position [396, 0]
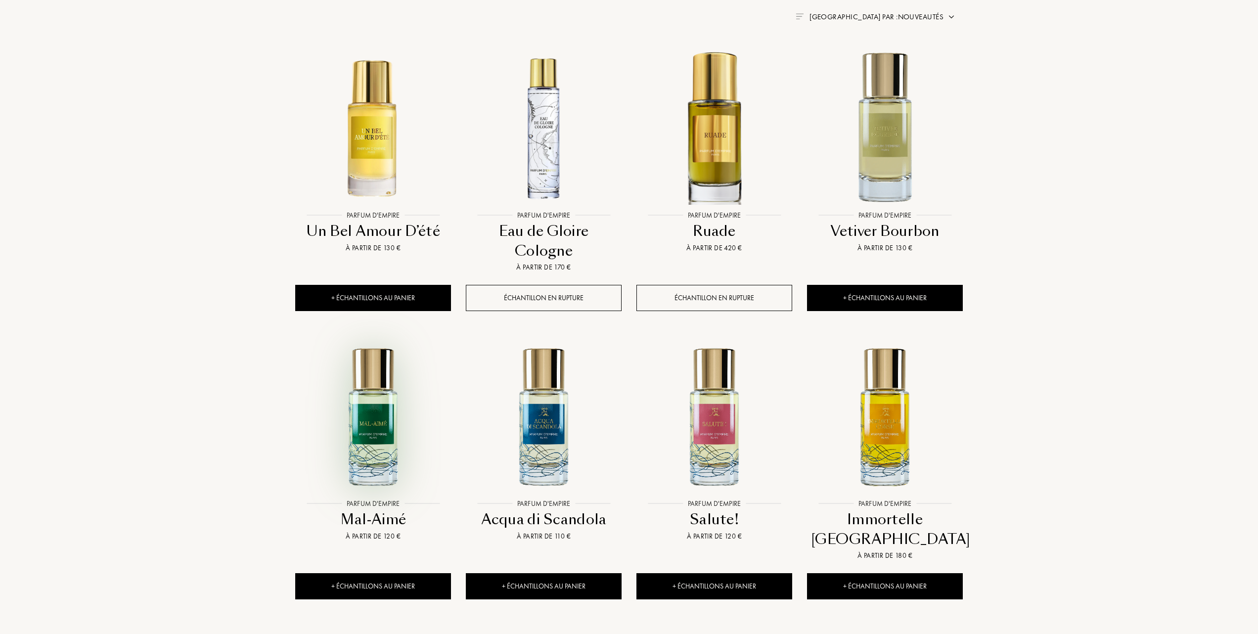
click at [380, 418] on img at bounding box center [373, 416] width 154 height 154
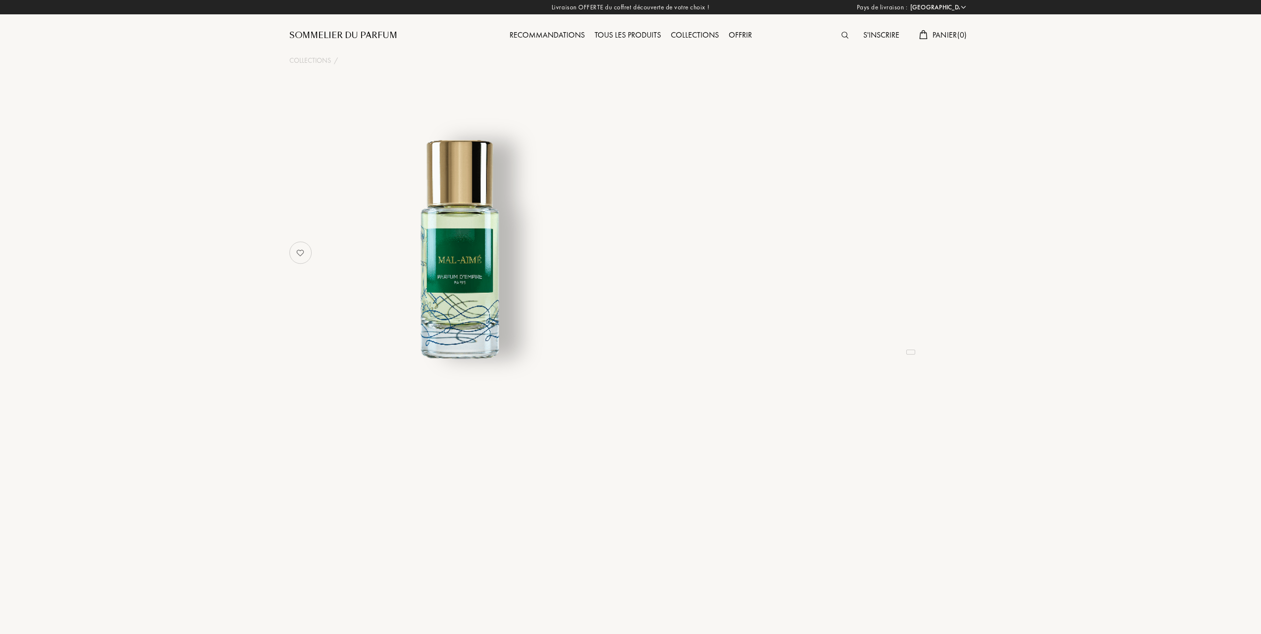
select select "FR"
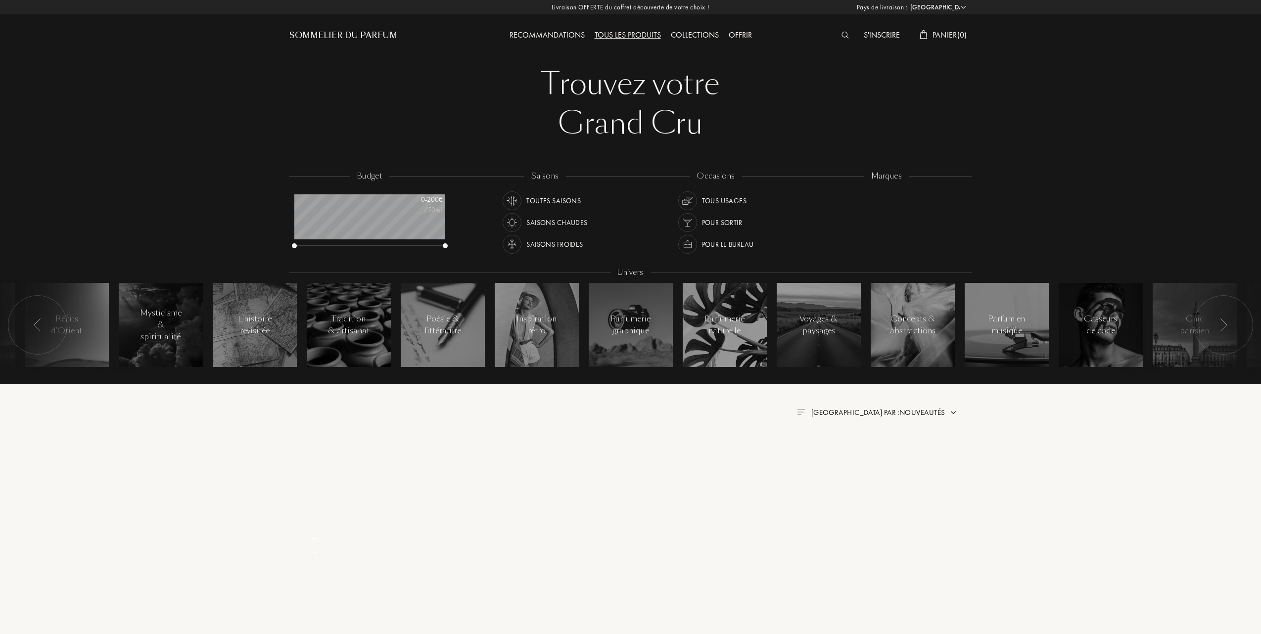
select select "FR"
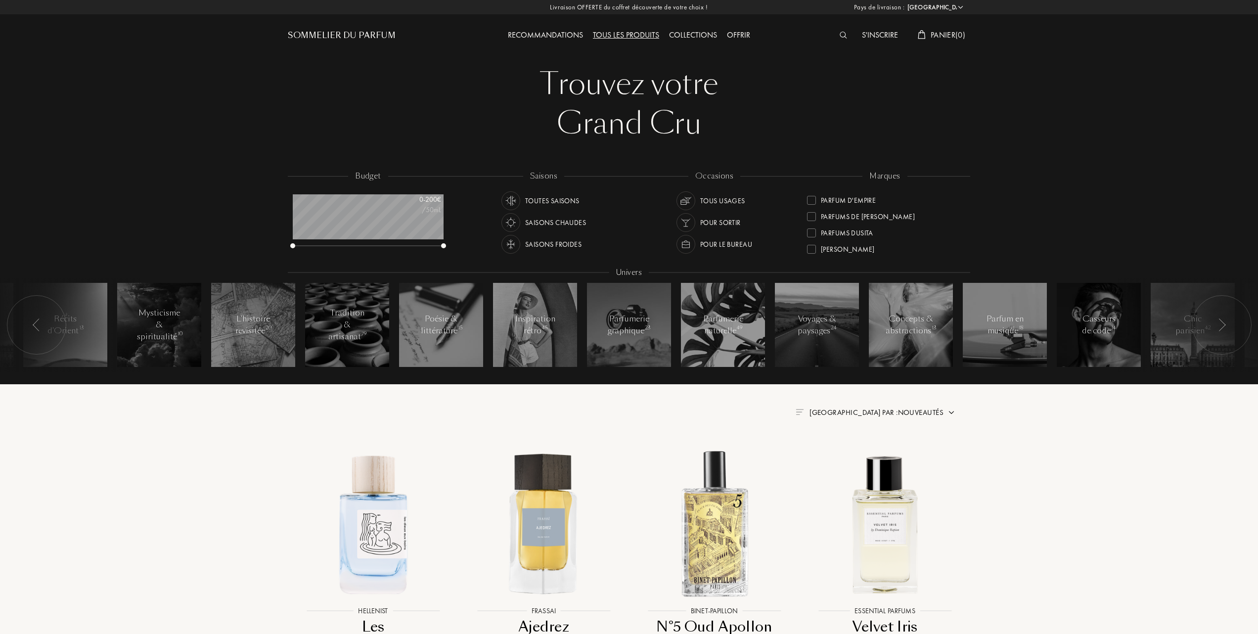
scroll to position [329, 0]
click at [814, 202] on div "Parfums Dusita" at bounding box center [840, 208] width 66 height 13
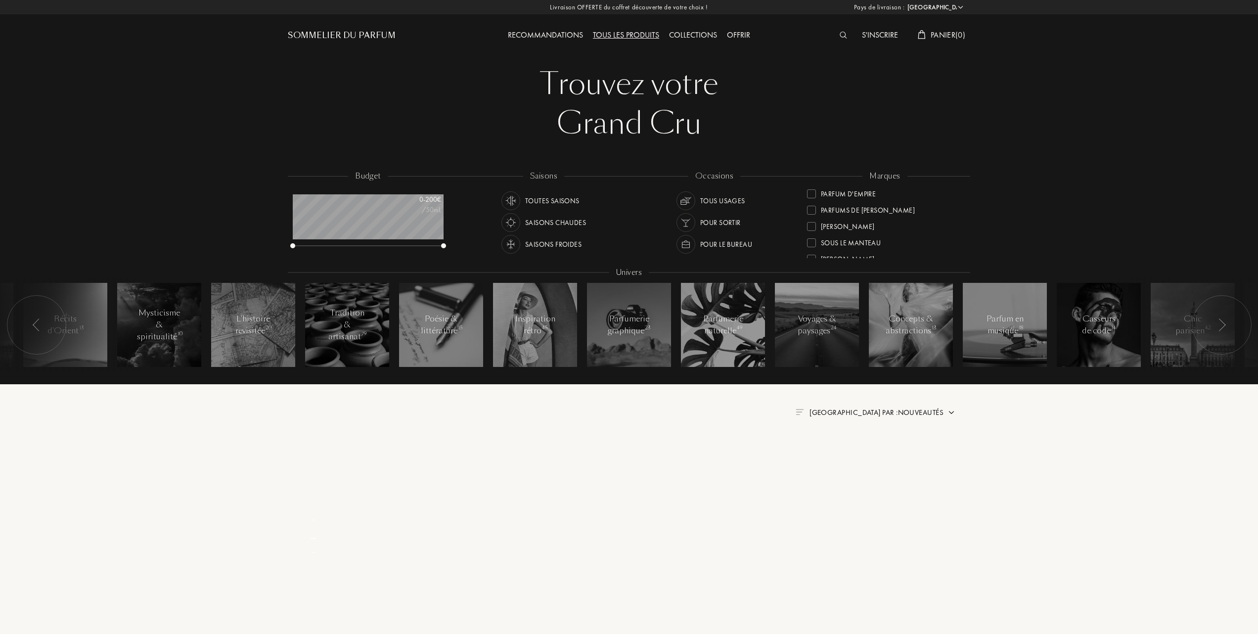
scroll to position [0, 0]
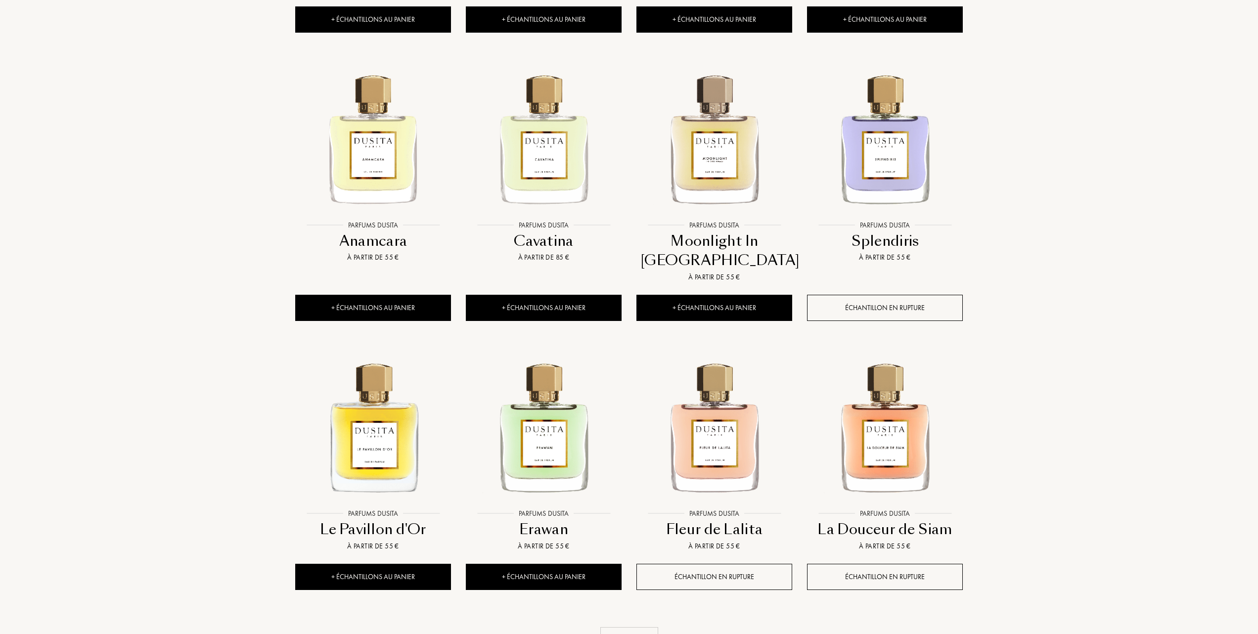
scroll to position [791, 0]
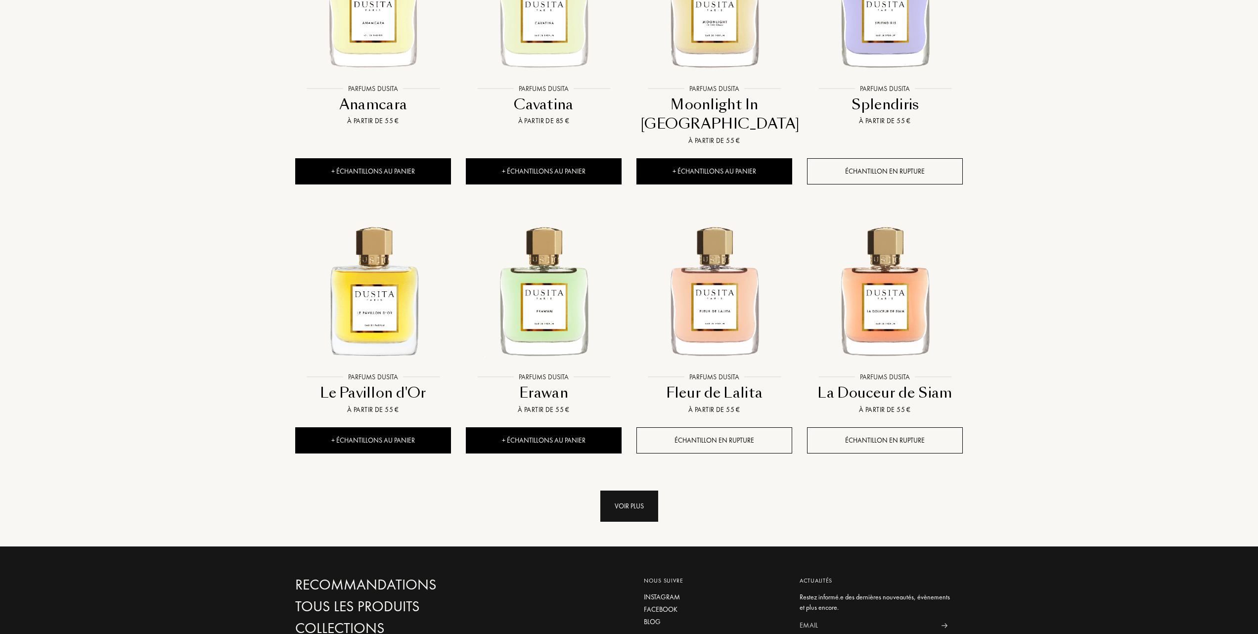
click at [644, 521] on div "Voir plus" at bounding box center [629, 506] width 58 height 31
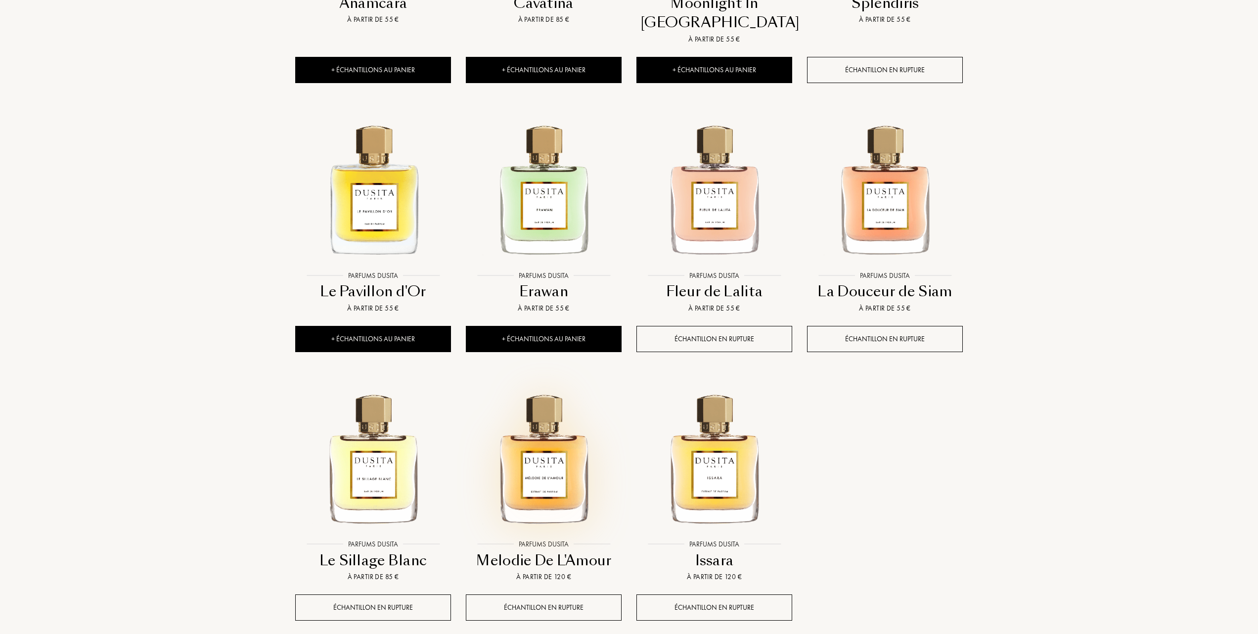
scroll to position [857, 0]
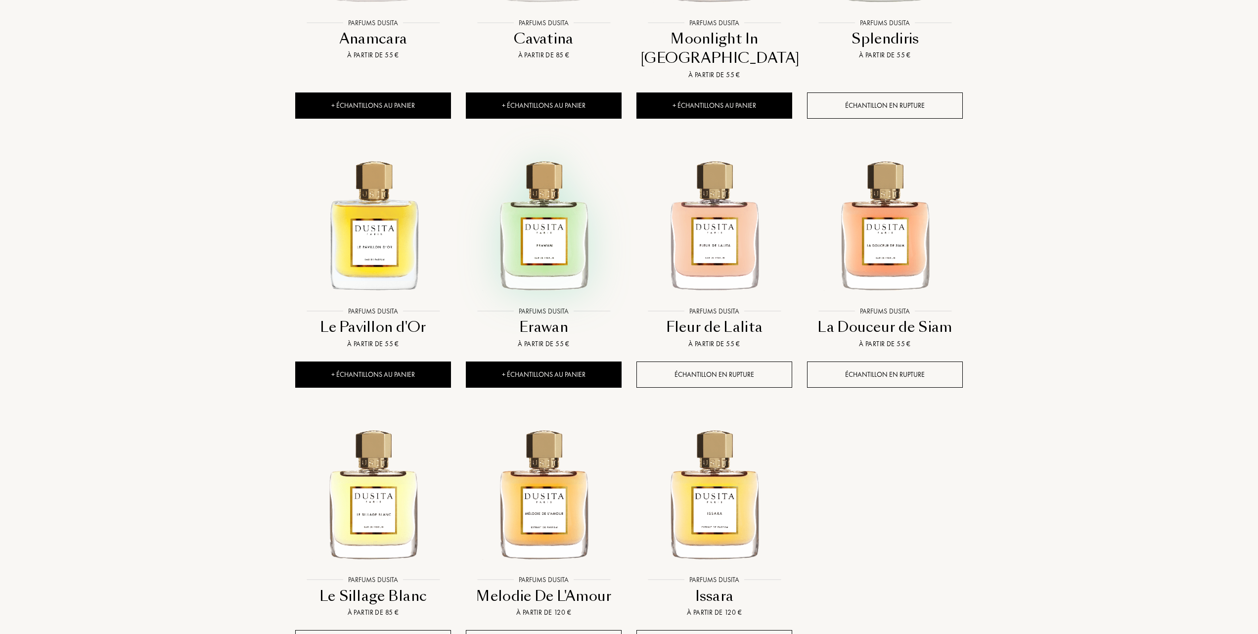
click at [537, 244] on img at bounding box center [544, 224] width 154 height 154
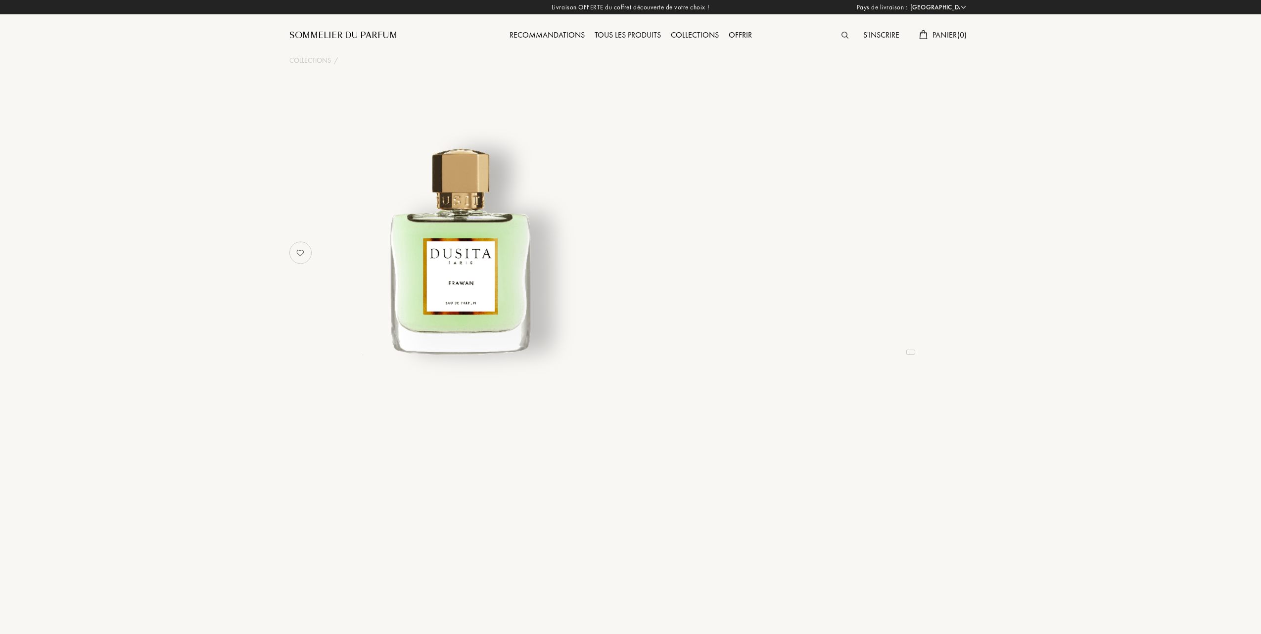
select select "FR"
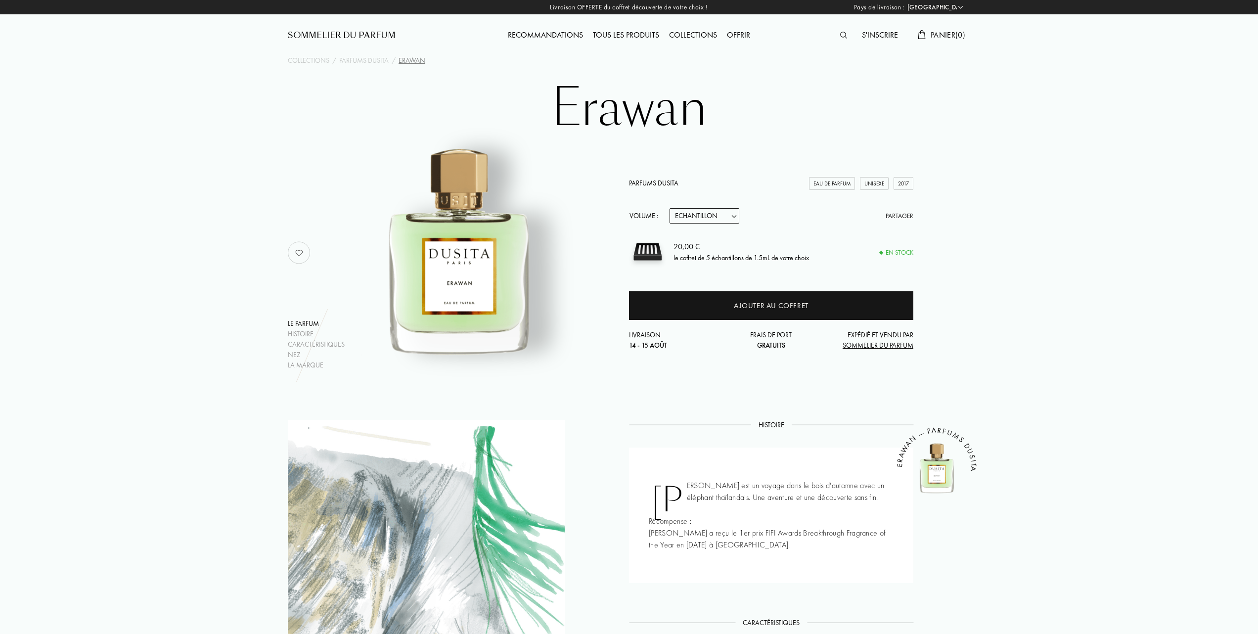
click at [469, 280] on img at bounding box center [458, 248] width 245 height 245
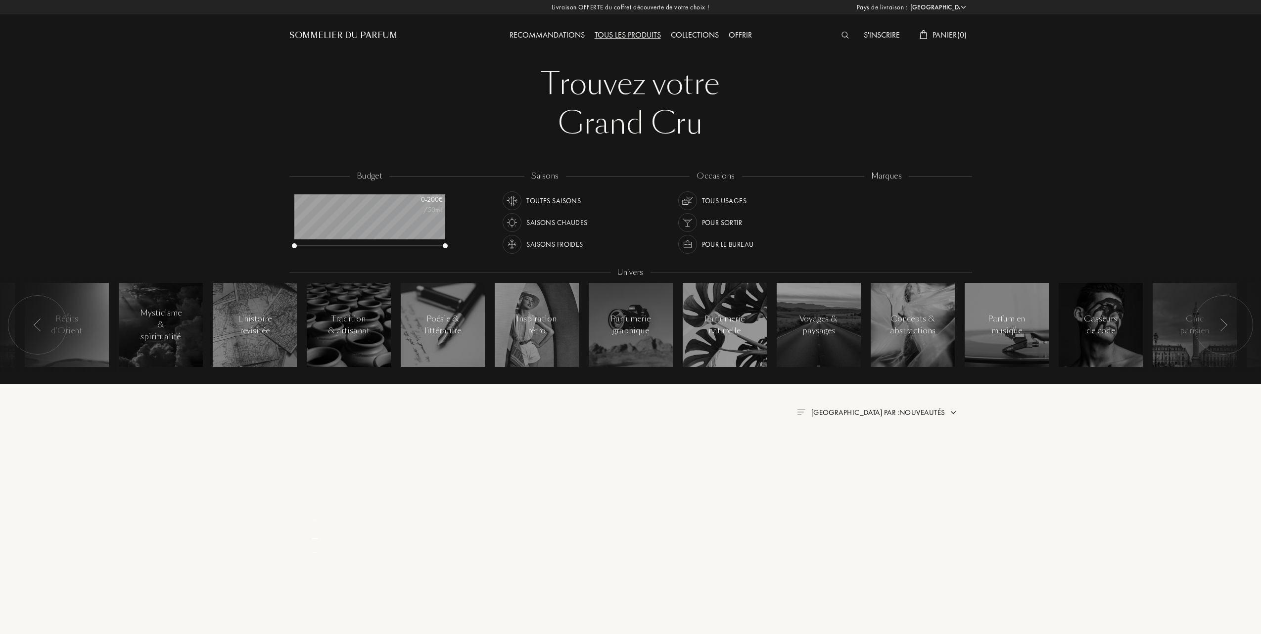
select select "FR"
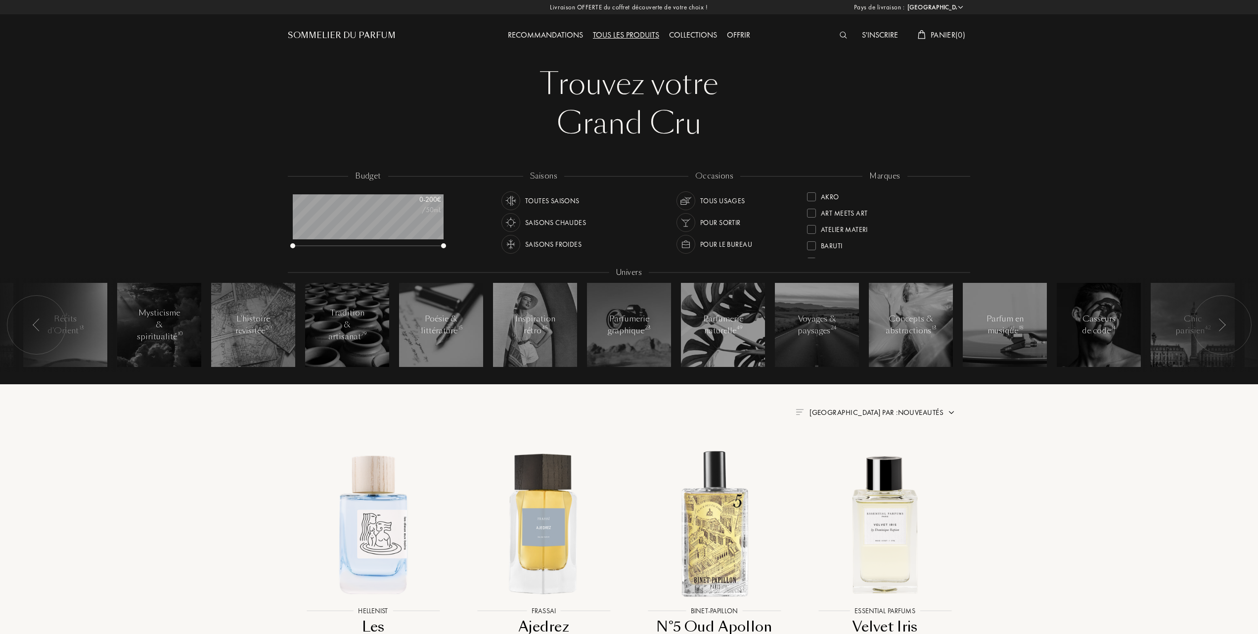
click at [810, 195] on div at bounding box center [811, 196] width 9 height 9
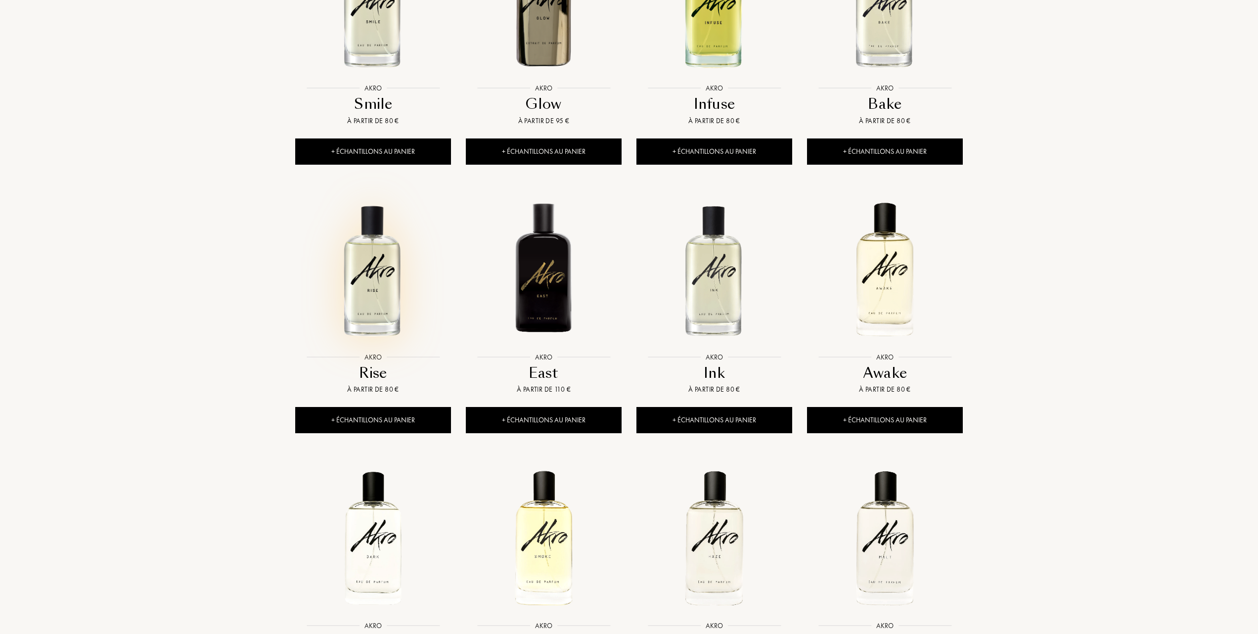
scroll to position [593, 0]
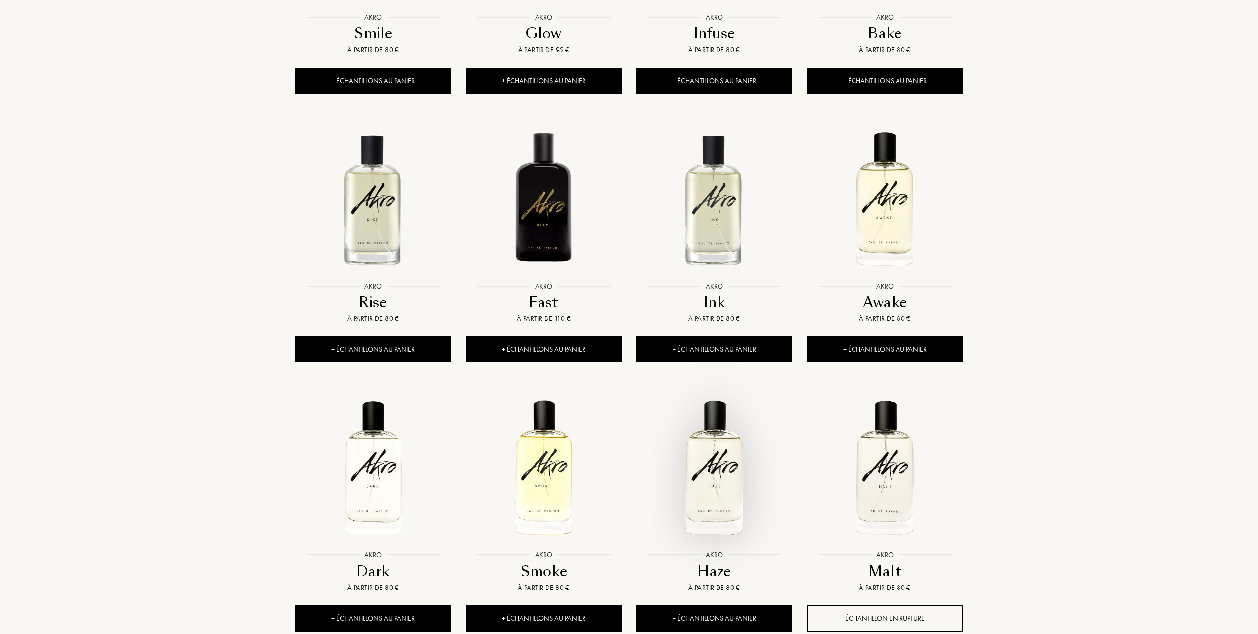
click at [725, 480] on img at bounding box center [714, 468] width 154 height 154
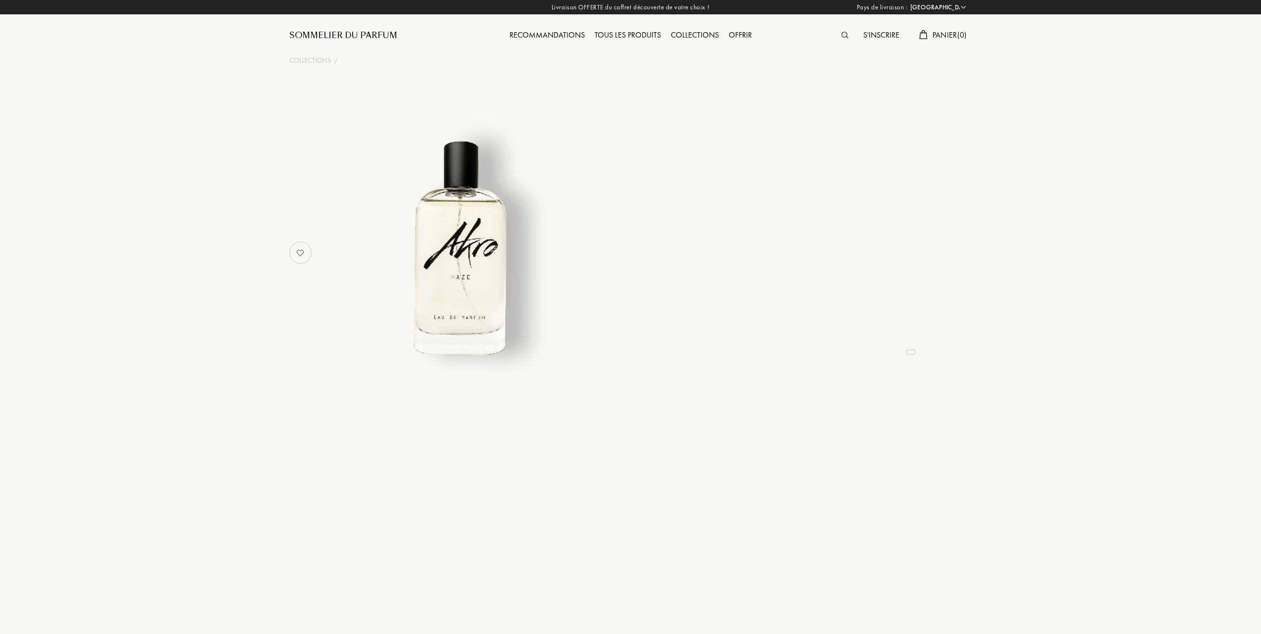
select select "FR"
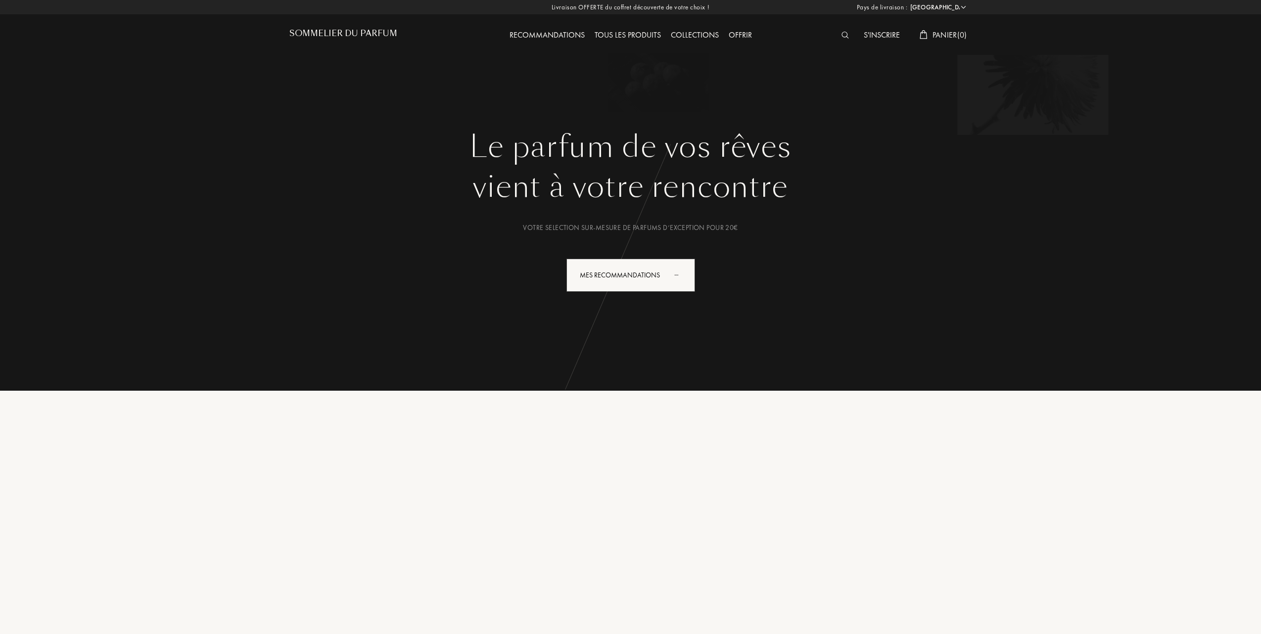
select select "FR"
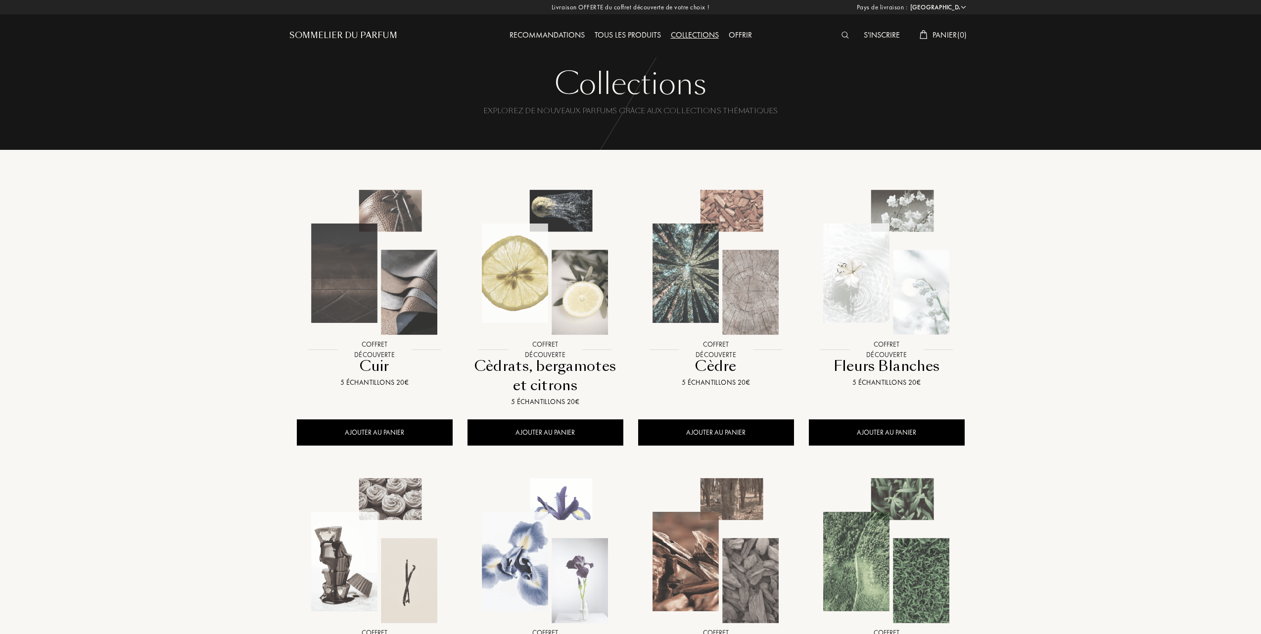
select select "FR"
click at [327, 34] on div "Sommelier du Parfum" at bounding box center [342, 36] width 108 height 12
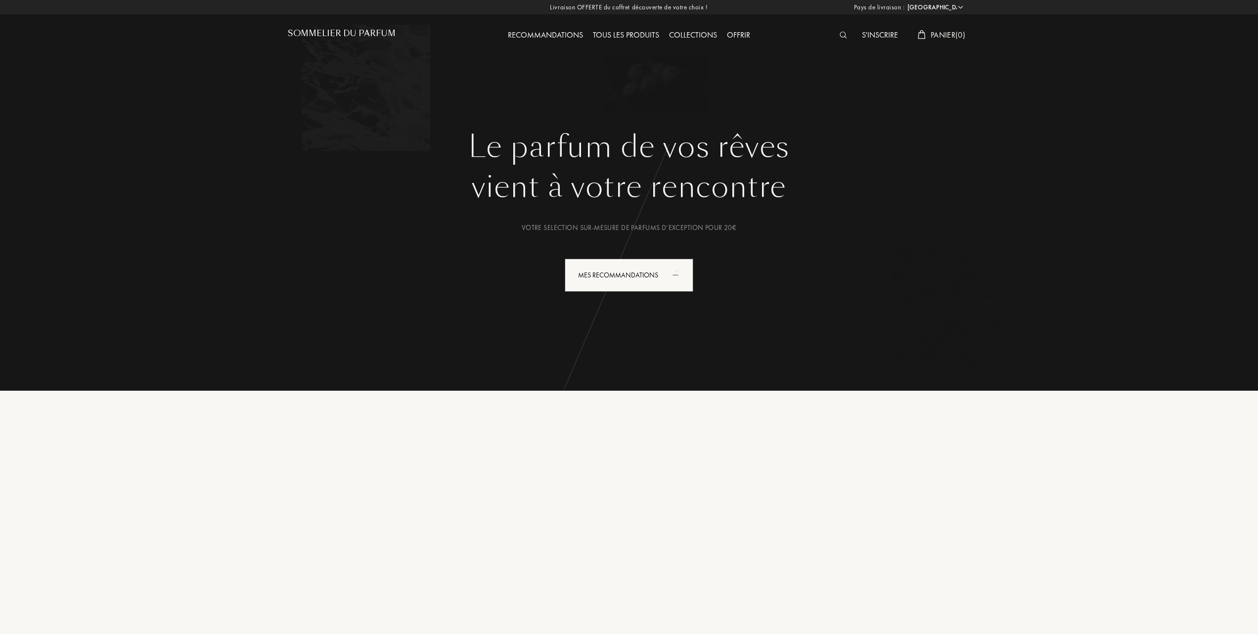
select select "FR"
